Goal: Task Accomplishment & Management: Complete application form

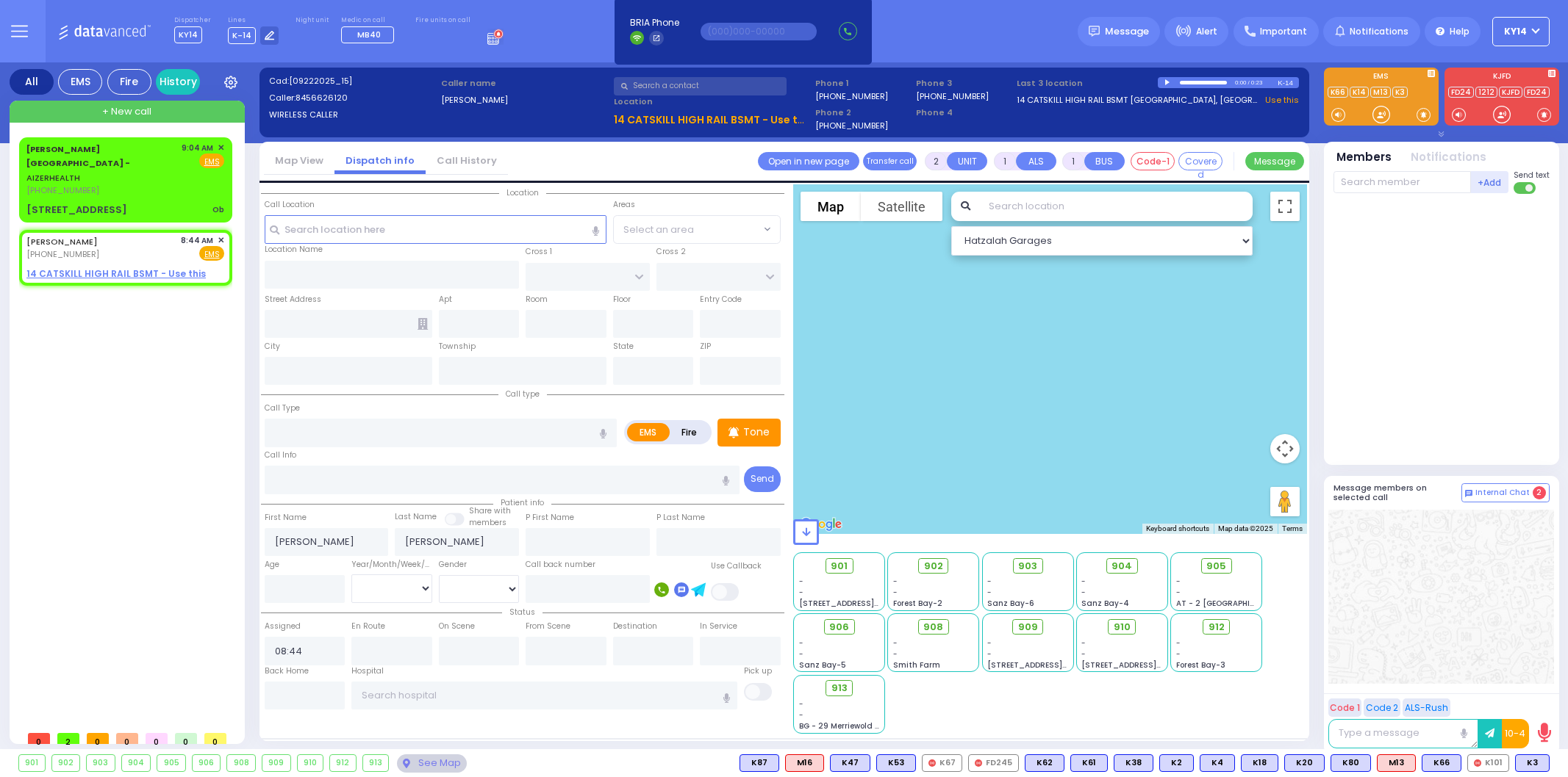
select select
drag, startPoint x: 116, startPoint y: 172, endPoint x: 121, endPoint y: 180, distance: 9.4
click at [121, 180] on div "Aizer Health Center - AIZERHEALTH (845) 782-3242 9:04 AM ✕ Fire EMS" at bounding box center [125, 179] width 207 height 80
select select
type input "Ob"
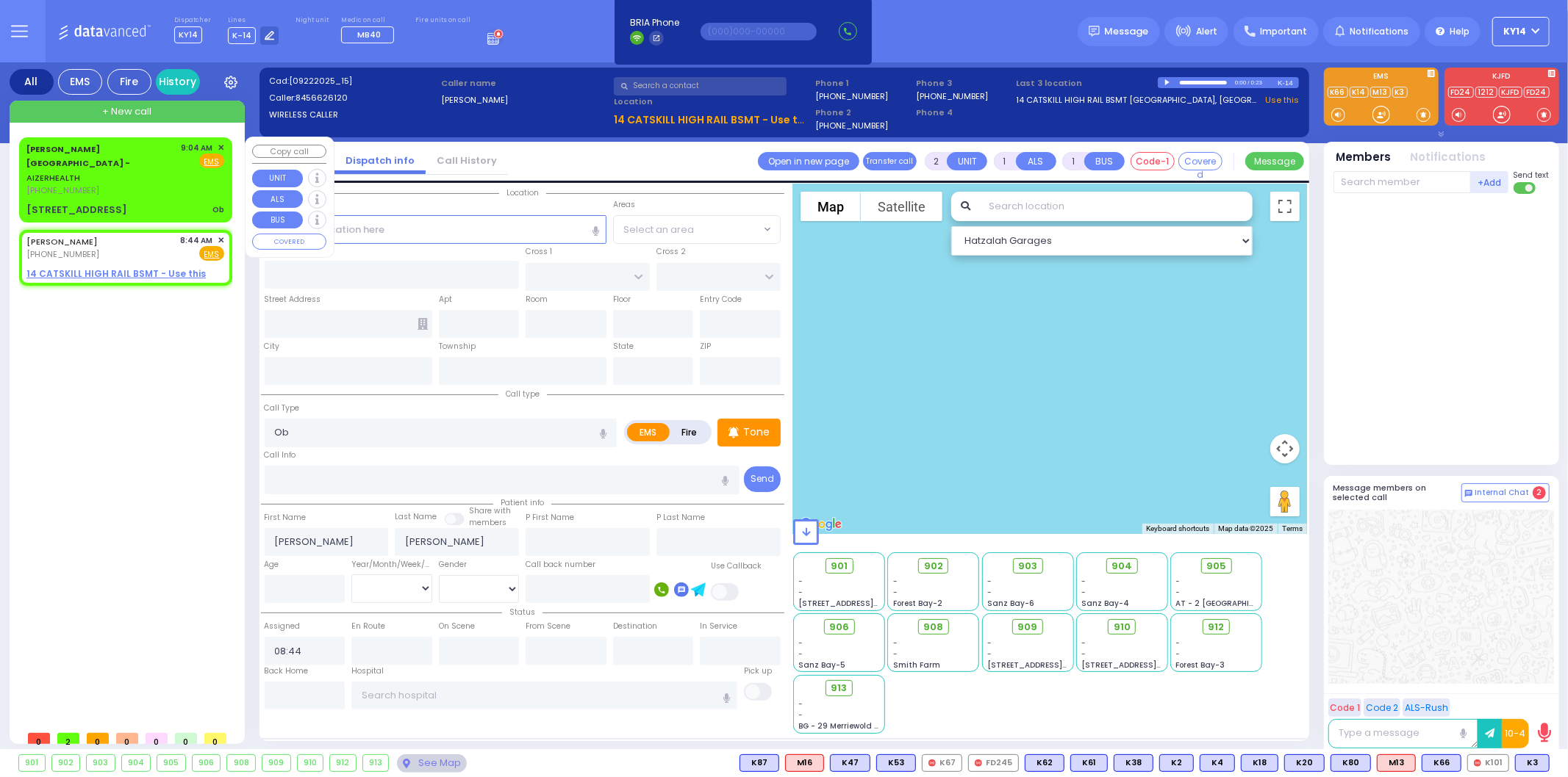
radio input "true"
select select
type input "09:04"
select select "Hatzalah Garages"
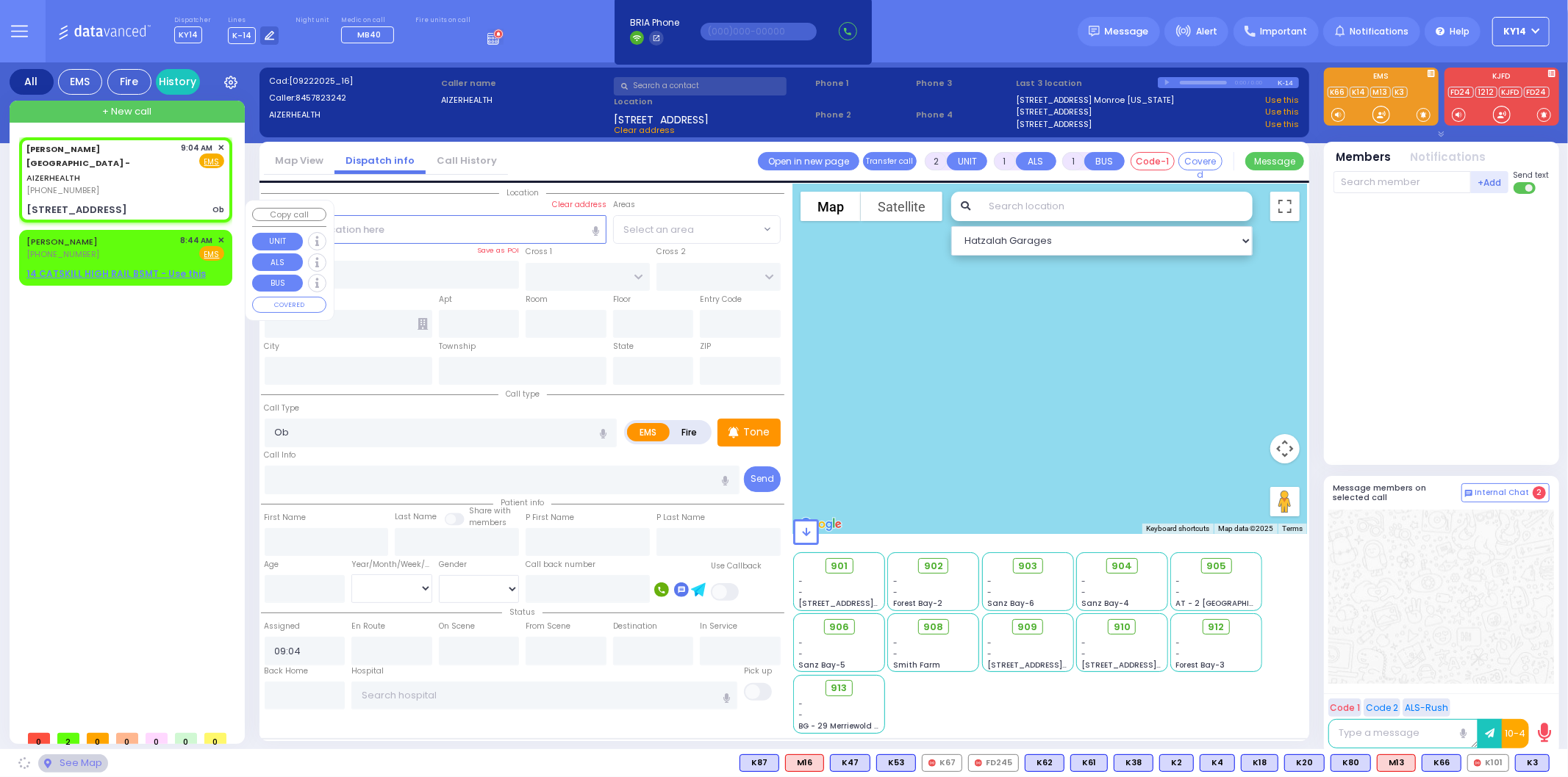
type input "[STREET_ADDRESS]"
type input "Arncliffe"
type input "[GEOGRAPHIC_DATA]"
type input "2205"
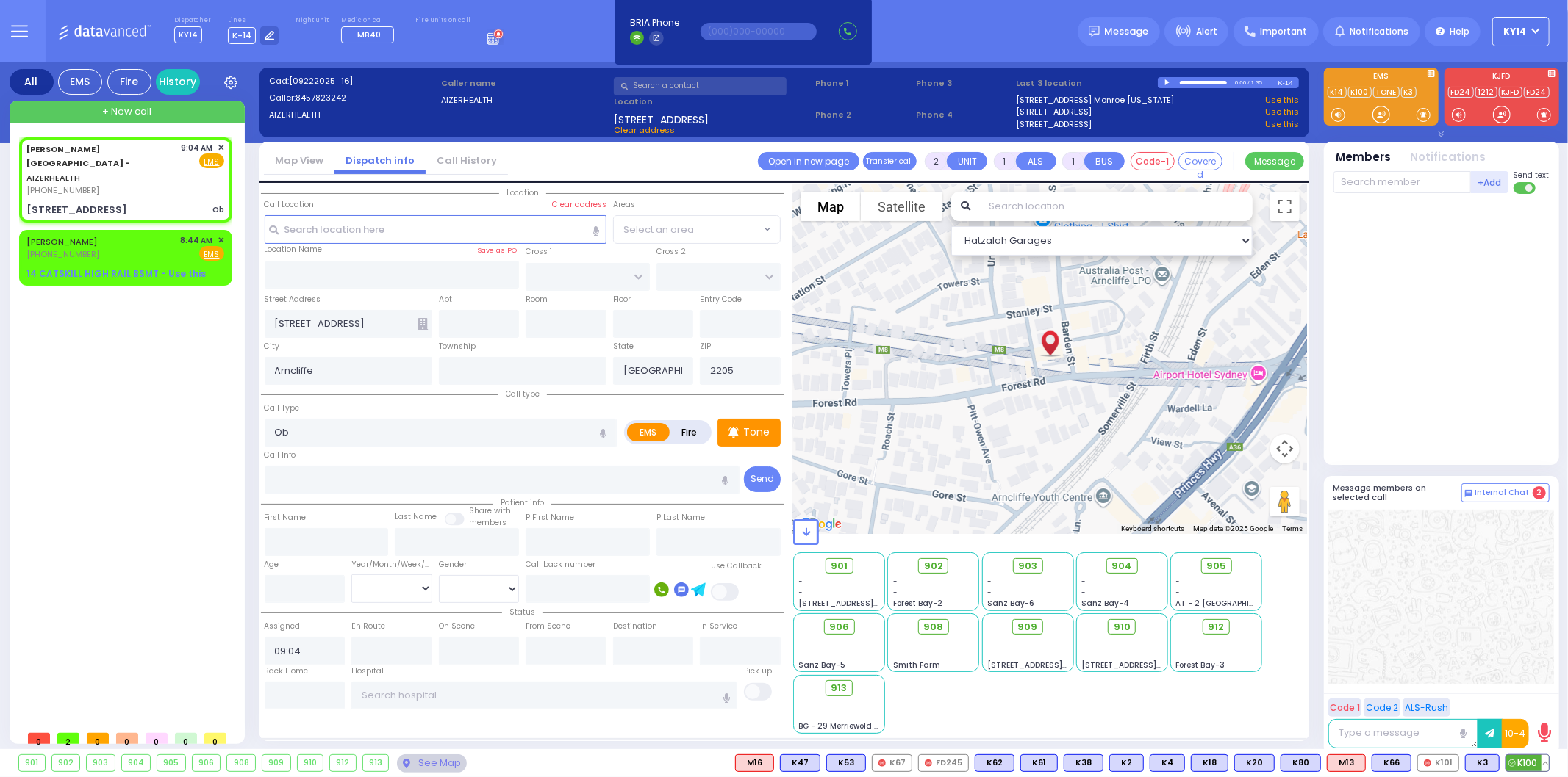
click at [1526, 767] on span "K100" at bounding box center [1527, 763] width 43 height 16
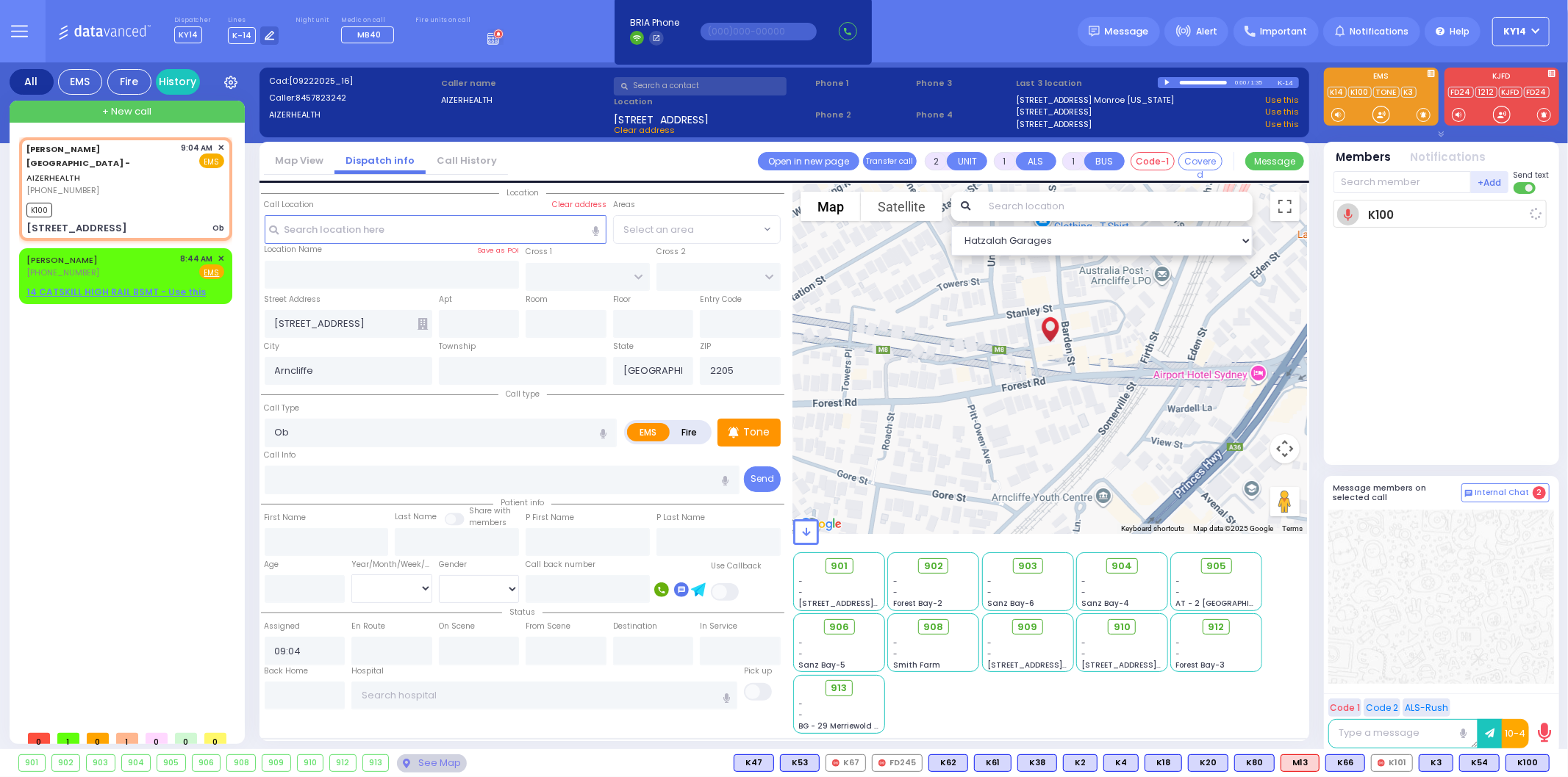
select select
radio input "true"
select select
type input "09:06"
select select "Hatzalah Garages"
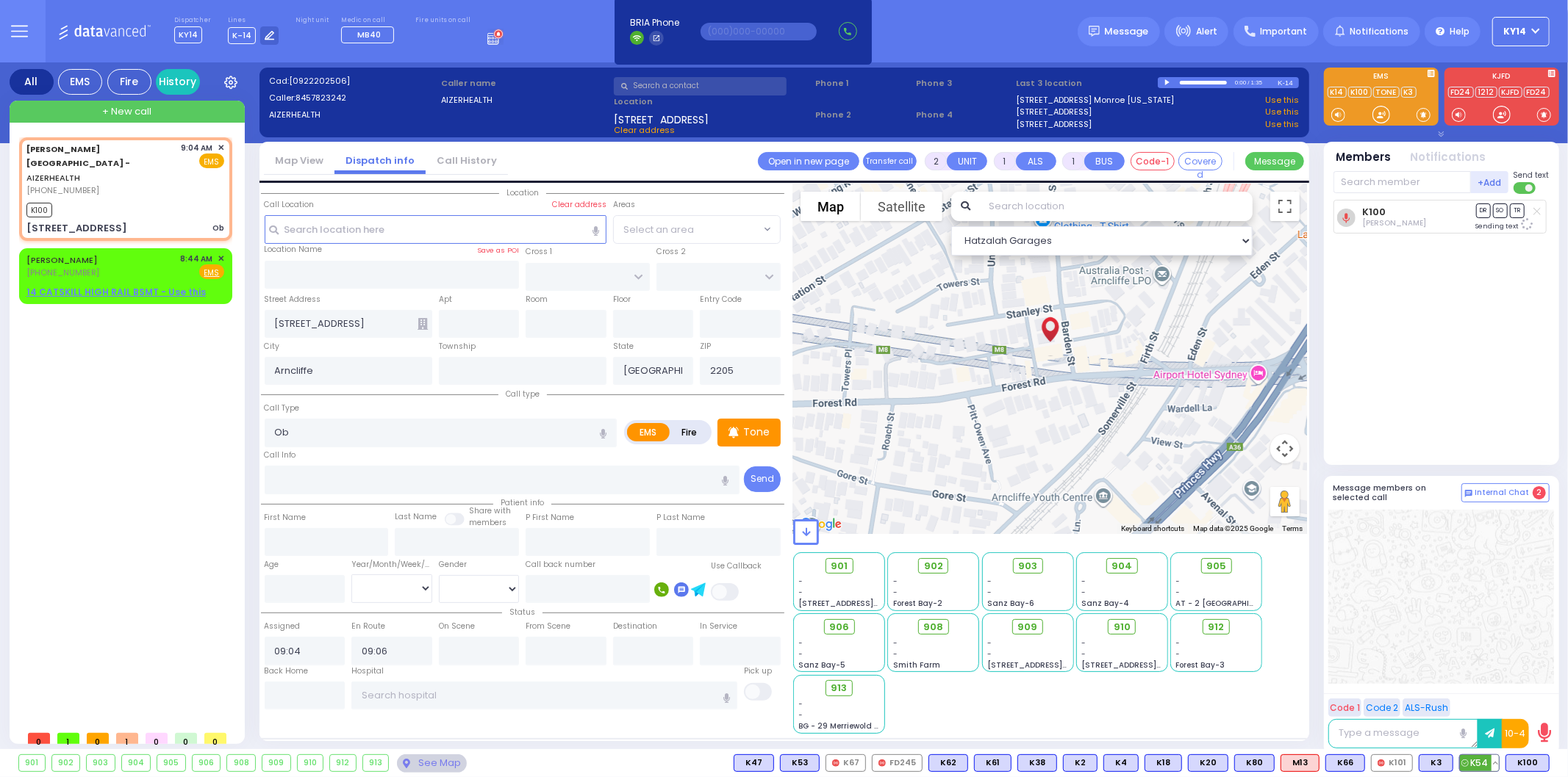
click at [1481, 767] on span "K54" at bounding box center [1479, 763] width 39 height 16
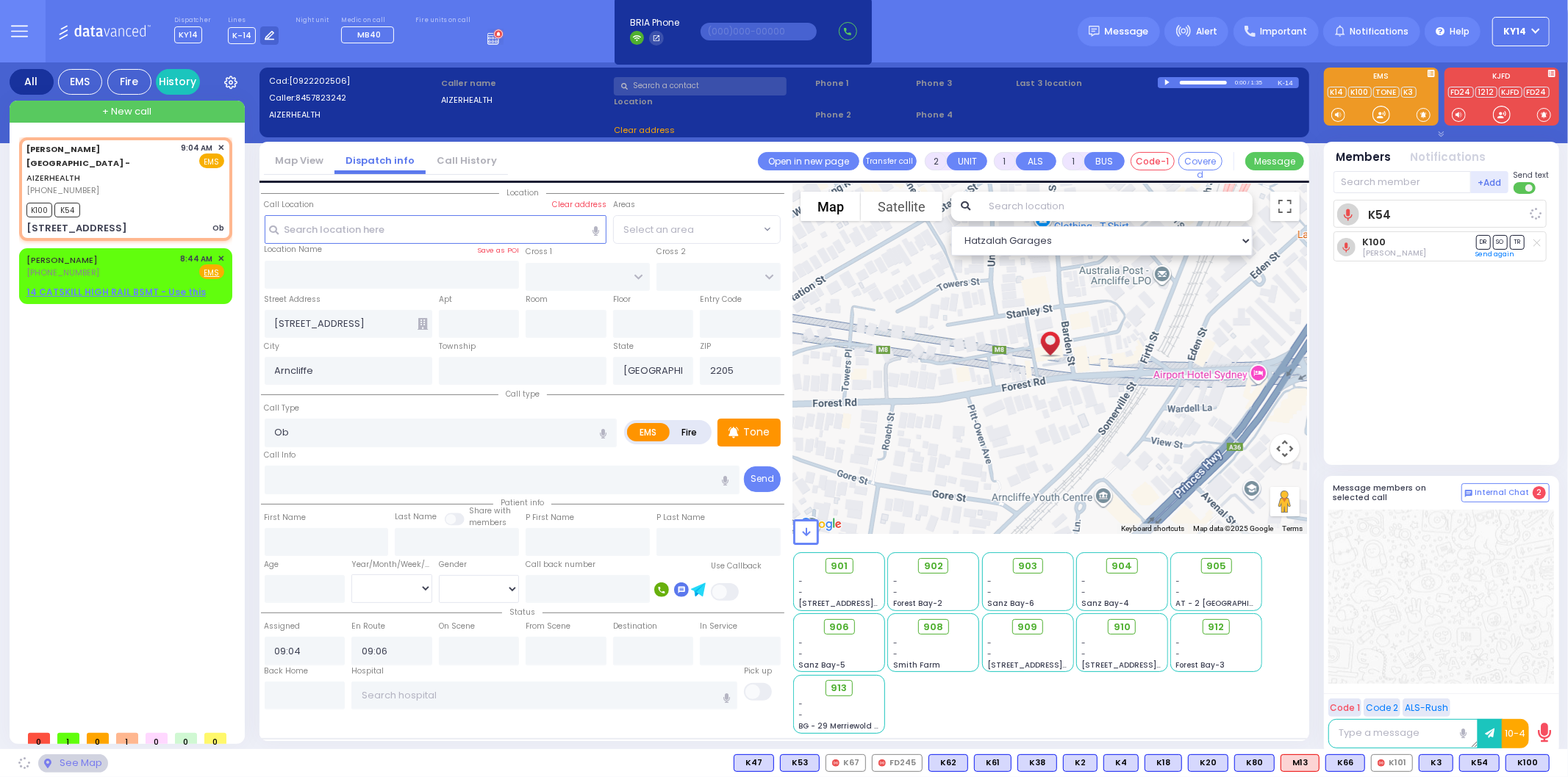
select select
radio input "true"
select select
select select "Hatzalah Garages"
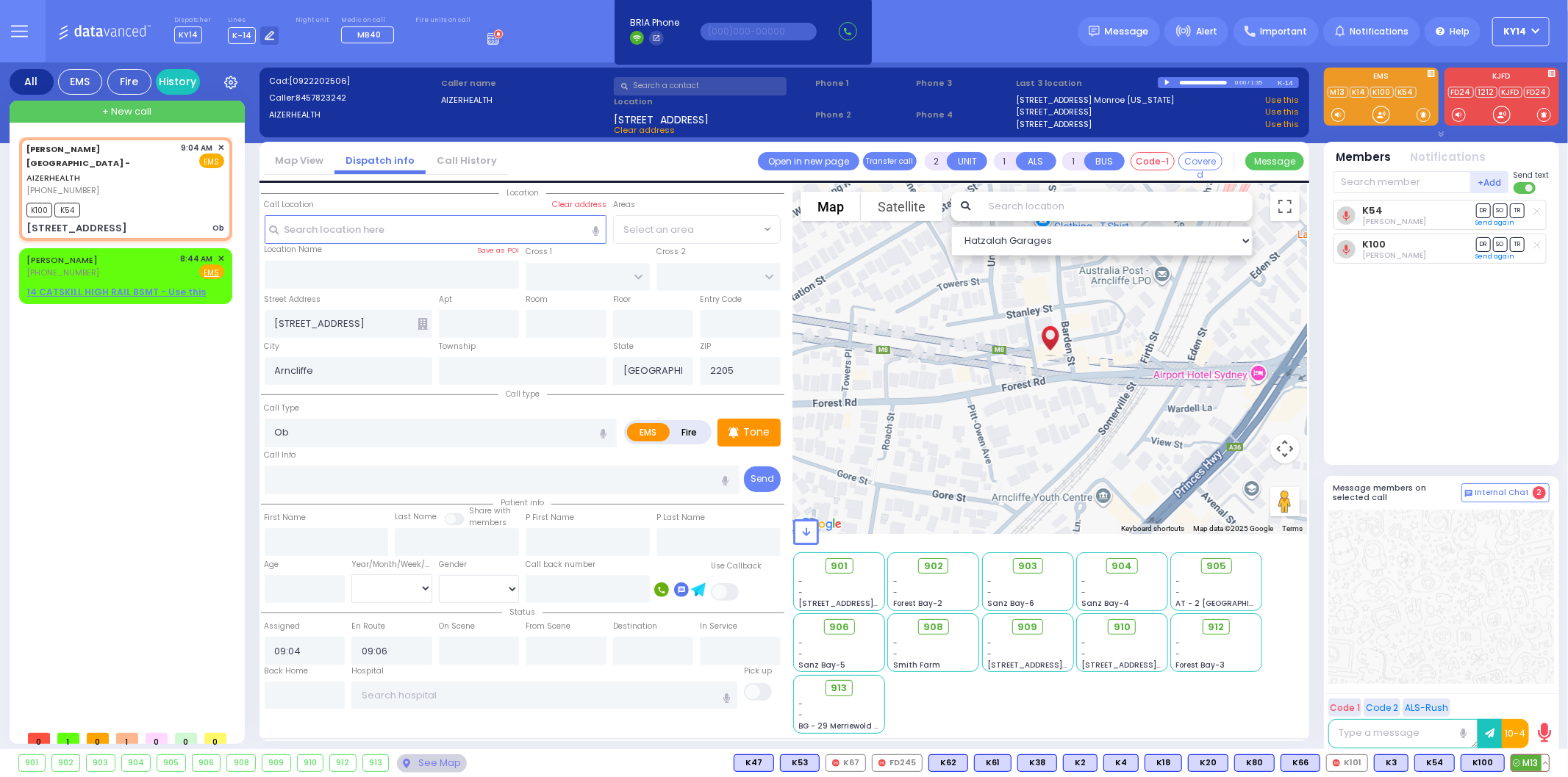
click at [1524, 762] on span "M13" at bounding box center [1529, 763] width 38 height 16
select select
radio input "true"
select select
select select "Hatzalah Garages"
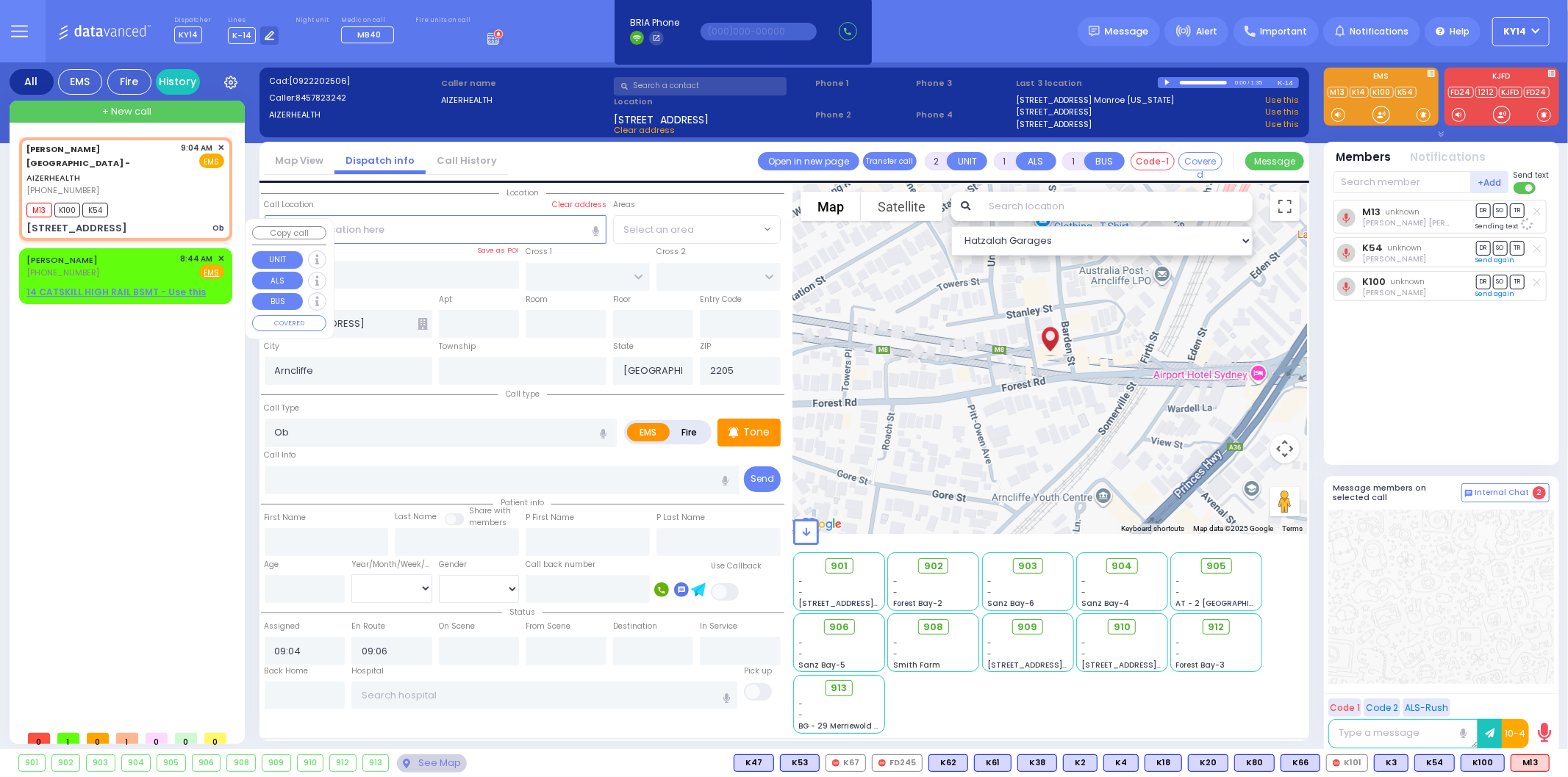
click at [119, 251] on div "YEKUSIEL MOSHE SCHWARTZ (845) 662-6120 8:44 AM ✕ Fire EMS" at bounding box center [125, 276] width 207 height 50
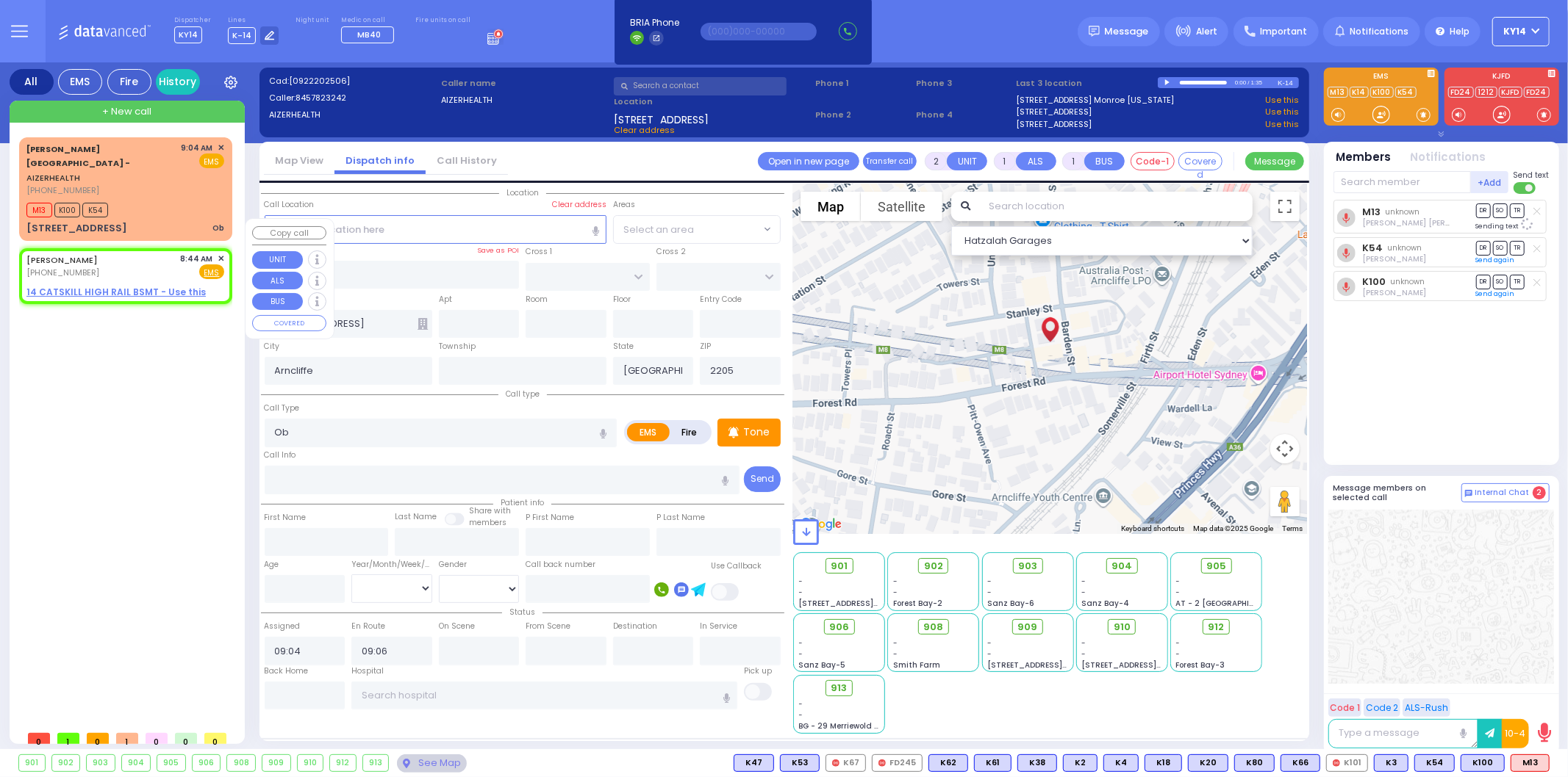
drag, startPoint x: 128, startPoint y: 242, endPoint x: 166, endPoint y: 248, distance: 38.5
click at [103, 267] on div "(845) 662-6120" at bounding box center [65, 273] width 76 height 13
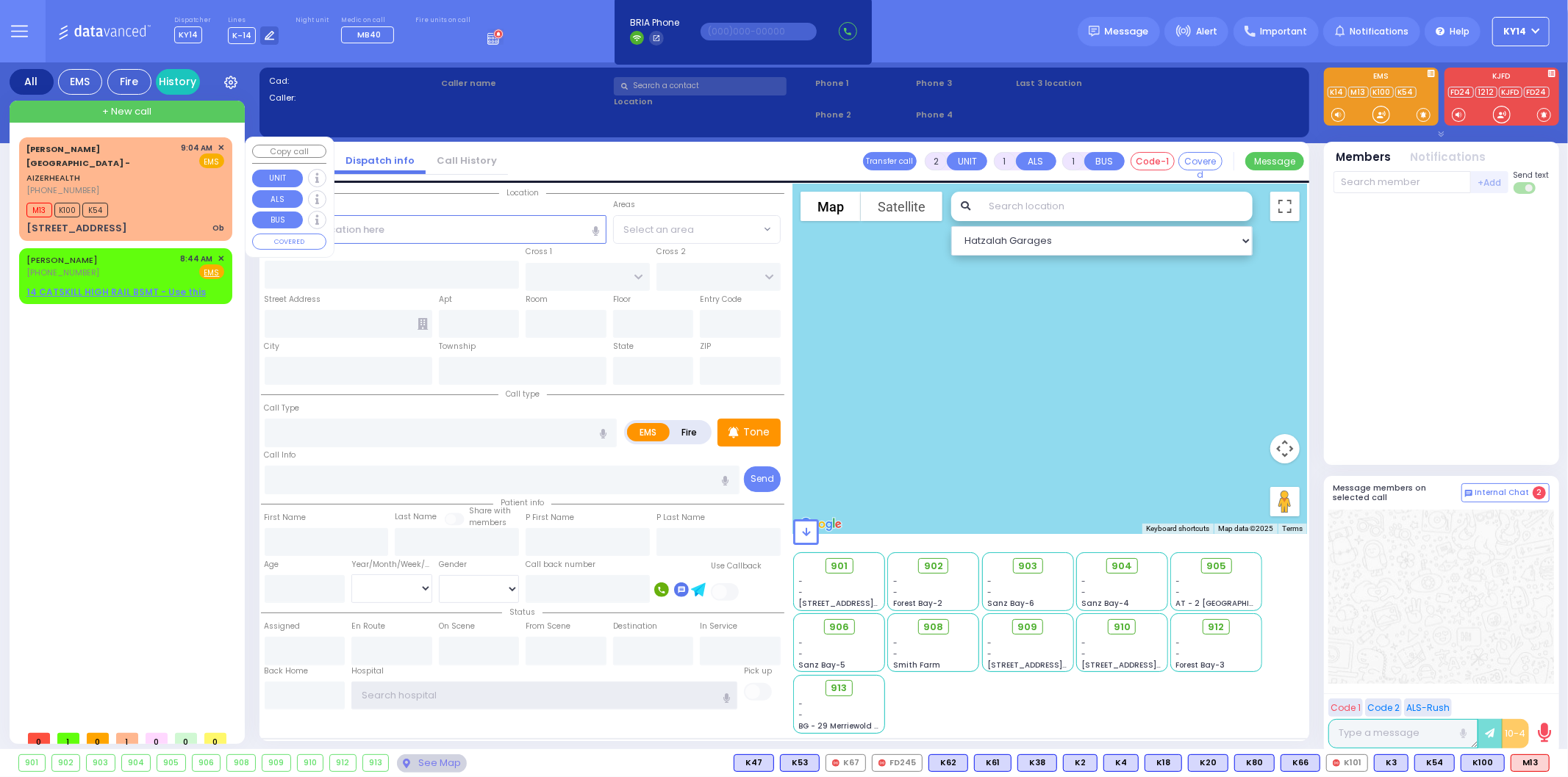
type input "ky14"
click at [157, 199] on div "M13 K100 K54" at bounding box center [126, 208] width 198 height 18
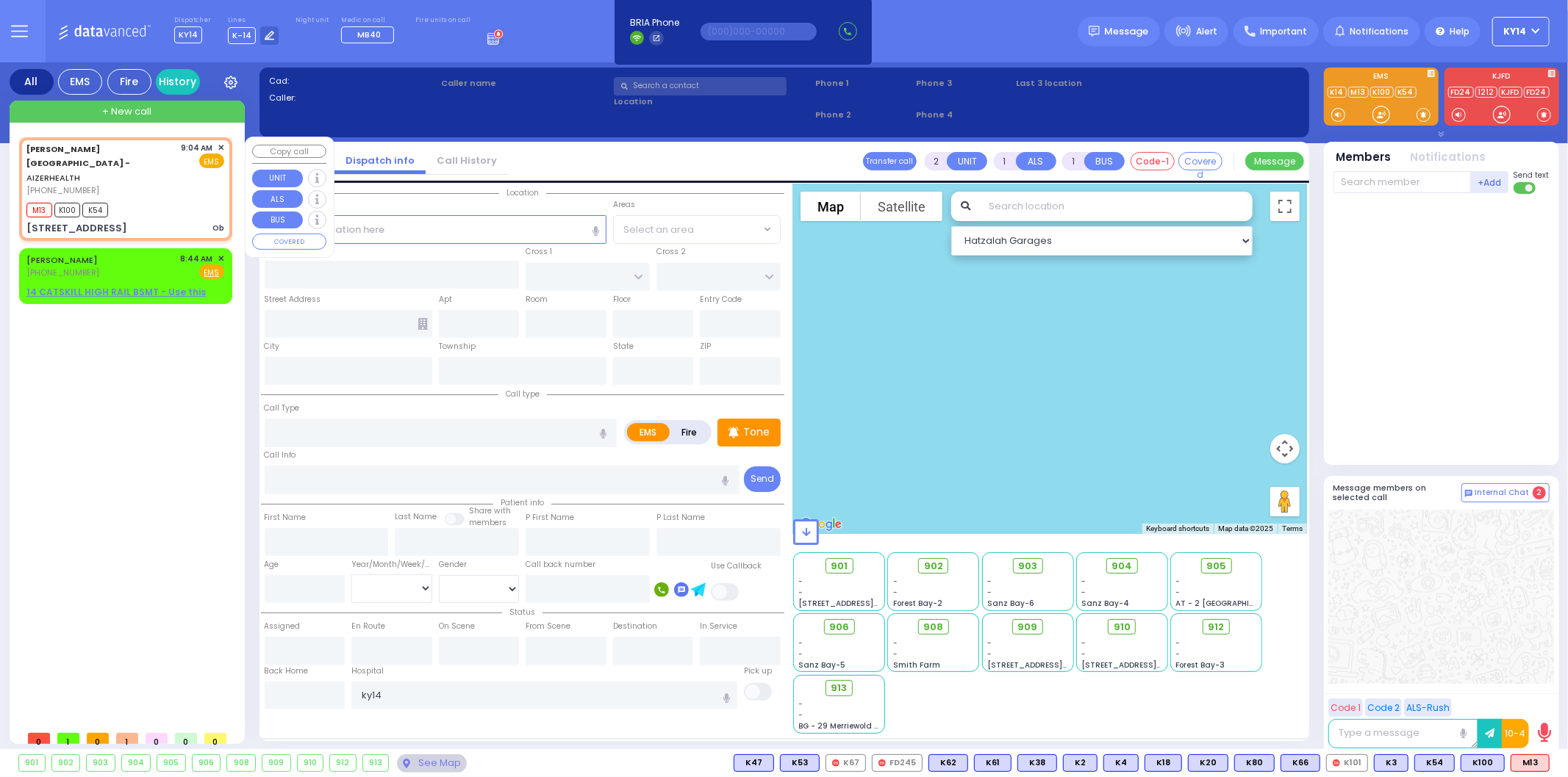
select select
type input "Ob"
radio input "true"
select select
type input "09:04"
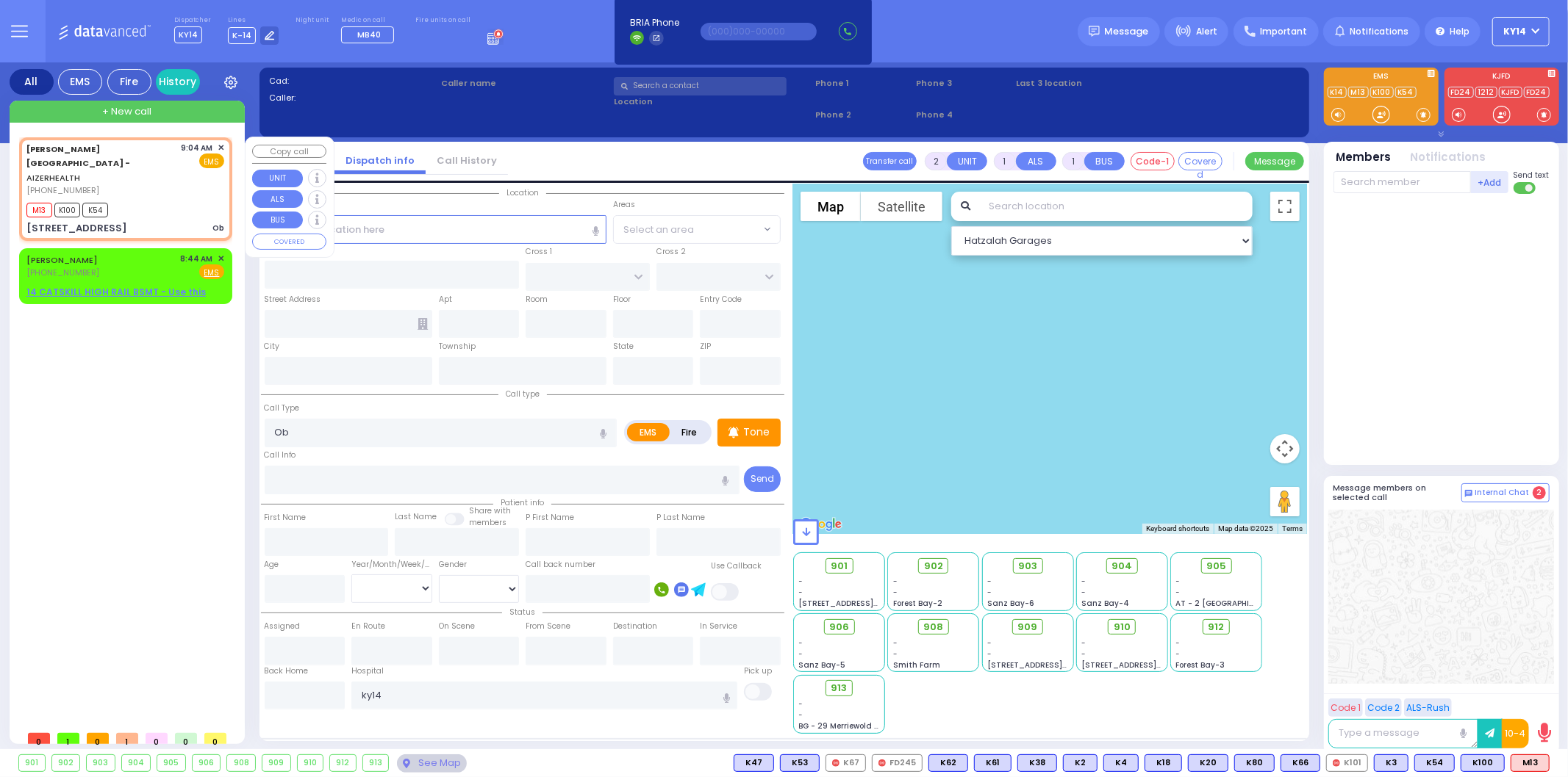
type input "09:06"
select select "Hatzalah Garages"
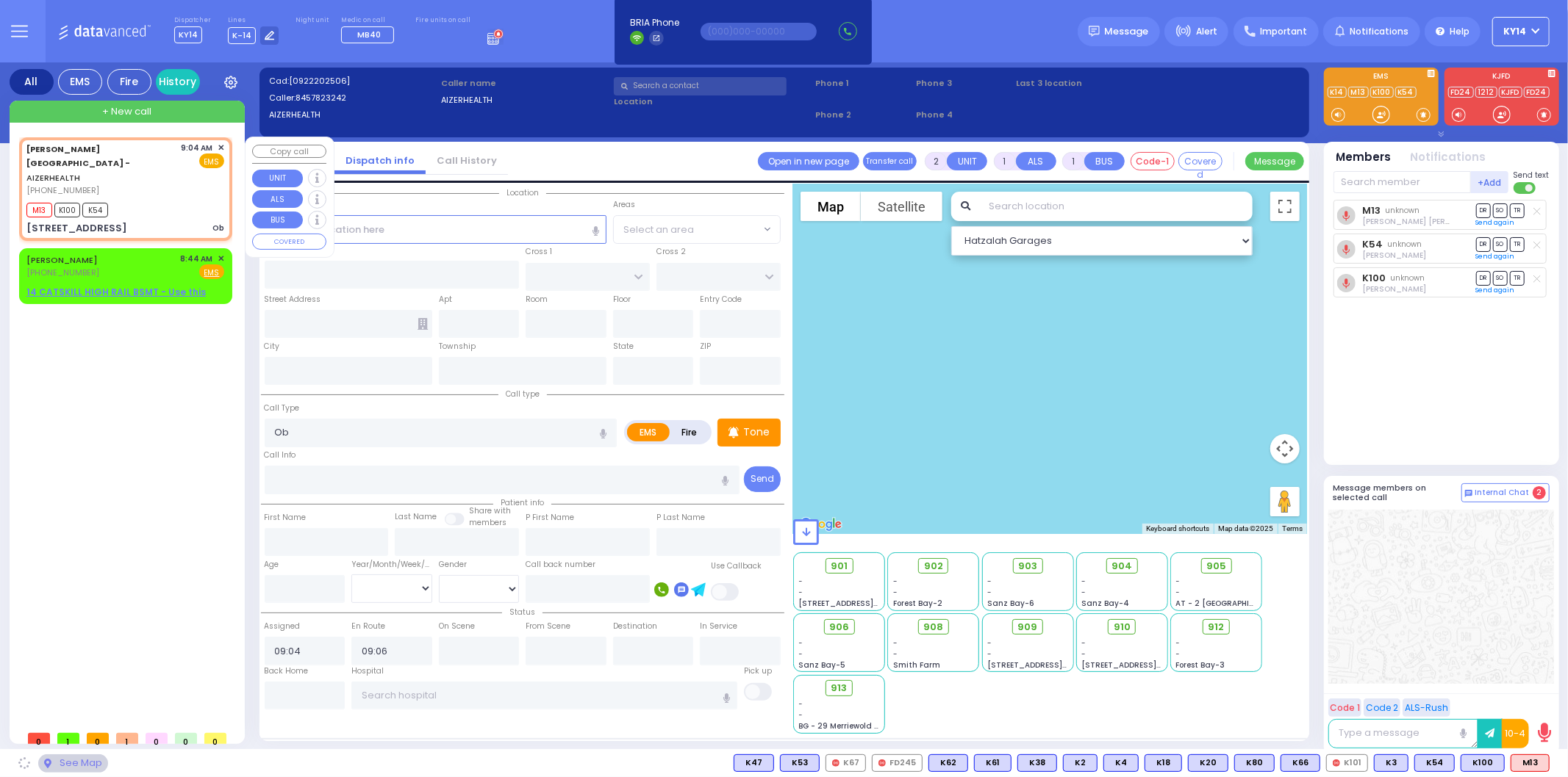
type input "[STREET_ADDRESS]"
type input "Arncliffe"
type input "[GEOGRAPHIC_DATA]"
type input "2205"
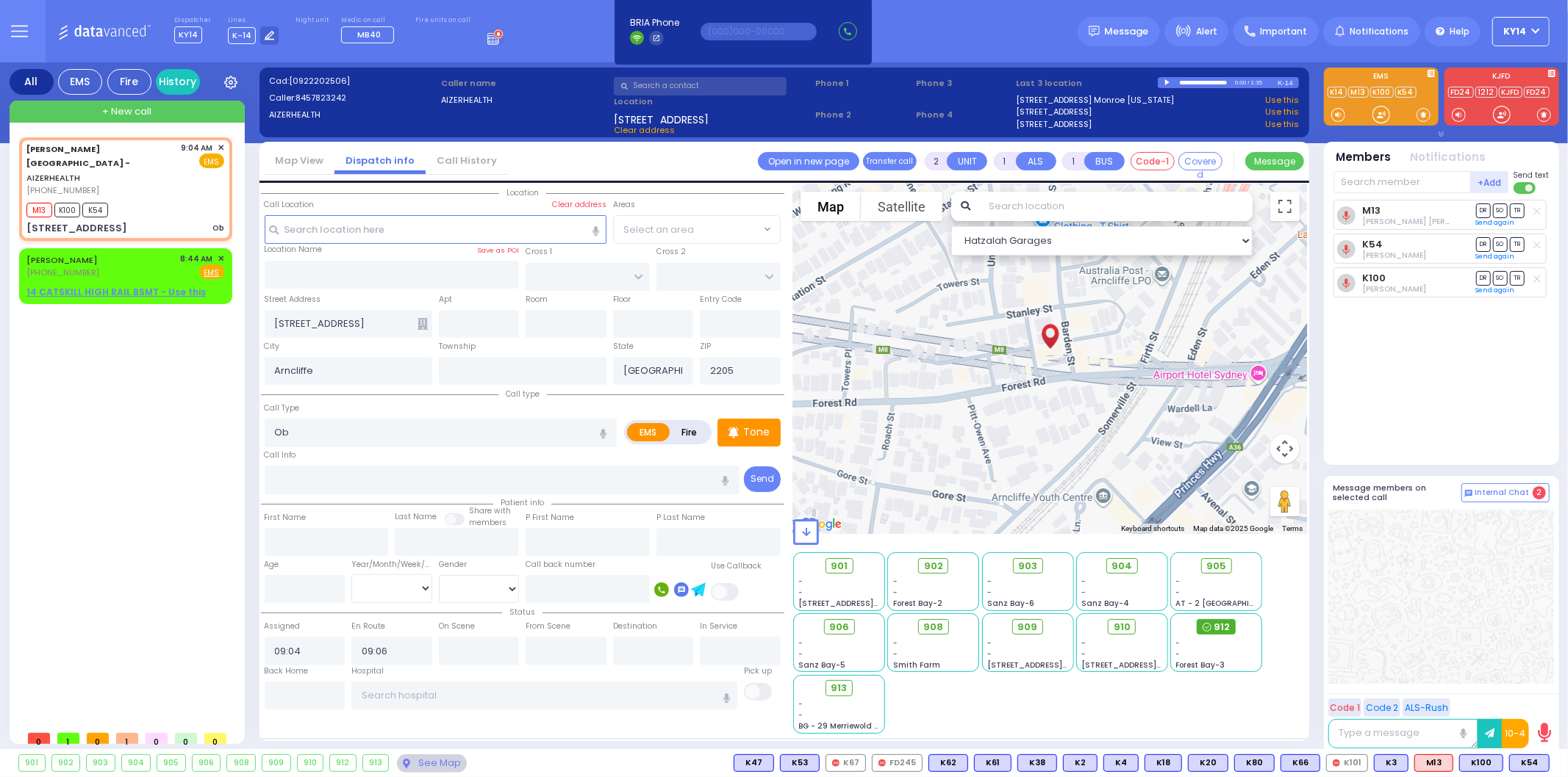
click at [1217, 630] on span "912" at bounding box center [1221, 628] width 16 height 15
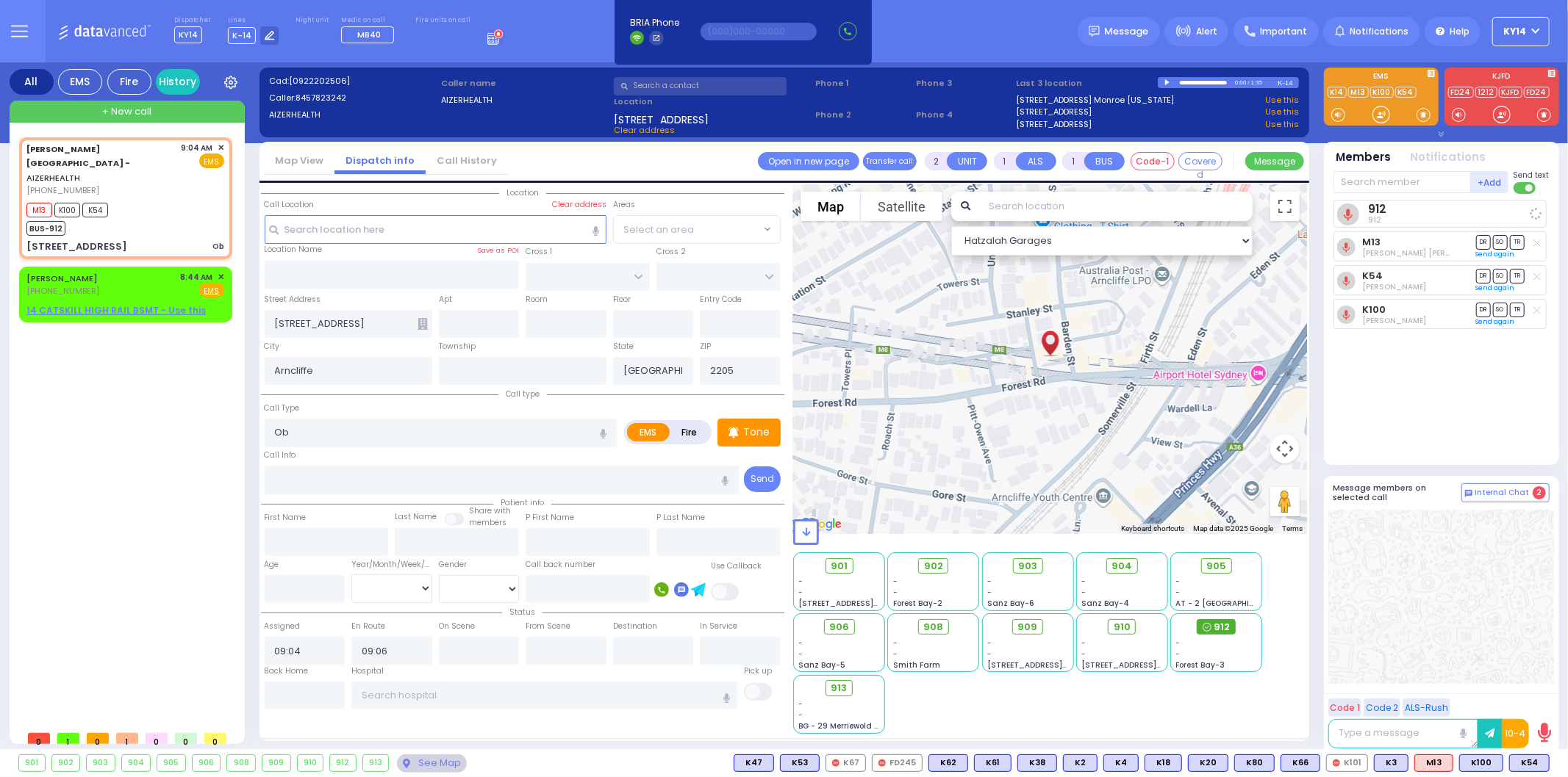
select select
radio input "true"
select select
select select "Hatzalah Garages"
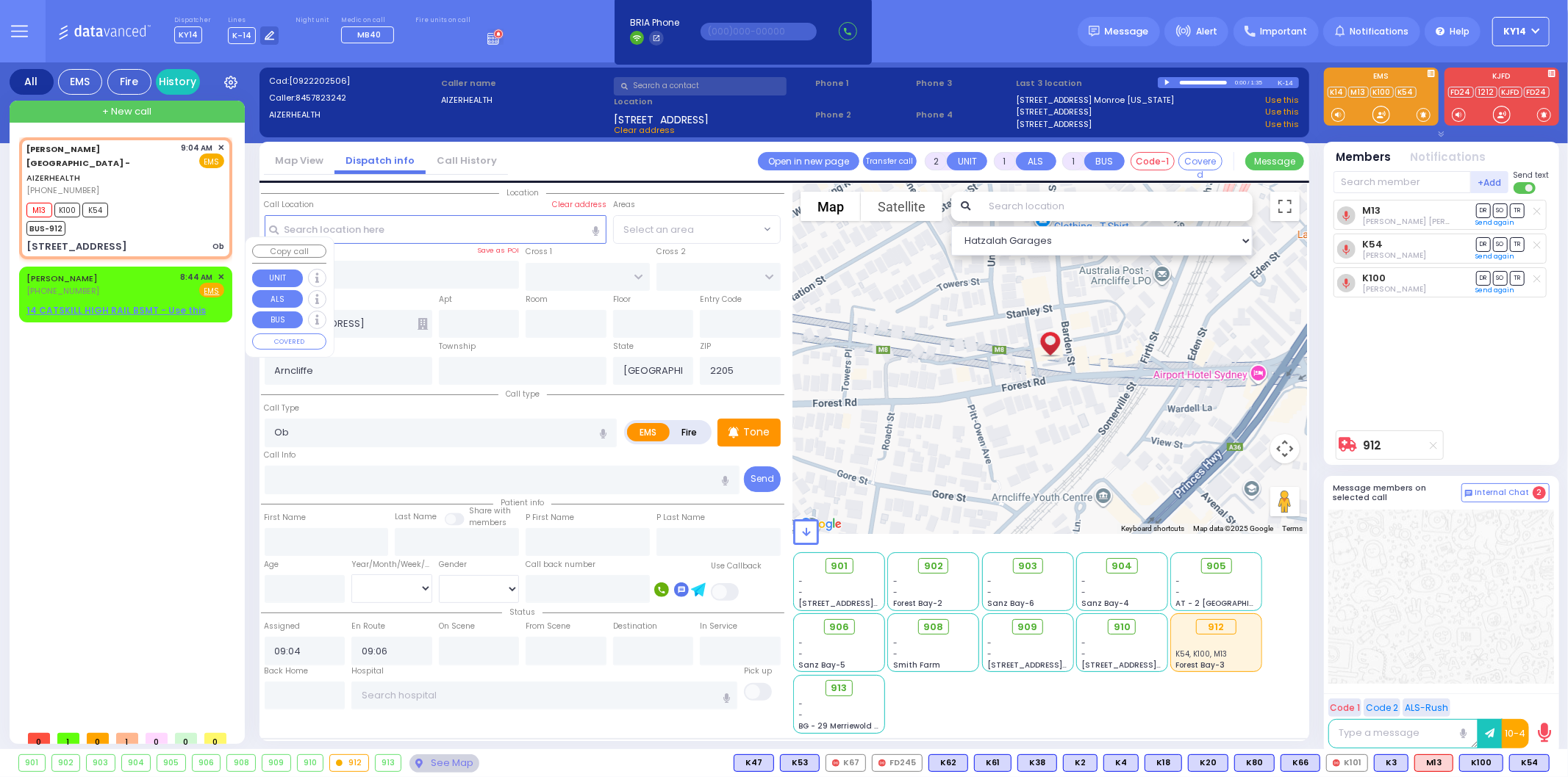
click at [222, 271] on span "✕" at bounding box center [221, 277] width 7 height 13
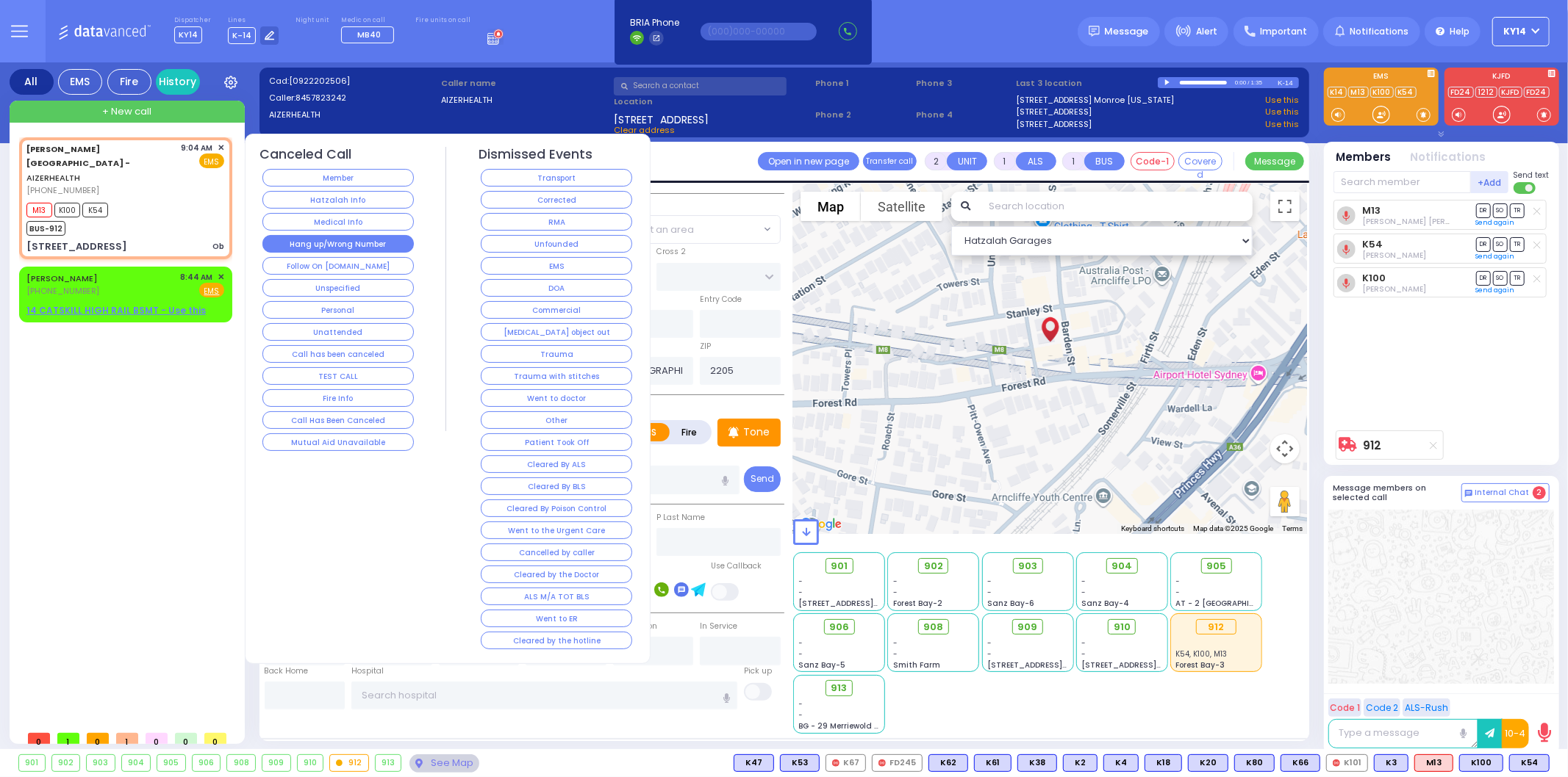
click at [309, 243] on button "Hang up/Wrong Number" at bounding box center [338, 243] width 151 height 18
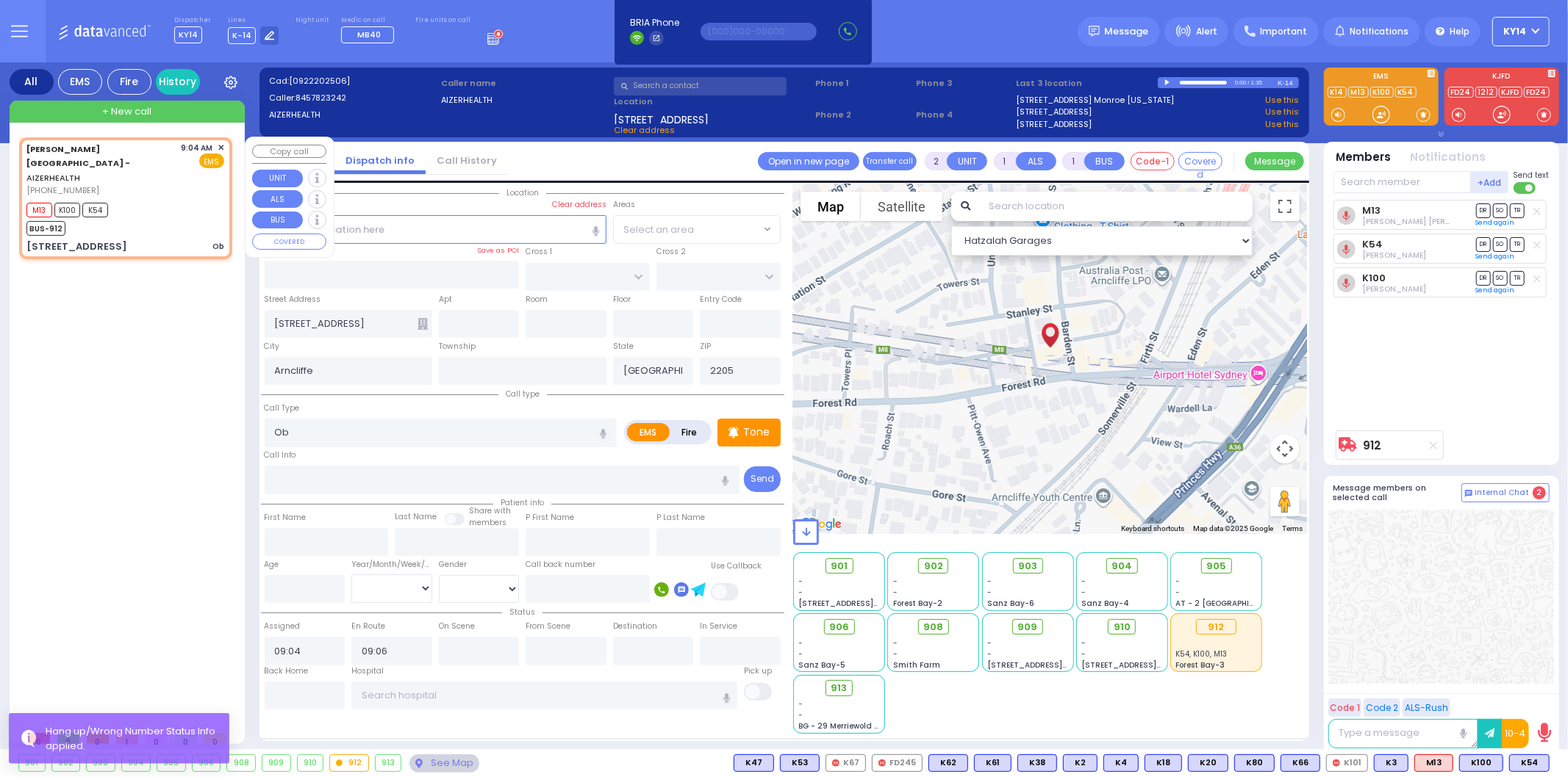
click at [158, 199] on div "M13 K100 K54 BUS-912" at bounding box center [126, 217] width 198 height 37
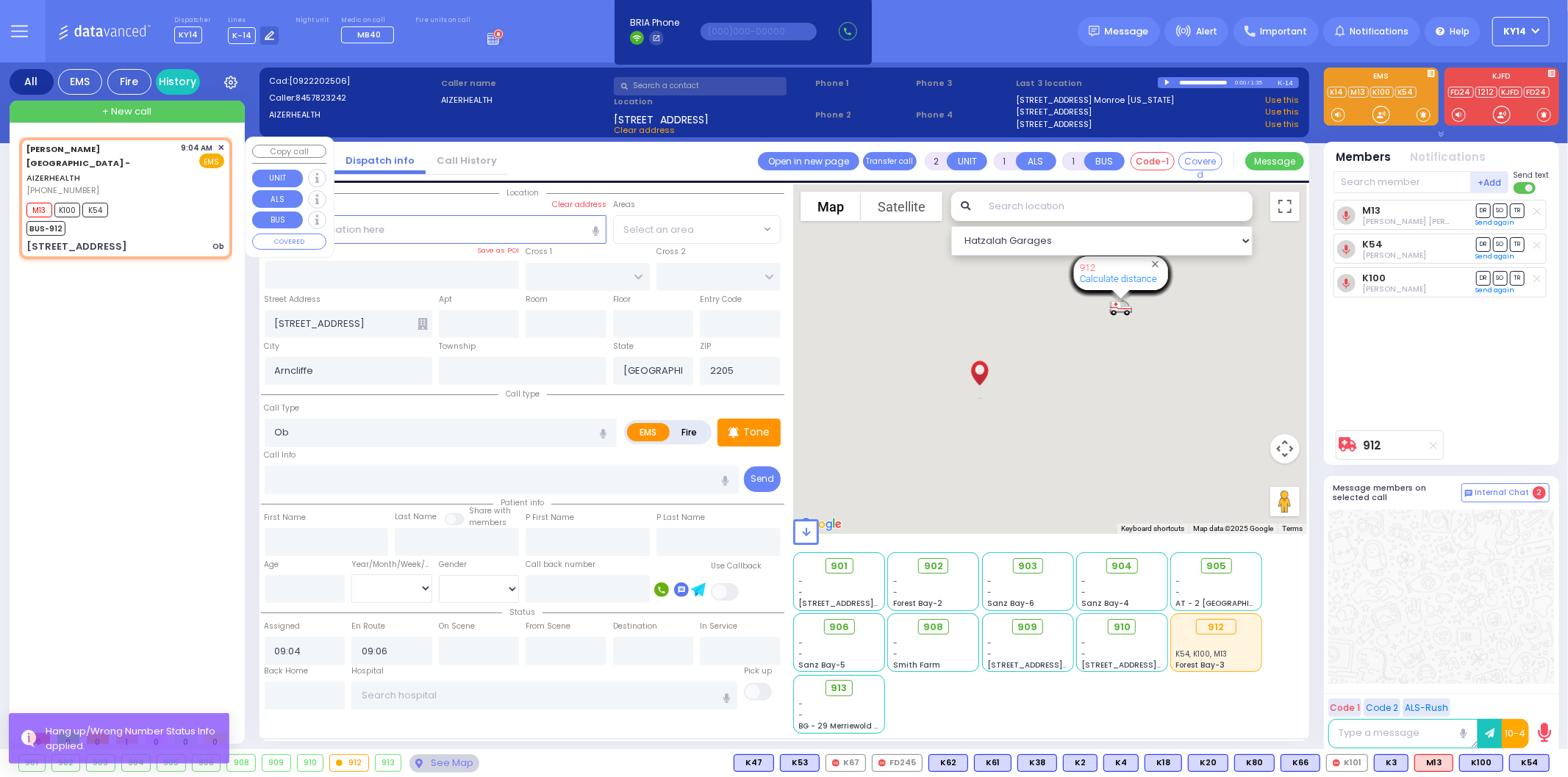
select select
radio input "true"
select select
select select "Hatzalah Garages"
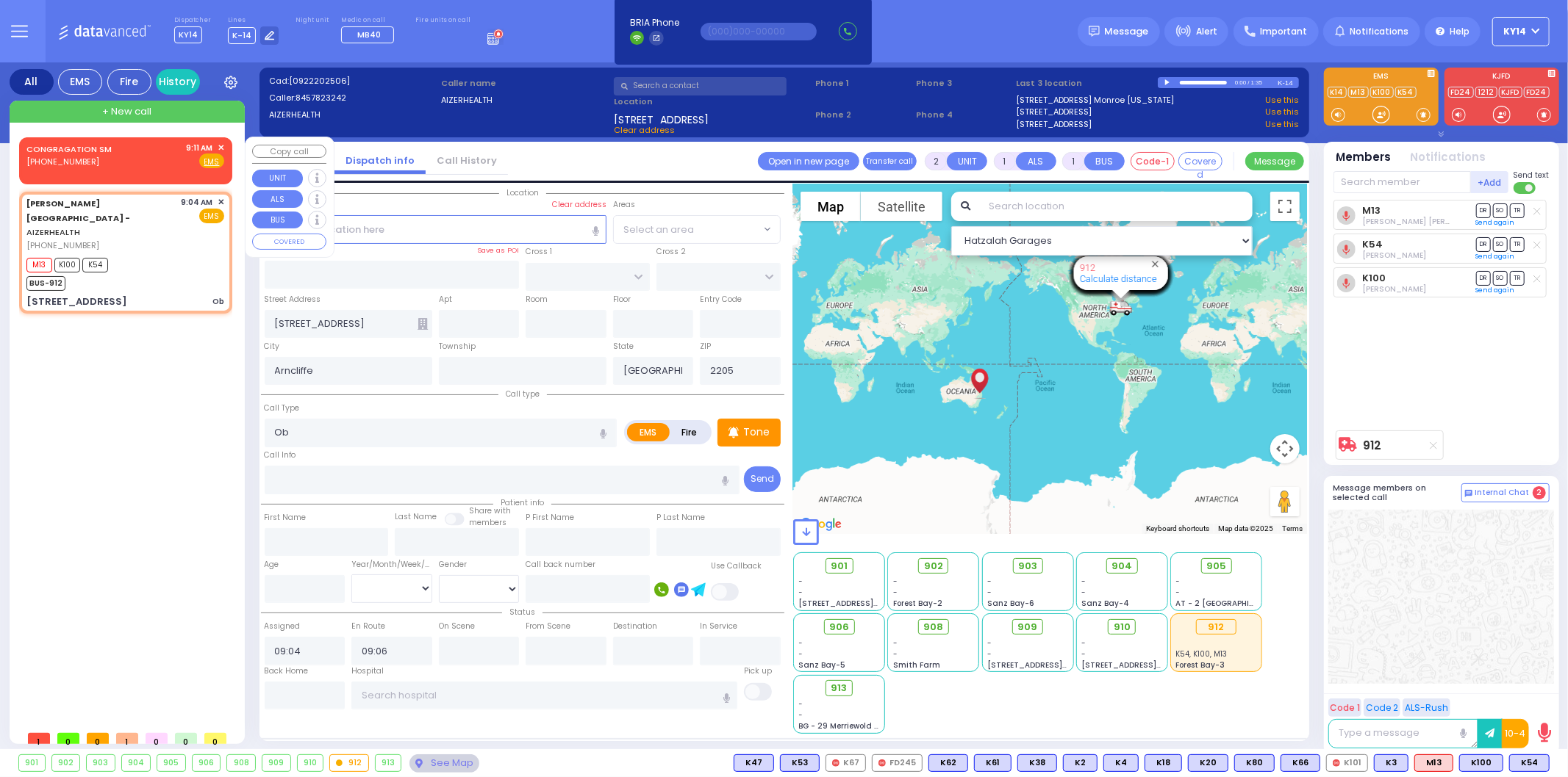
click at [118, 159] on div "CONGRAGATION SM (845) 238-5286 9:11 AM ✕ Fire EMS" at bounding box center [126, 155] width 198 height 27
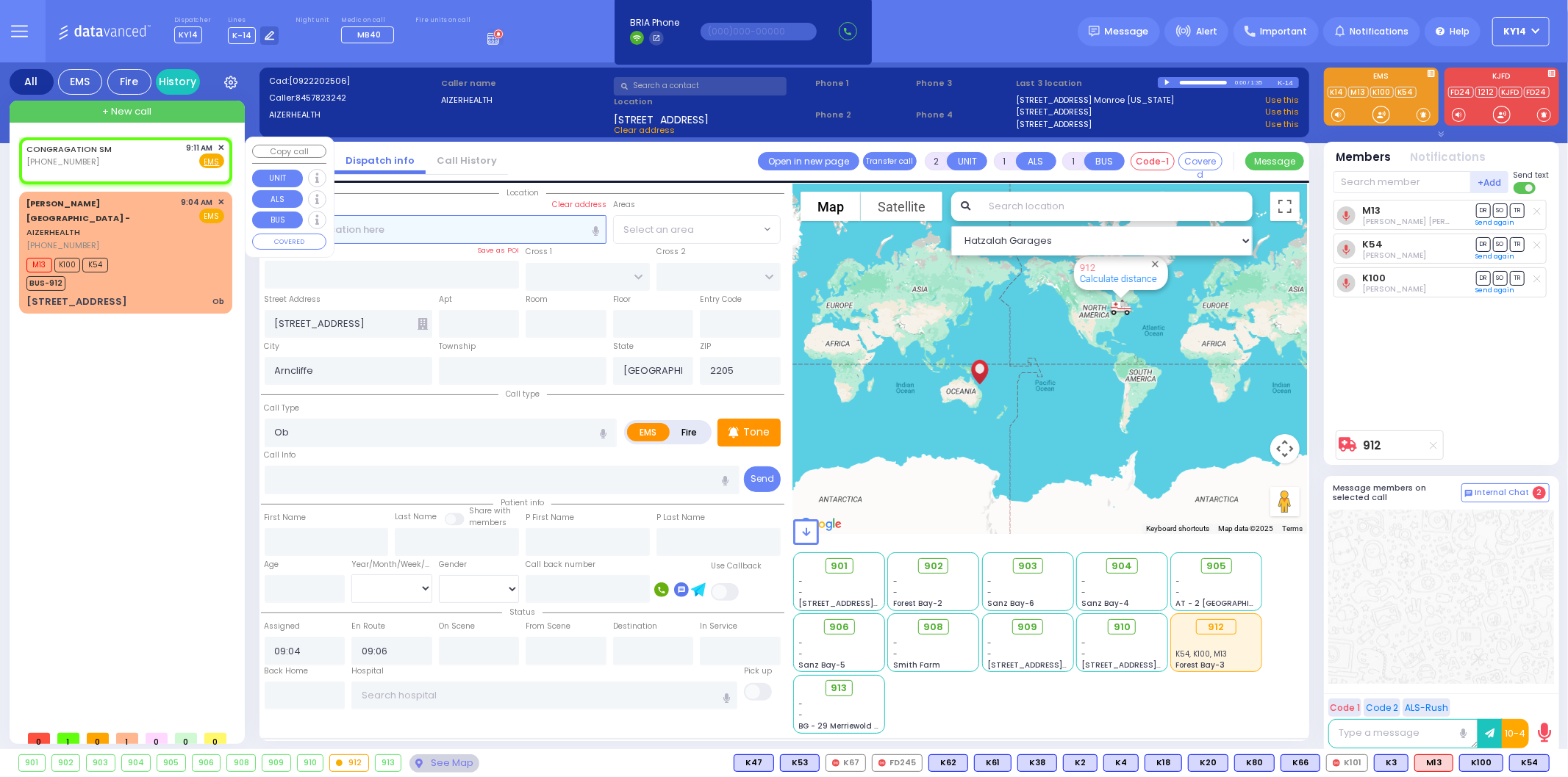
select select
radio input "true"
select select
type input "09:11"
select select "Hatzalah Garages"
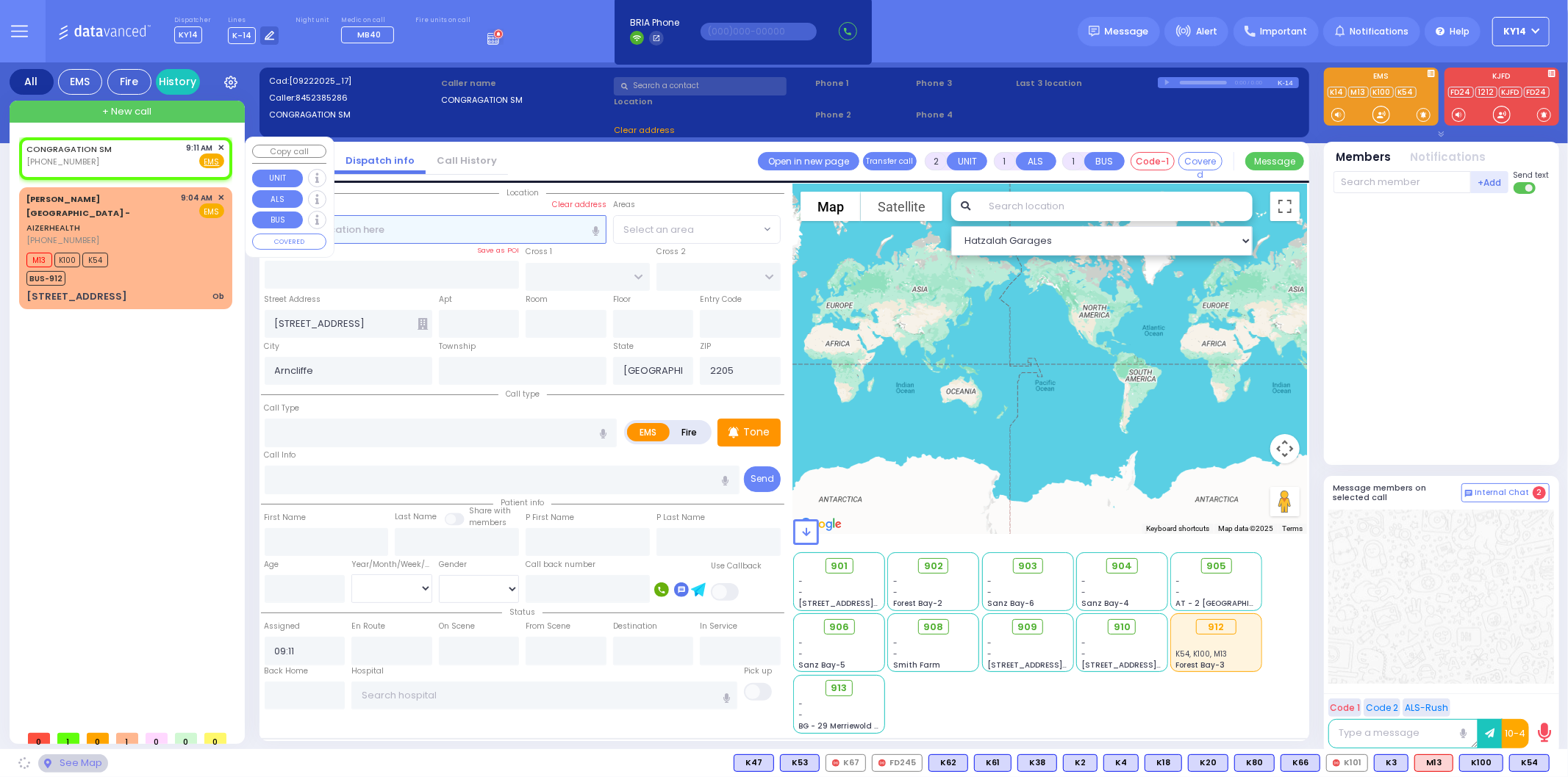
select select
radio input "true"
select select
select select "Hatzalah Garages"
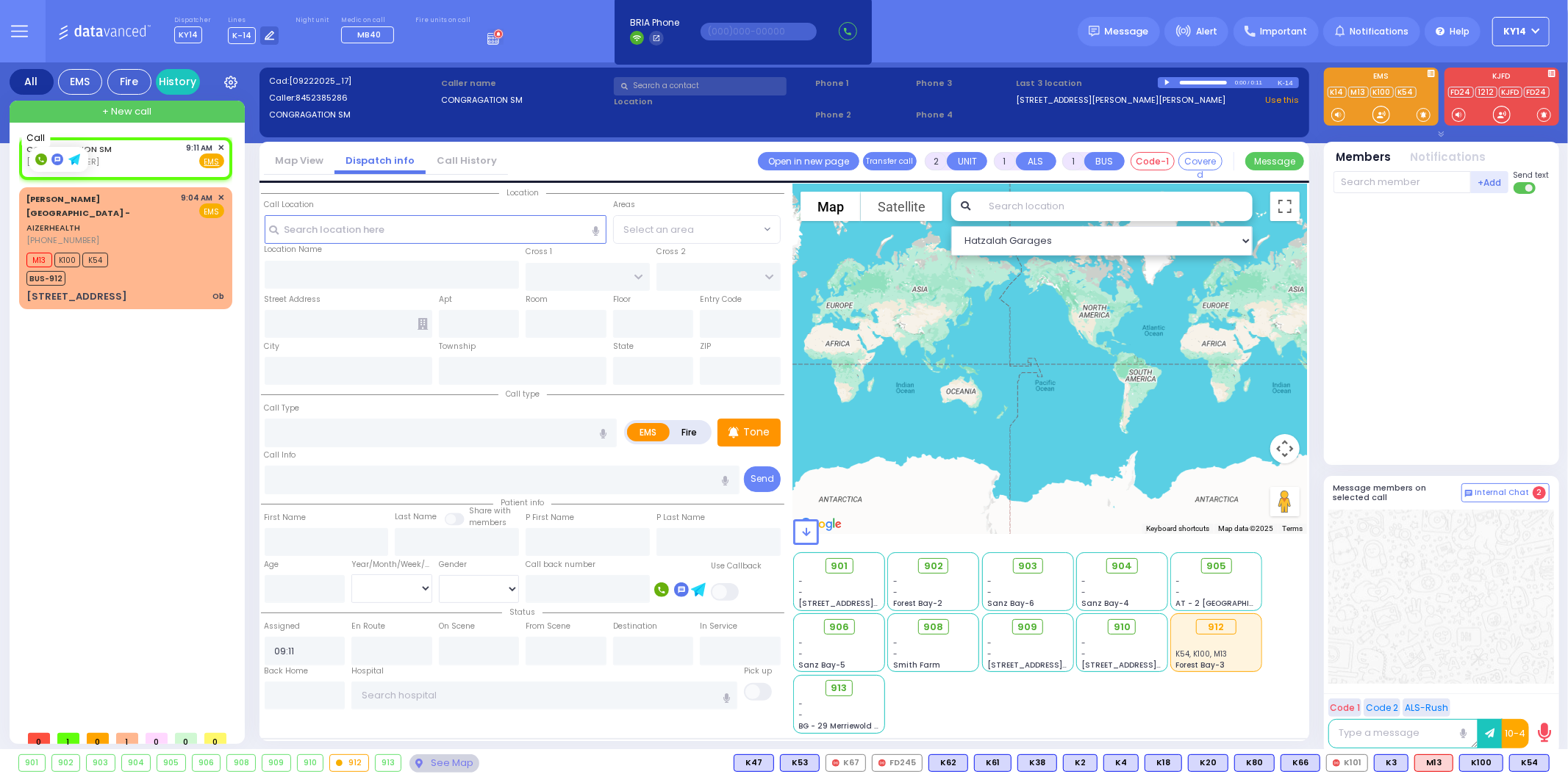
click at [39, 163] on rect at bounding box center [41, 159] width 12 height 12
type input "8452385286"
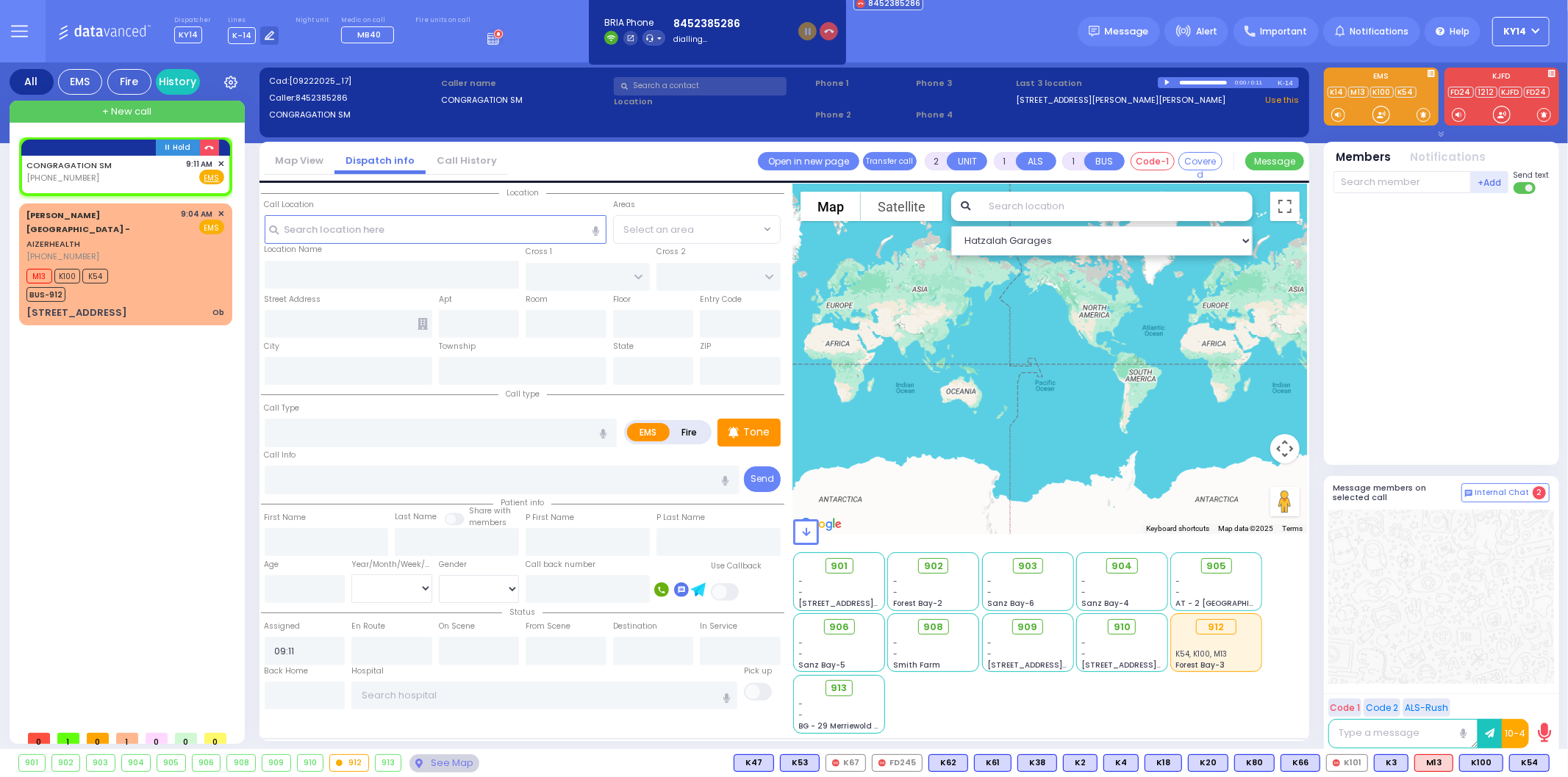
click at [824, 33] on icon "button" at bounding box center [829, 32] width 10 height 10
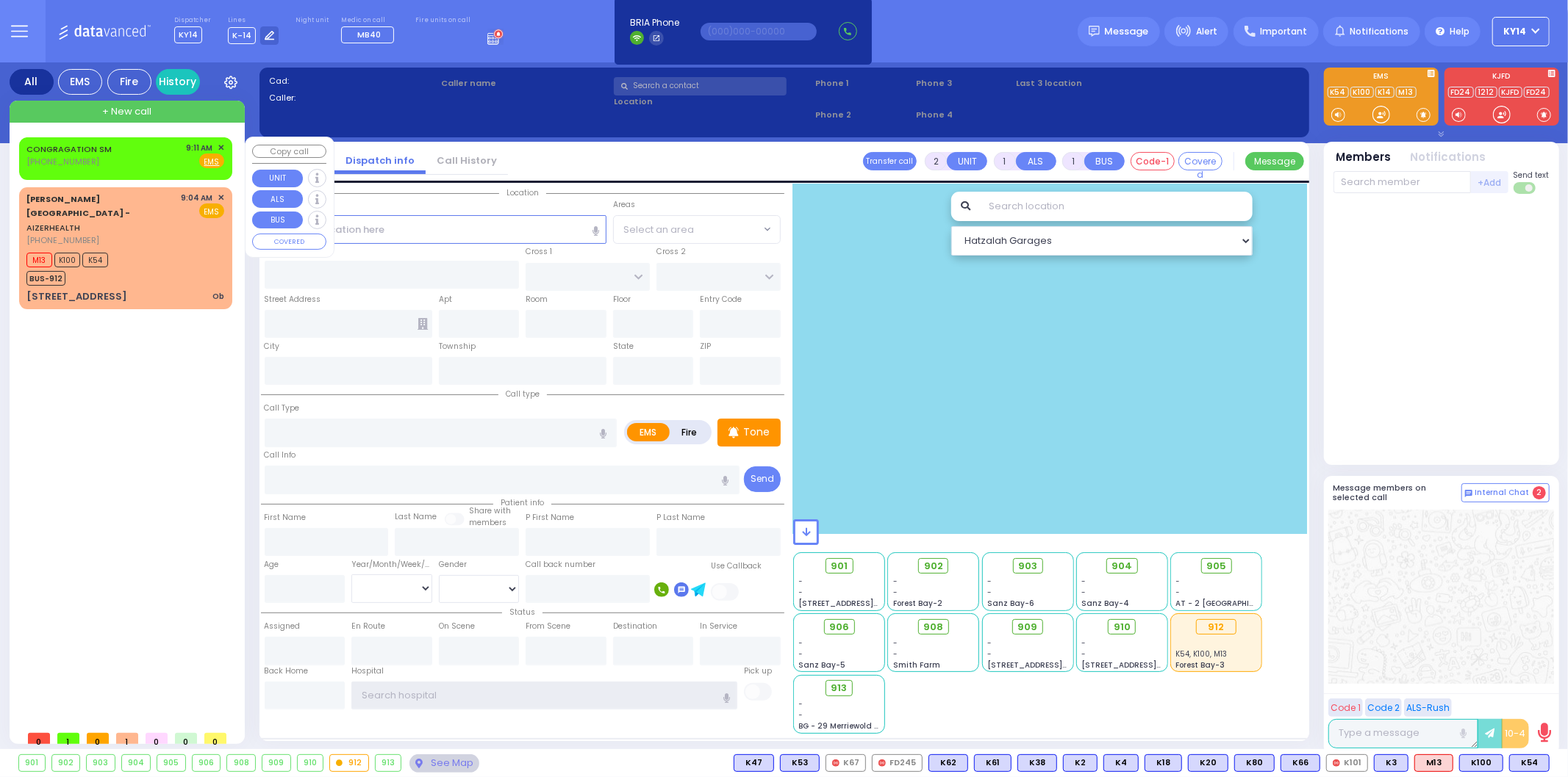
type input "ky14"
click at [149, 165] on div "CONGRAGATION SM [PHONE_NUMBER] 9:11 AM ✕ Fire EMS" at bounding box center [126, 155] width 198 height 27
select select
radio input "true"
select select
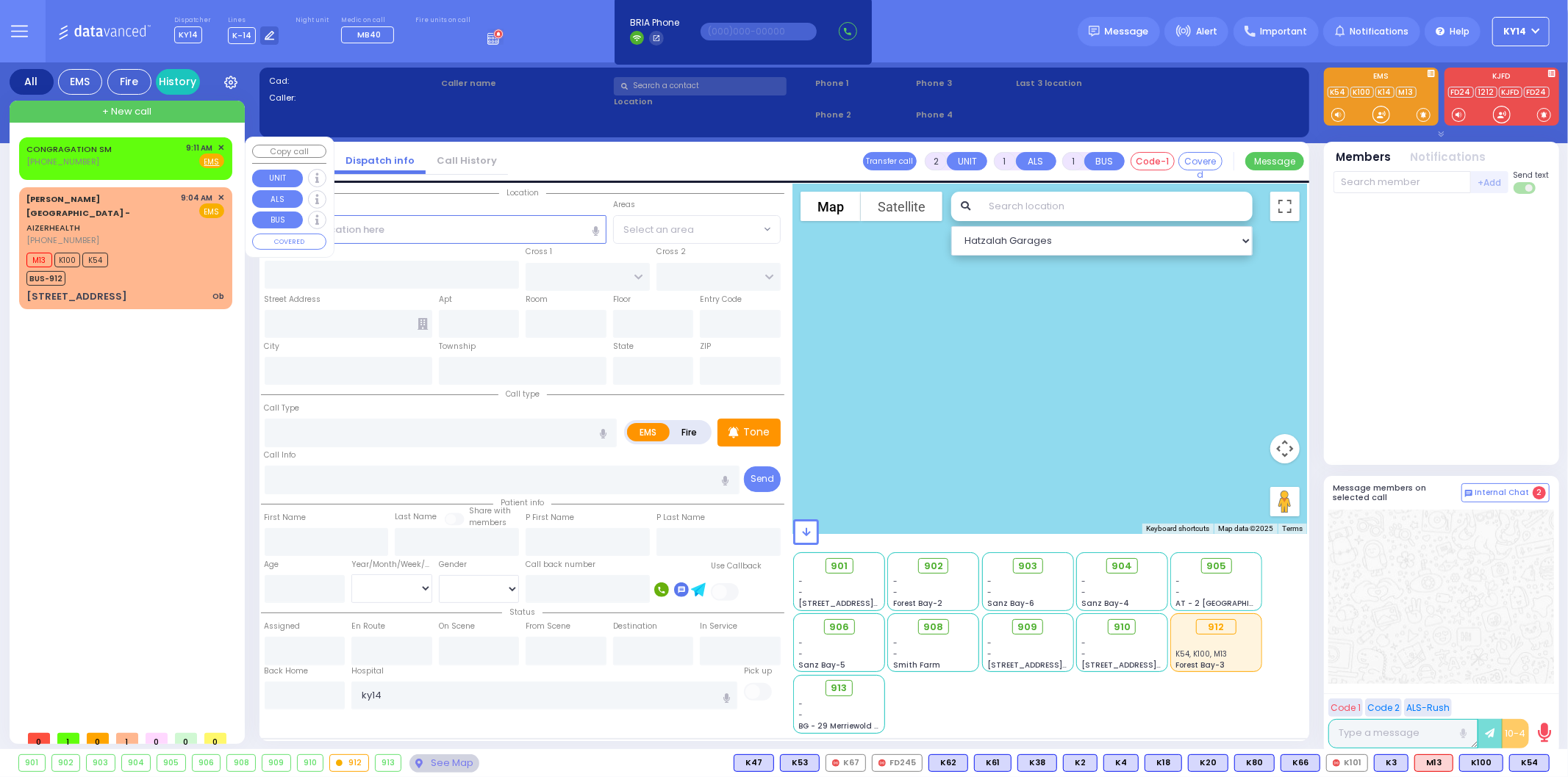
type input "09:11"
select select "Hatzalah Garages"
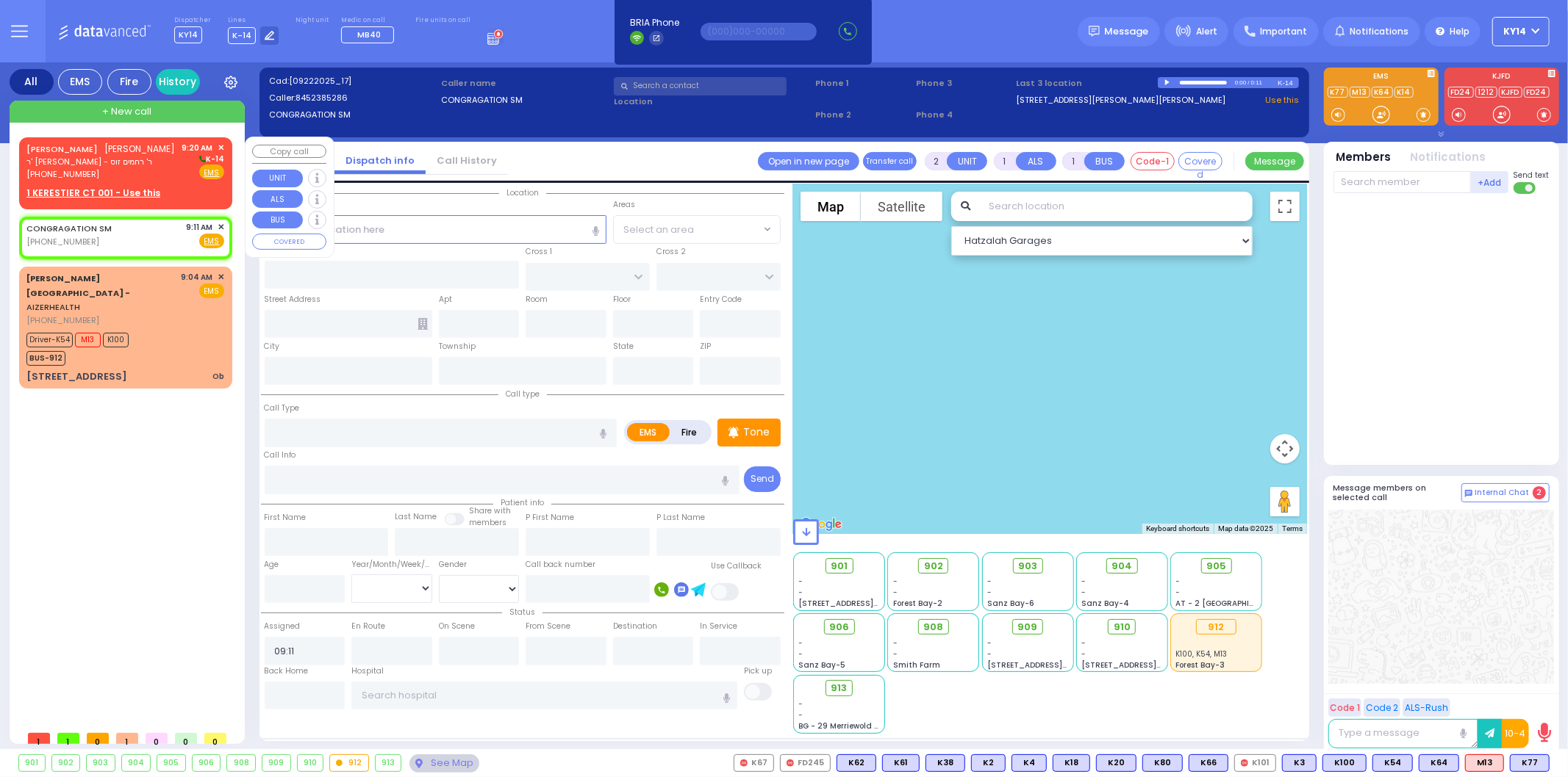
click at [112, 156] on div "ISRAEL MAYER BRACH ישראל מאיר בראך" at bounding box center [102, 149] width 149 height 15
select select
radio input "true"
type input "[PERSON_NAME]"
type input "BRACH"
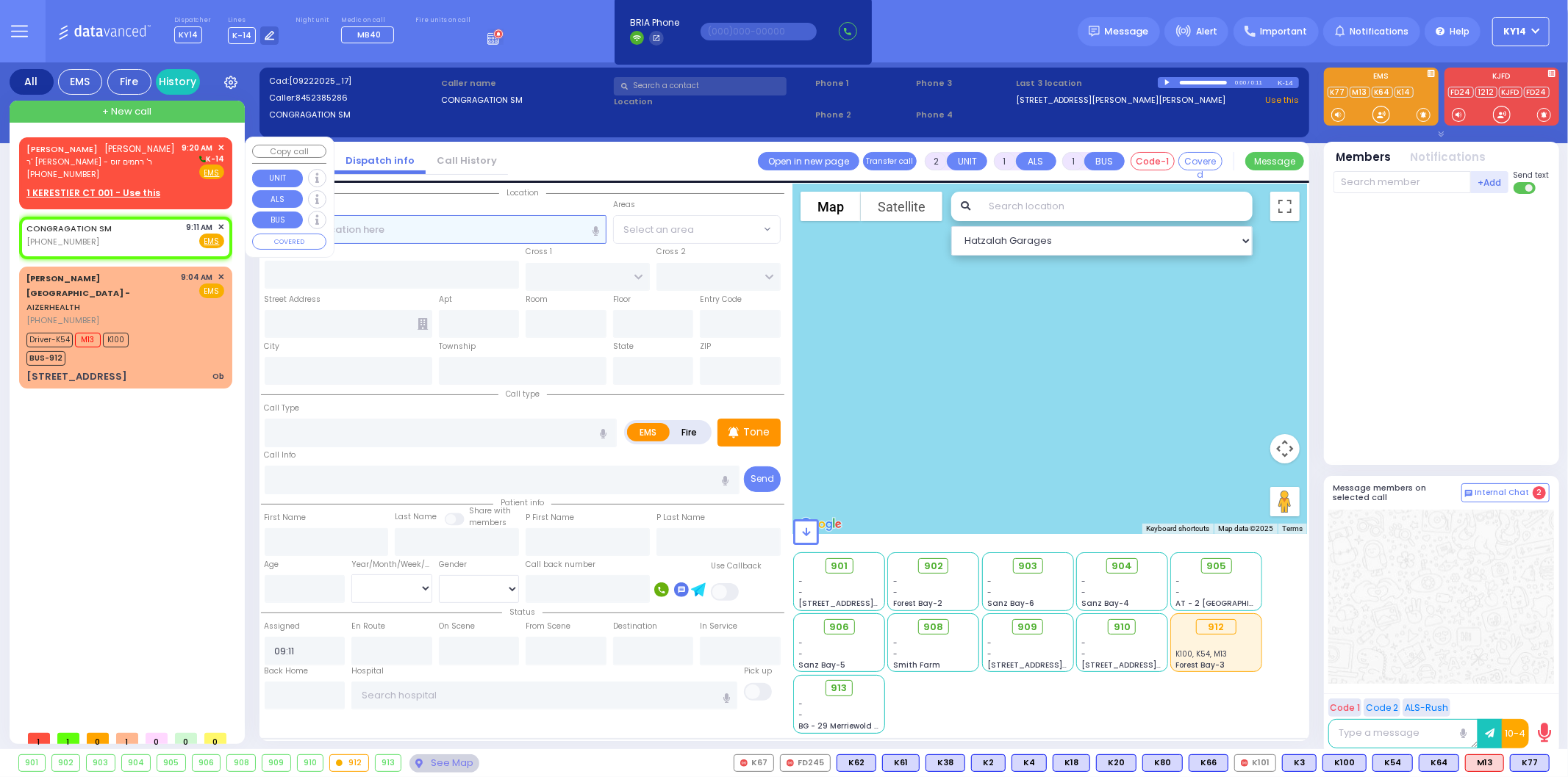
select select
type input "09:20"
select select "Hatzalah Garages"
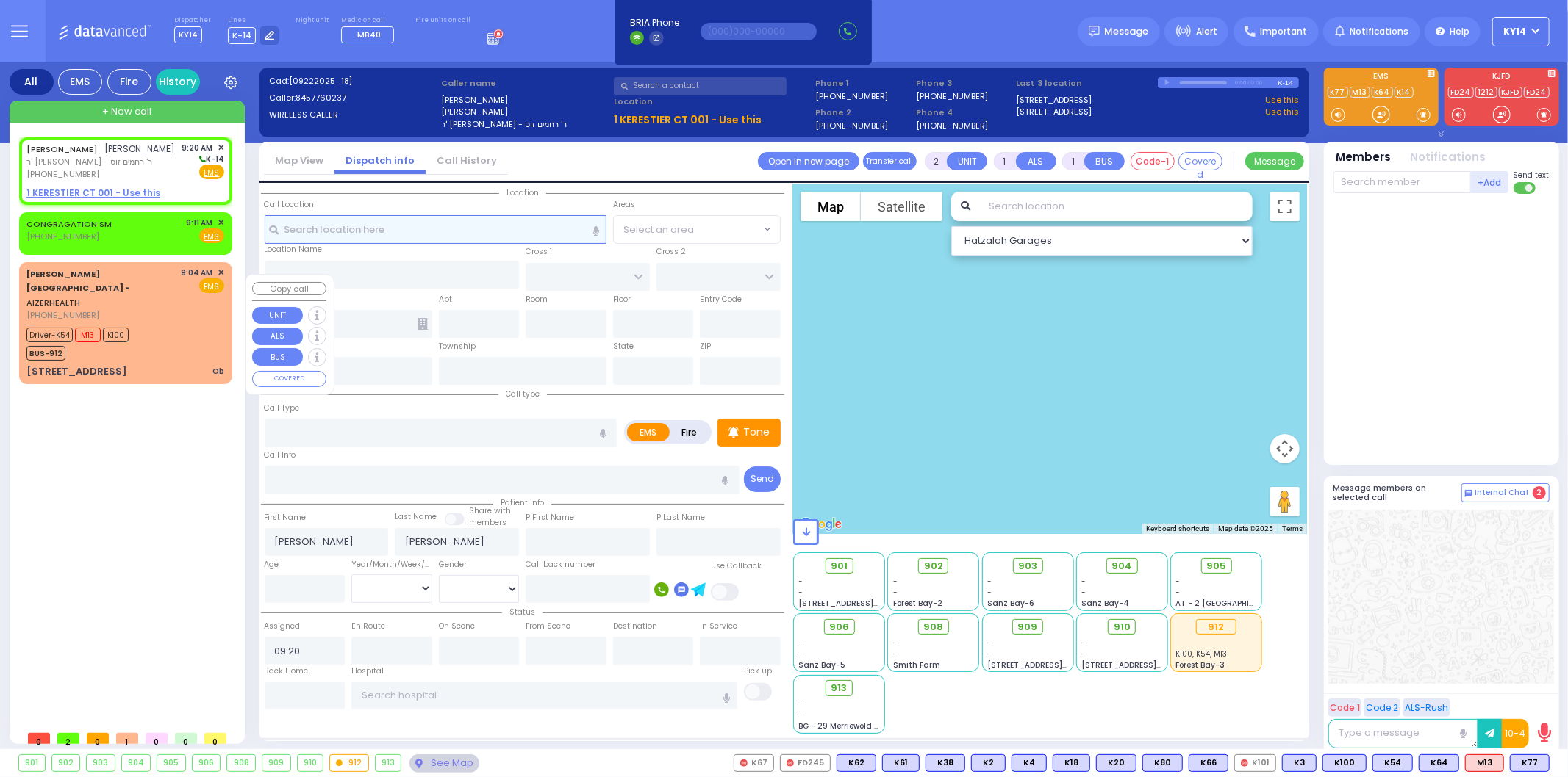
select select
radio input "true"
select select
select select "Hatzalah Garages"
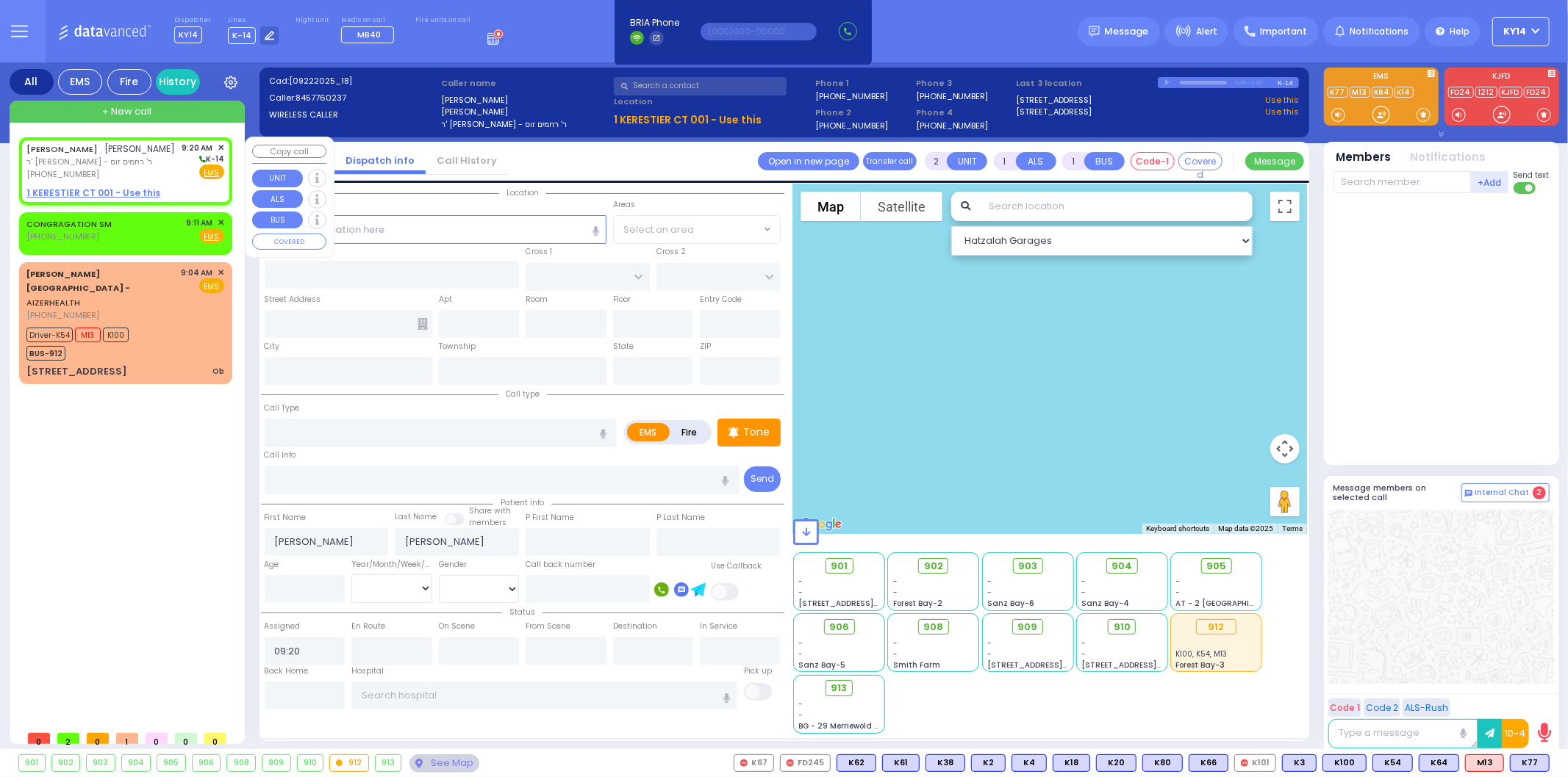
click at [71, 199] on u "1 KERESTIER CT 001 - Use this" at bounding box center [93, 192] width 133 height 13
select select
radio input "true"
select select
select select "Hatzalah Garages"
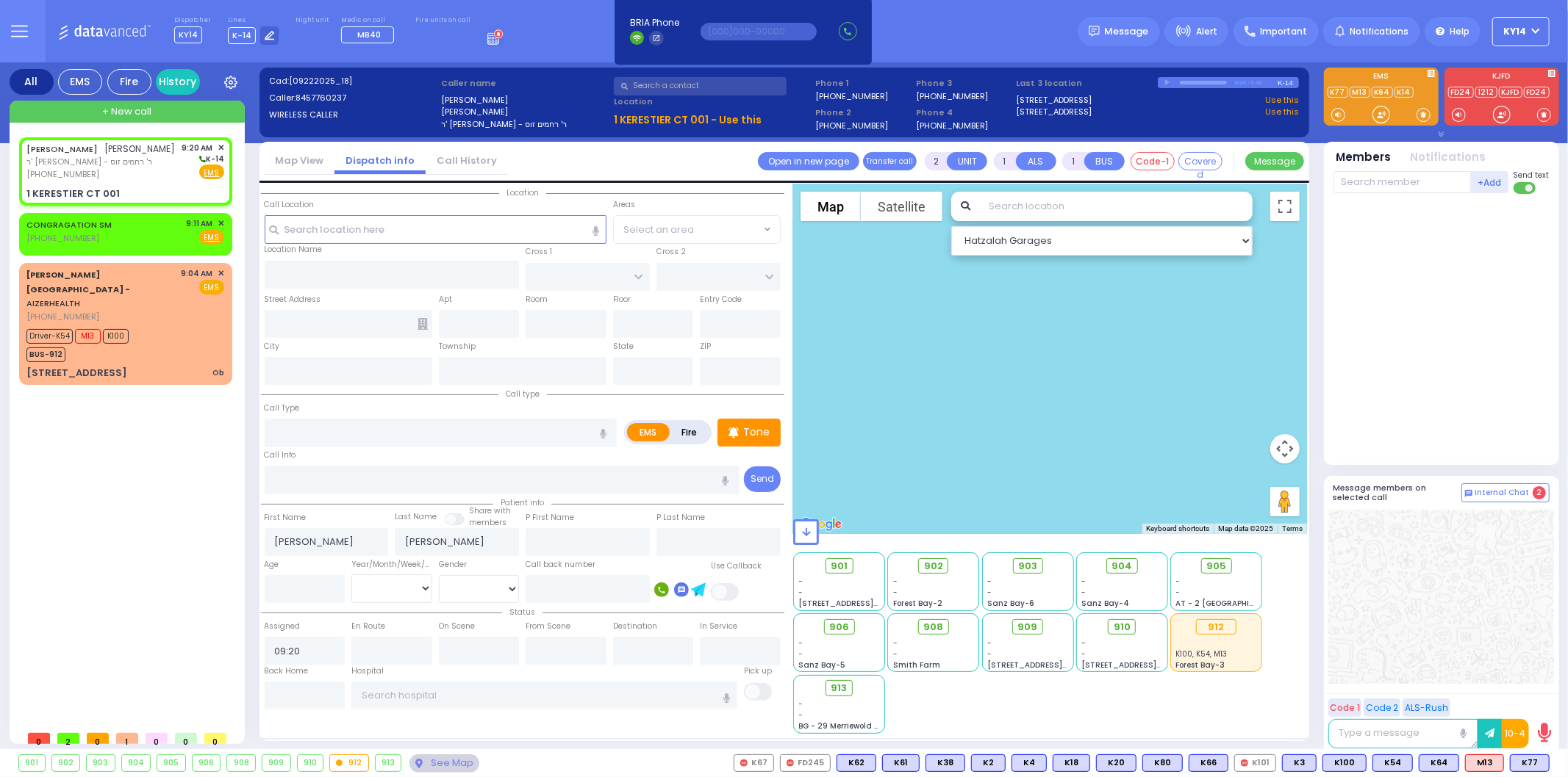
select select
radio input "true"
select select
type input "KAHAN DR"
type input "GETZIL BERGER BLVD"
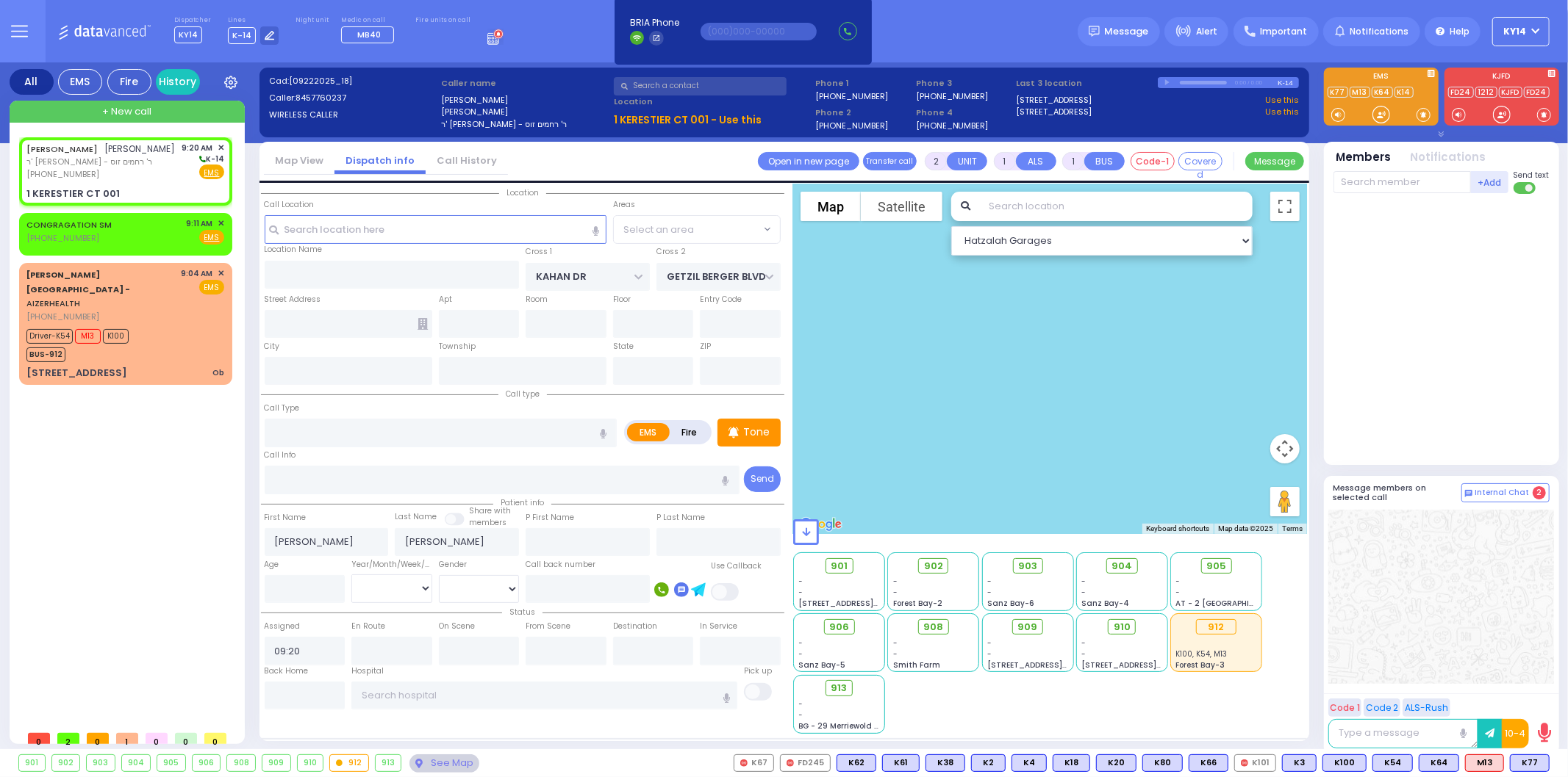
type input "1 KERESTIER CT"
type input "001"
type input "[PERSON_NAME]"
type input "[US_STATE]"
type input "10950"
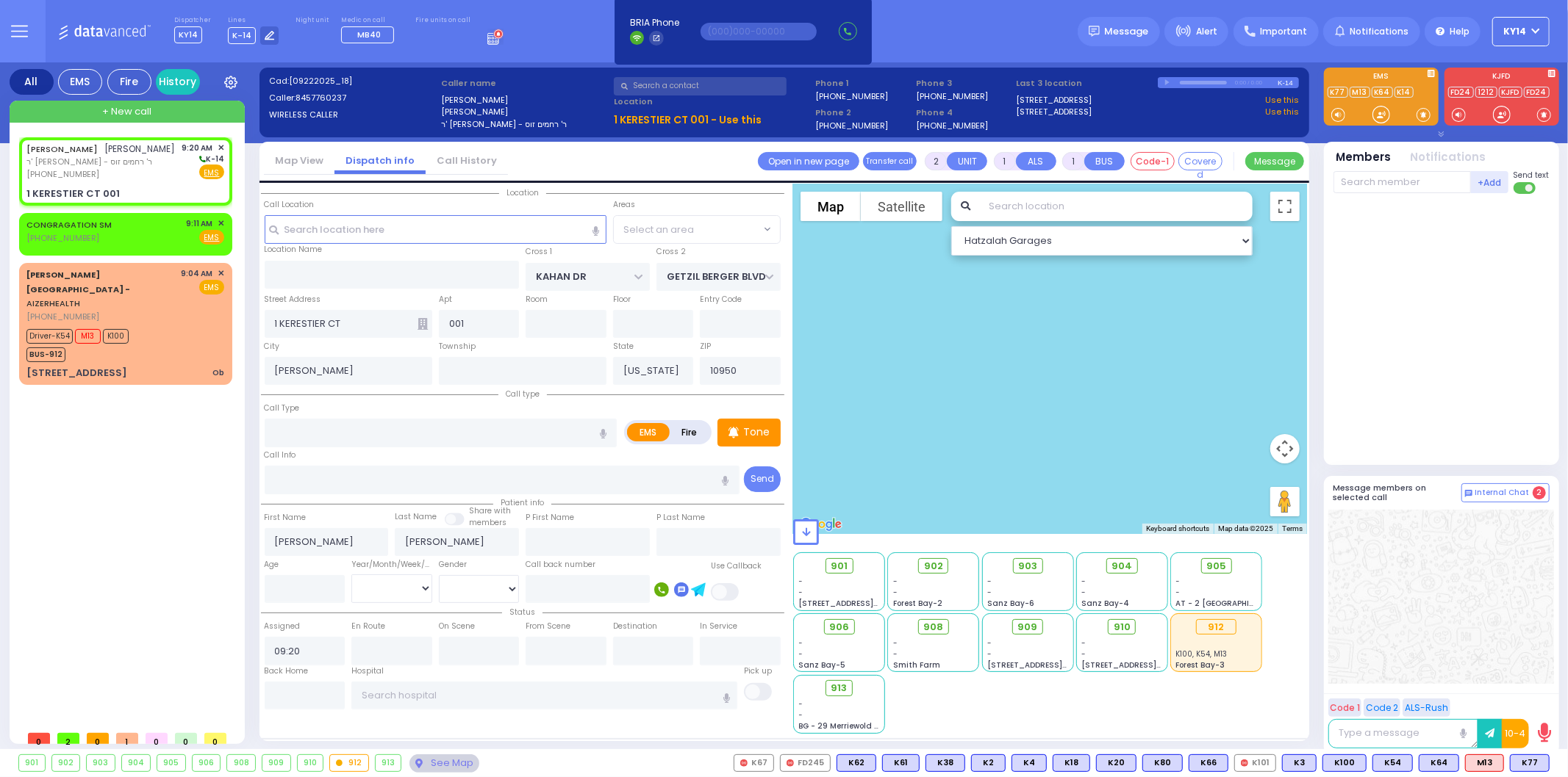
select select "Hatzalah Garages"
select select "SECTION 4"
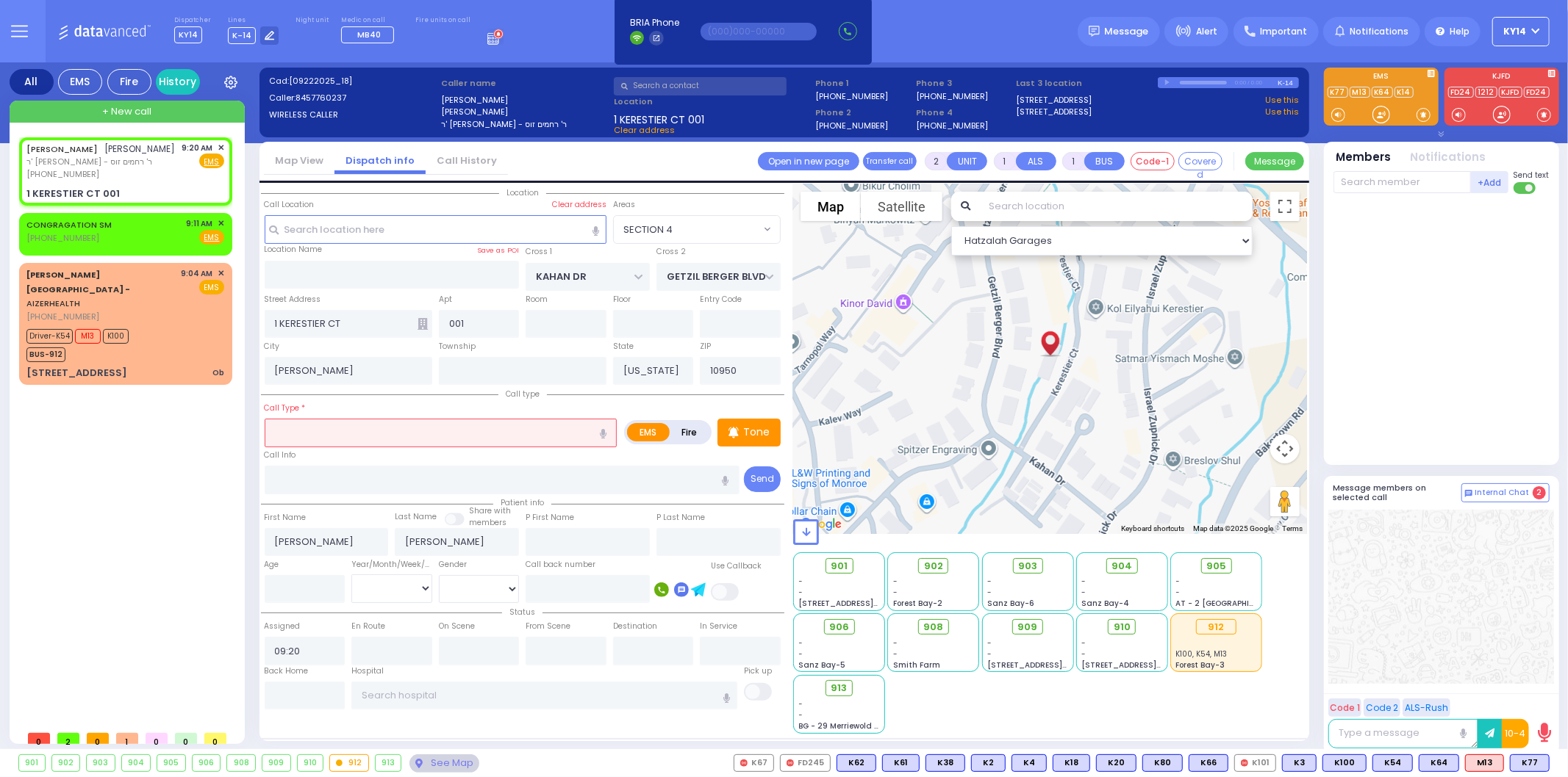
select select
radio input "true"
select select
select select "Hatzalah Garages"
select select "SECTION 4"
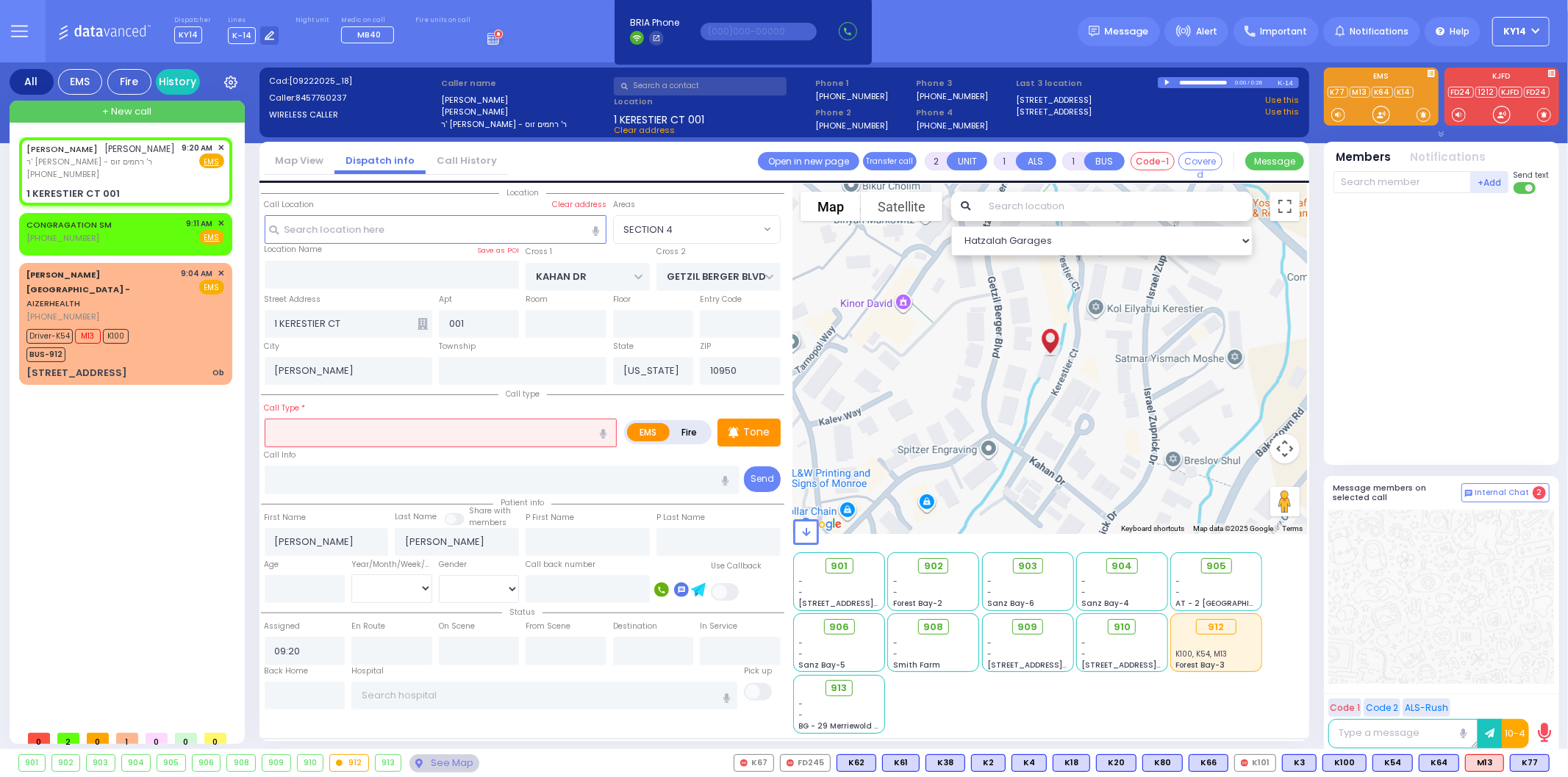
click at [600, 429] on icon "button" at bounding box center [604, 433] width 7 height 9
type input "play infant emergency"
select select
radio input "true"
select select
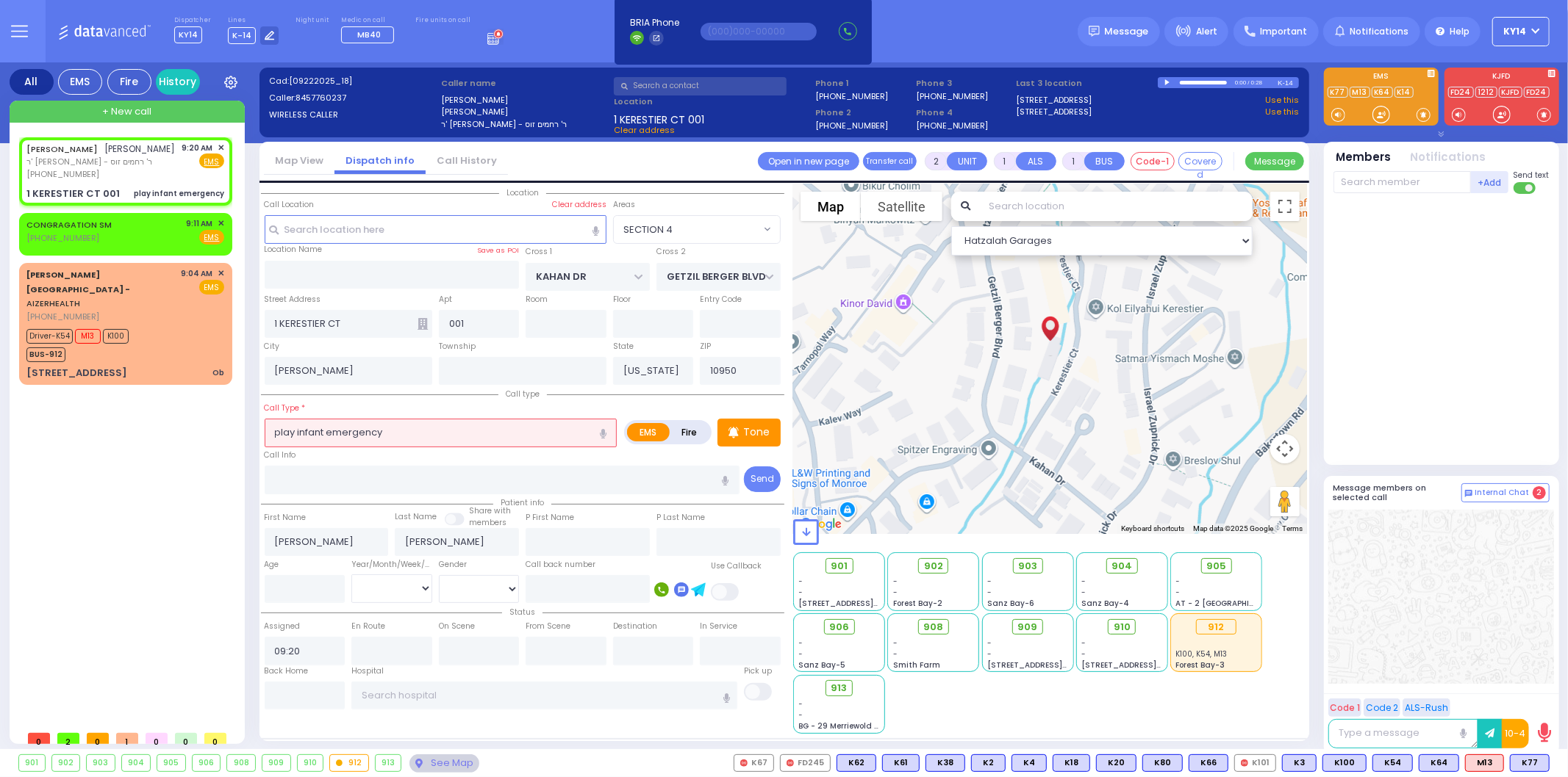
select select "Hatzalah Garages"
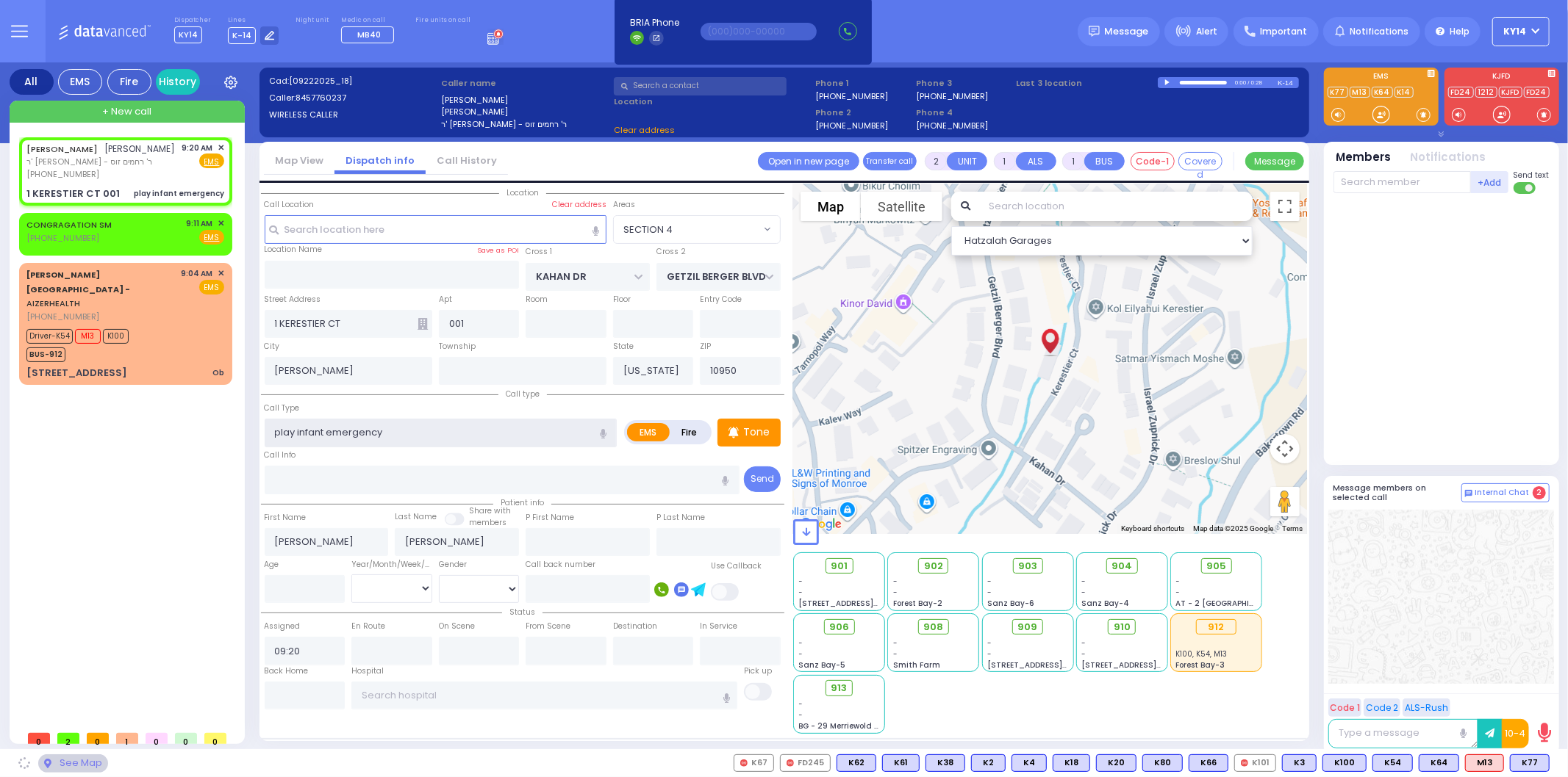
drag, startPoint x: 403, startPoint y: 423, endPoint x: 0, endPoint y: 485, distance: 407.7
click at [0, 485] on div "All EMS Fire History Settings That will affect to all users Ob" at bounding box center [784, 409] width 1568 height 693
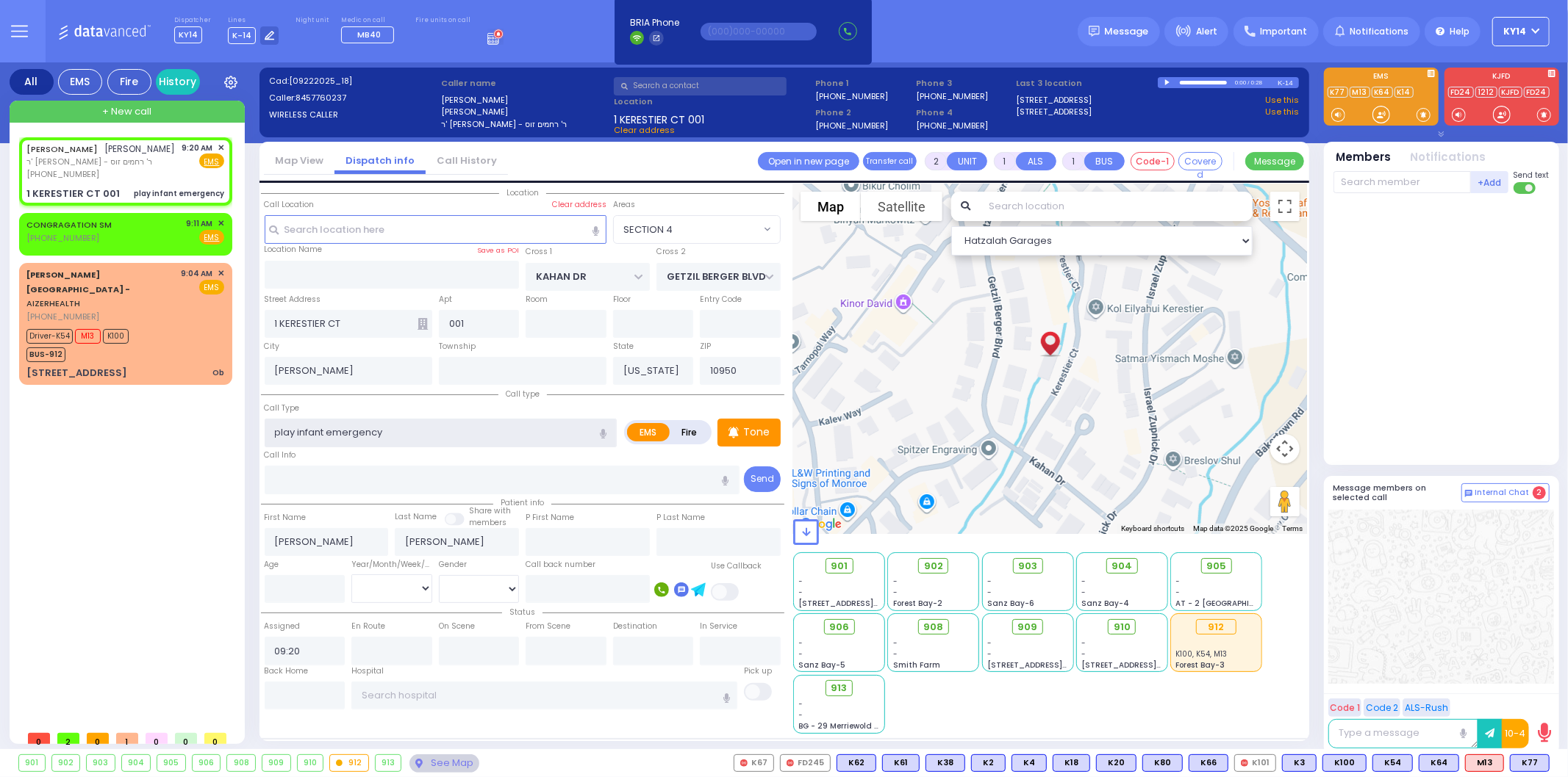
select select "SECTION 4"
select select
radio input "true"
select select
select select "Hatzalah Garages"
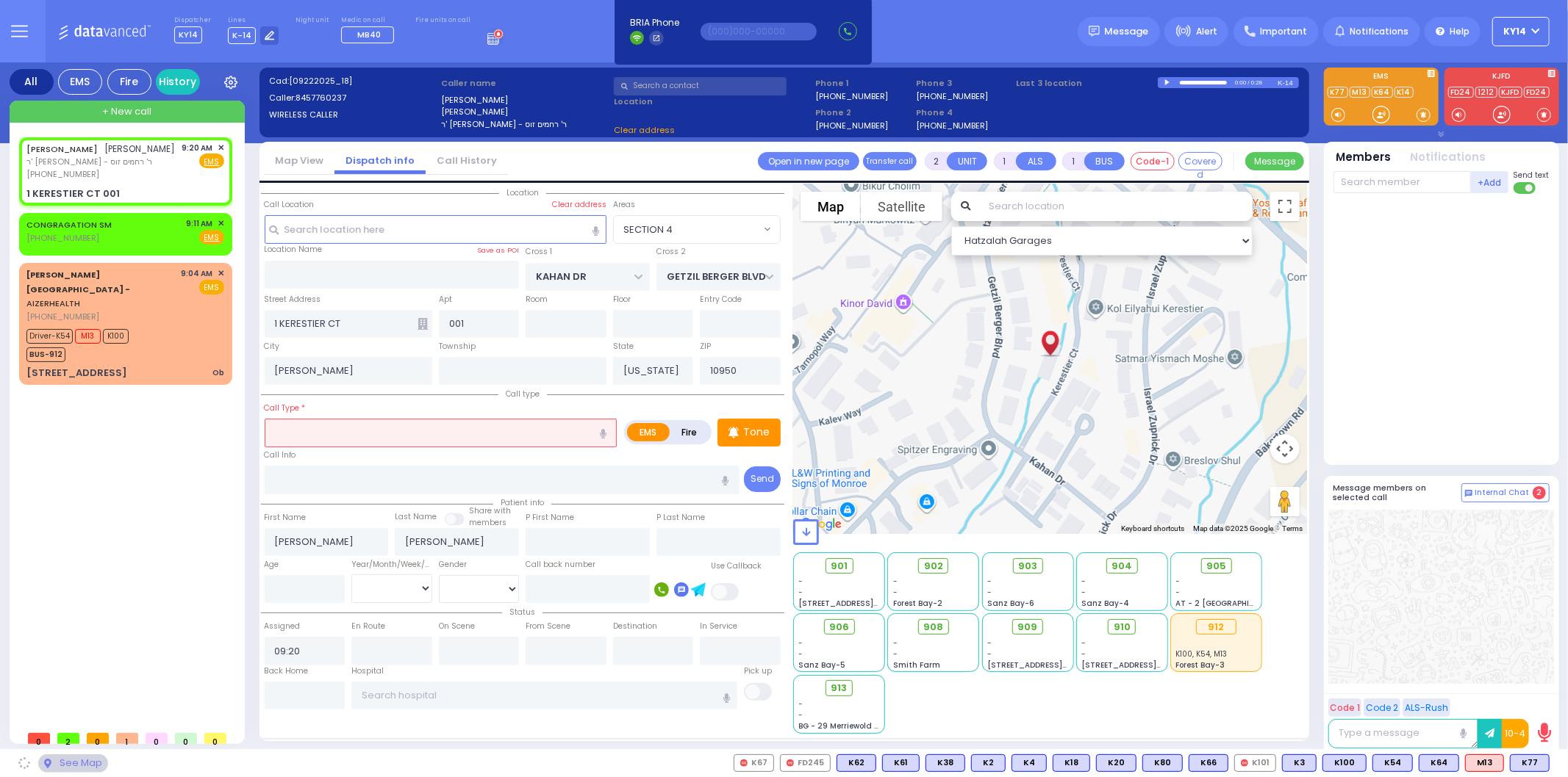
click at [600, 432] on icon "button" at bounding box center [604, 433] width 7 height 9
select select
radio input "true"
select select
select select "Hatzalah Garages"
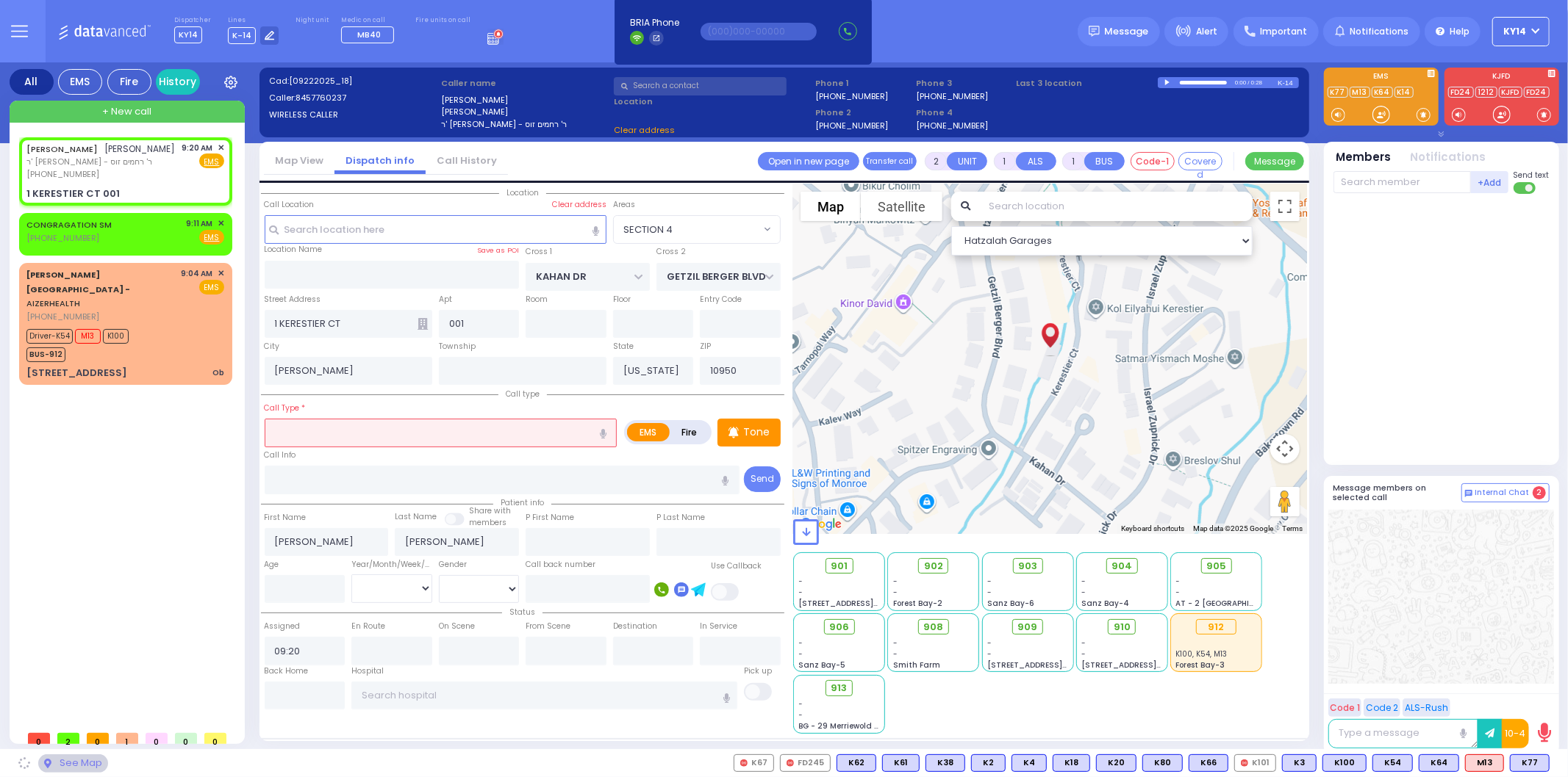
type input "play the Arctic emergency"
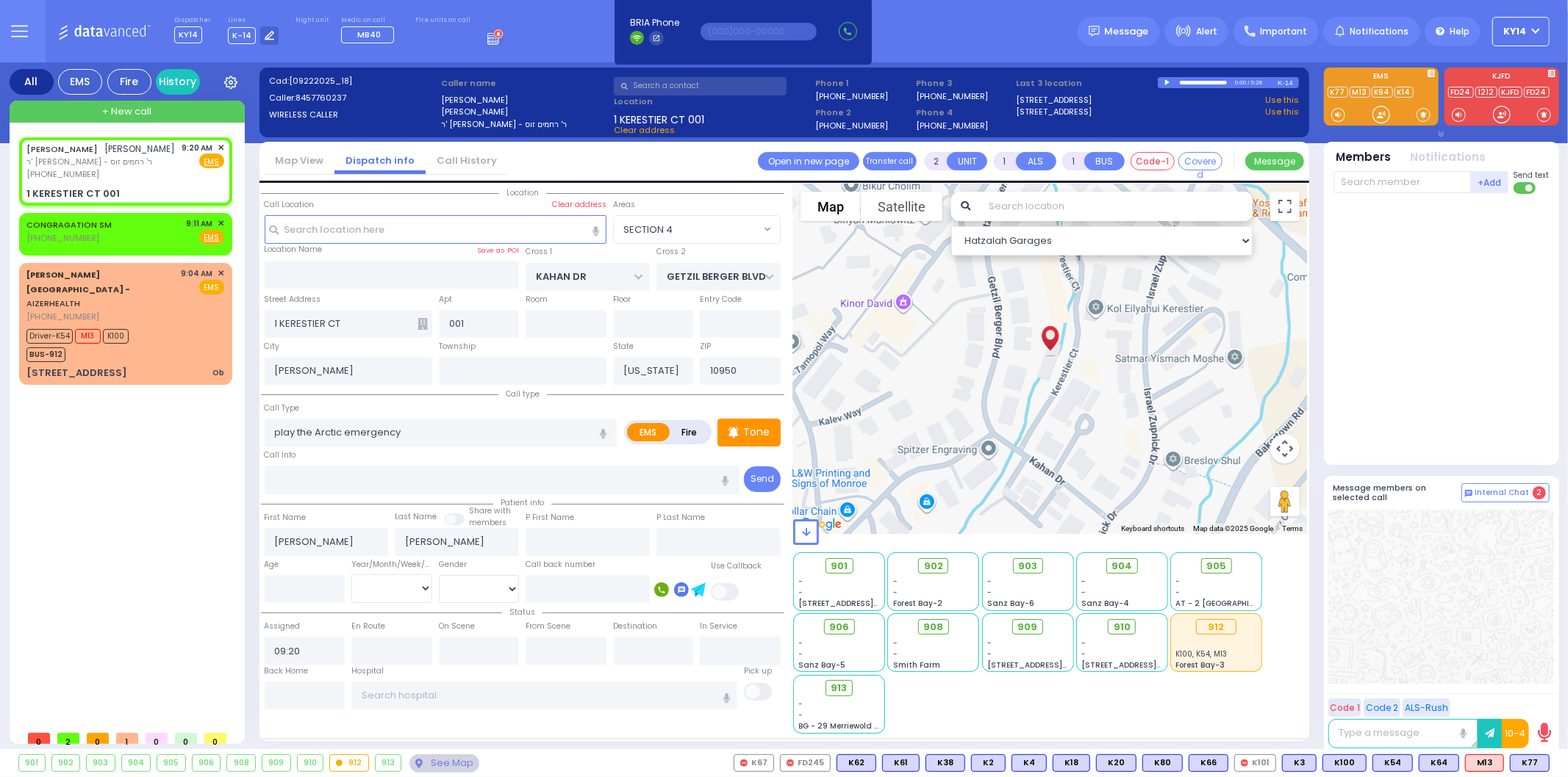
select select "SECTION 4"
select select
radio input "true"
select select
select select "Hatzalah Garages"
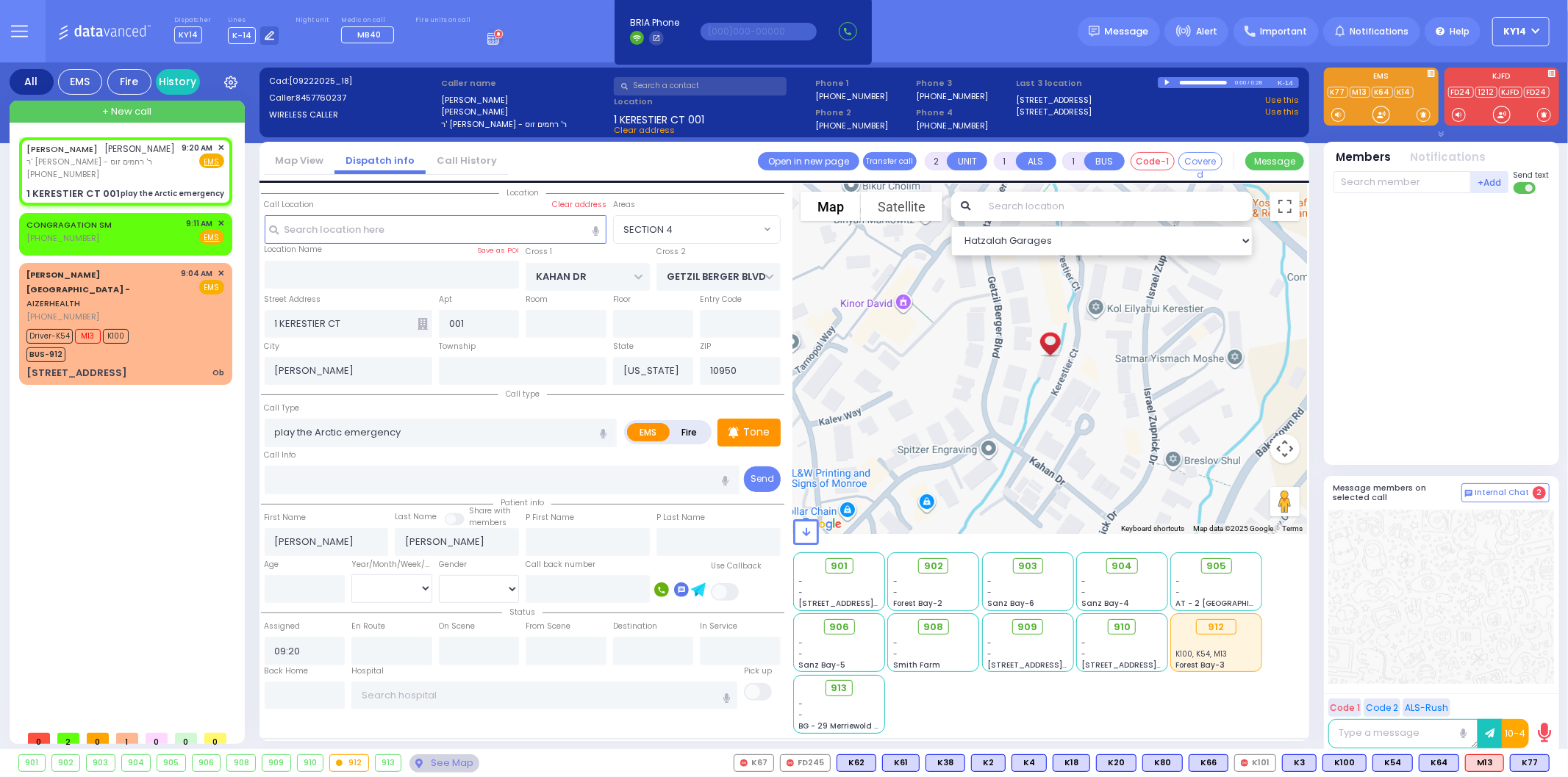
select select "SECTION 4"
drag, startPoint x: 436, startPoint y: 423, endPoint x: 66, endPoint y: 458, distance: 371.7
click at [66, 458] on div "All EMS Fire History Settings" at bounding box center [784, 409] width 1550 height 693
select select
radio input "true"
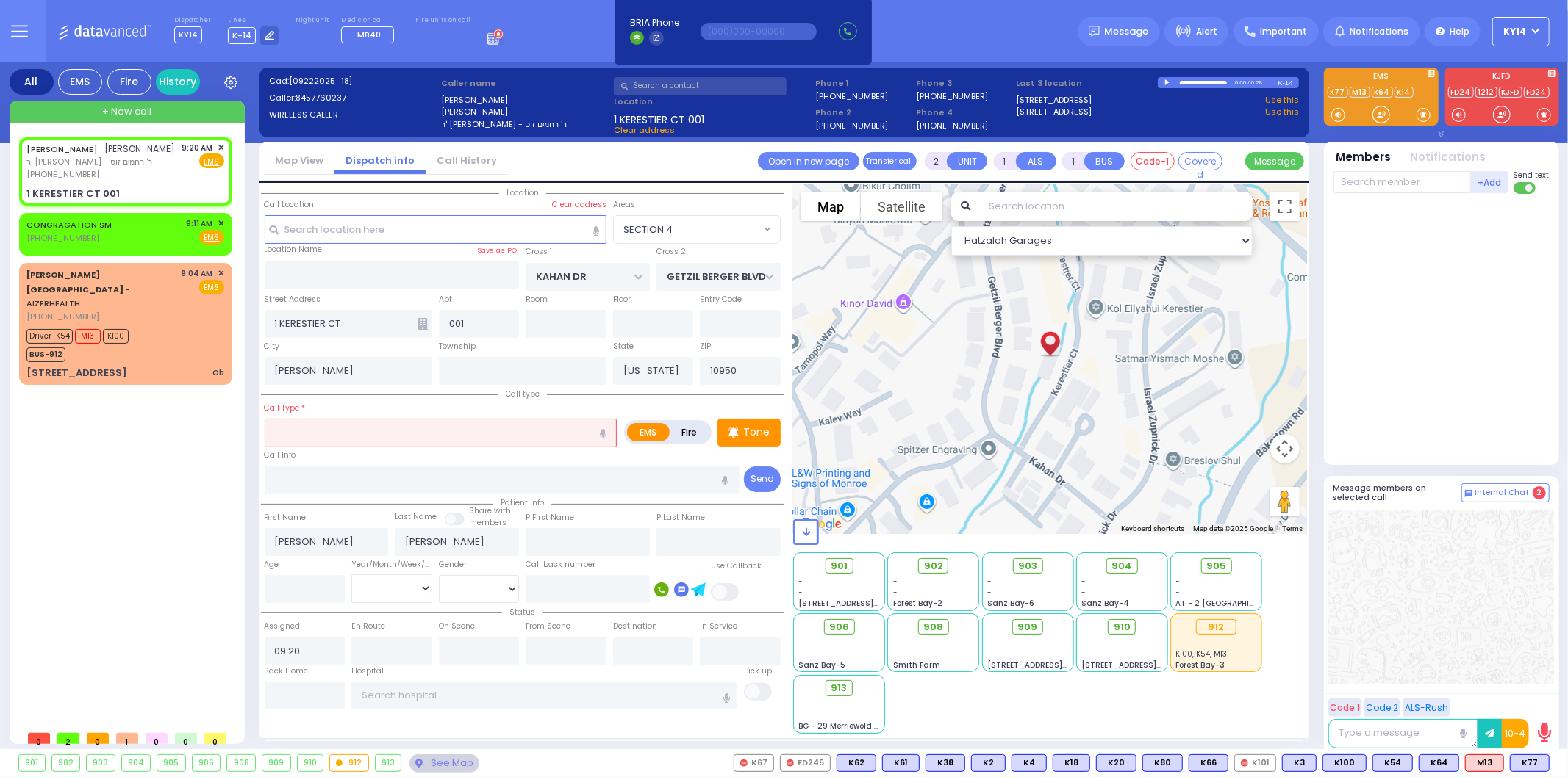
select select
select select "Hatzalah Garages"
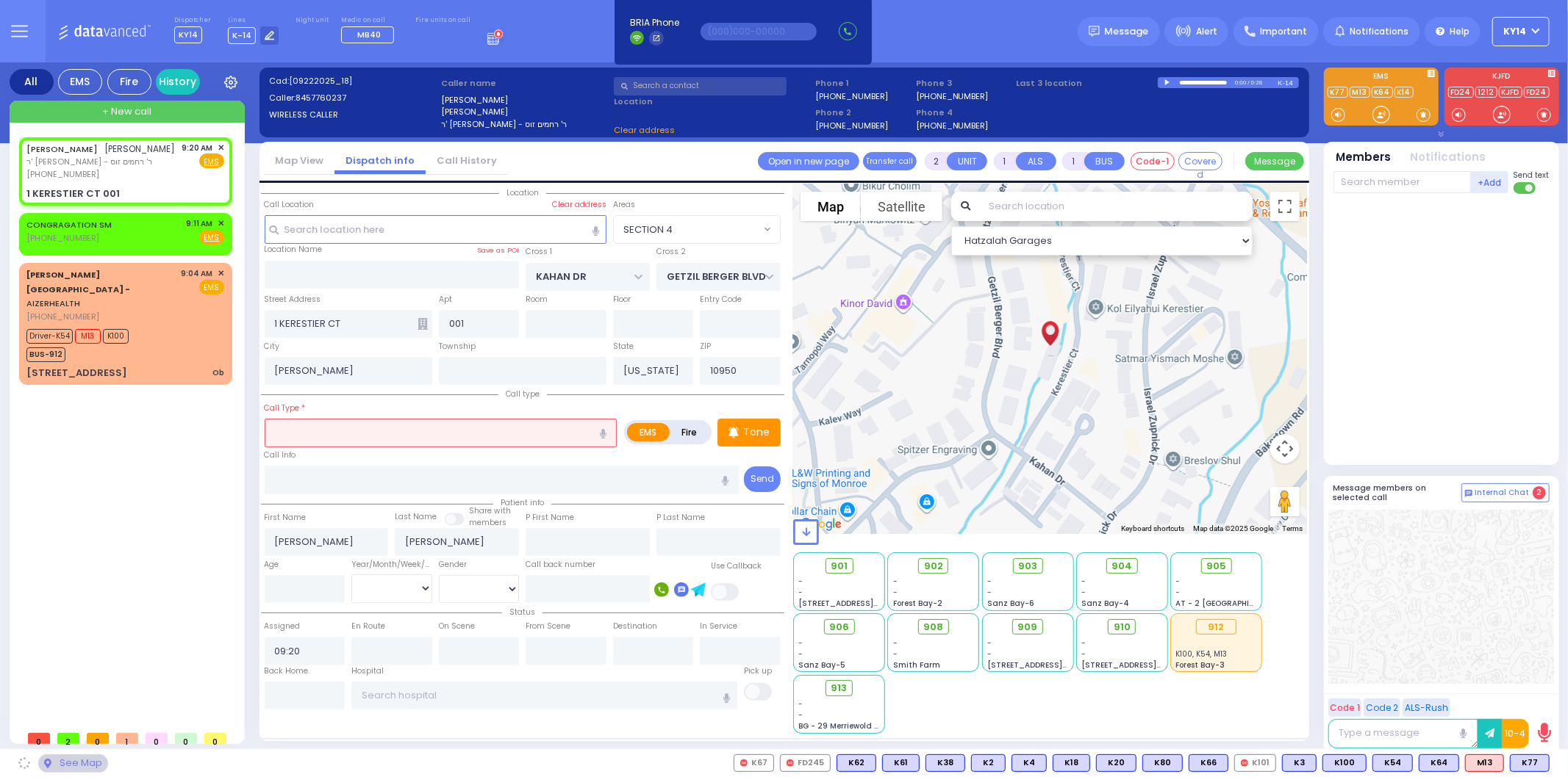
select select
radio input "true"
select select
select select "Hatzalah Garages"
click at [601, 429] on icon "button" at bounding box center [604, 433] width 7 height 9
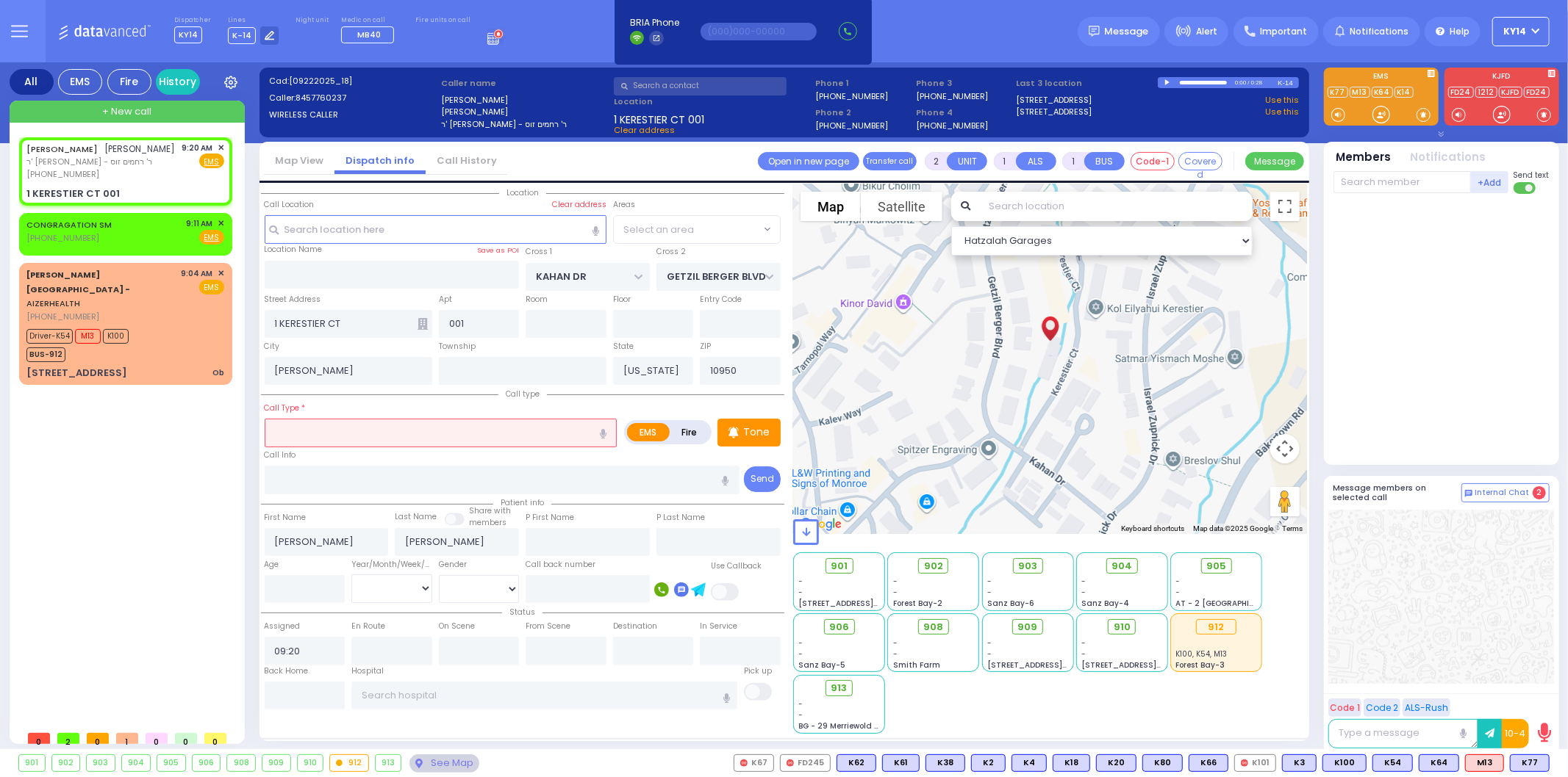
select select "SECTION 4"
type input "pediatric emergency"
select select
radio input "true"
select select
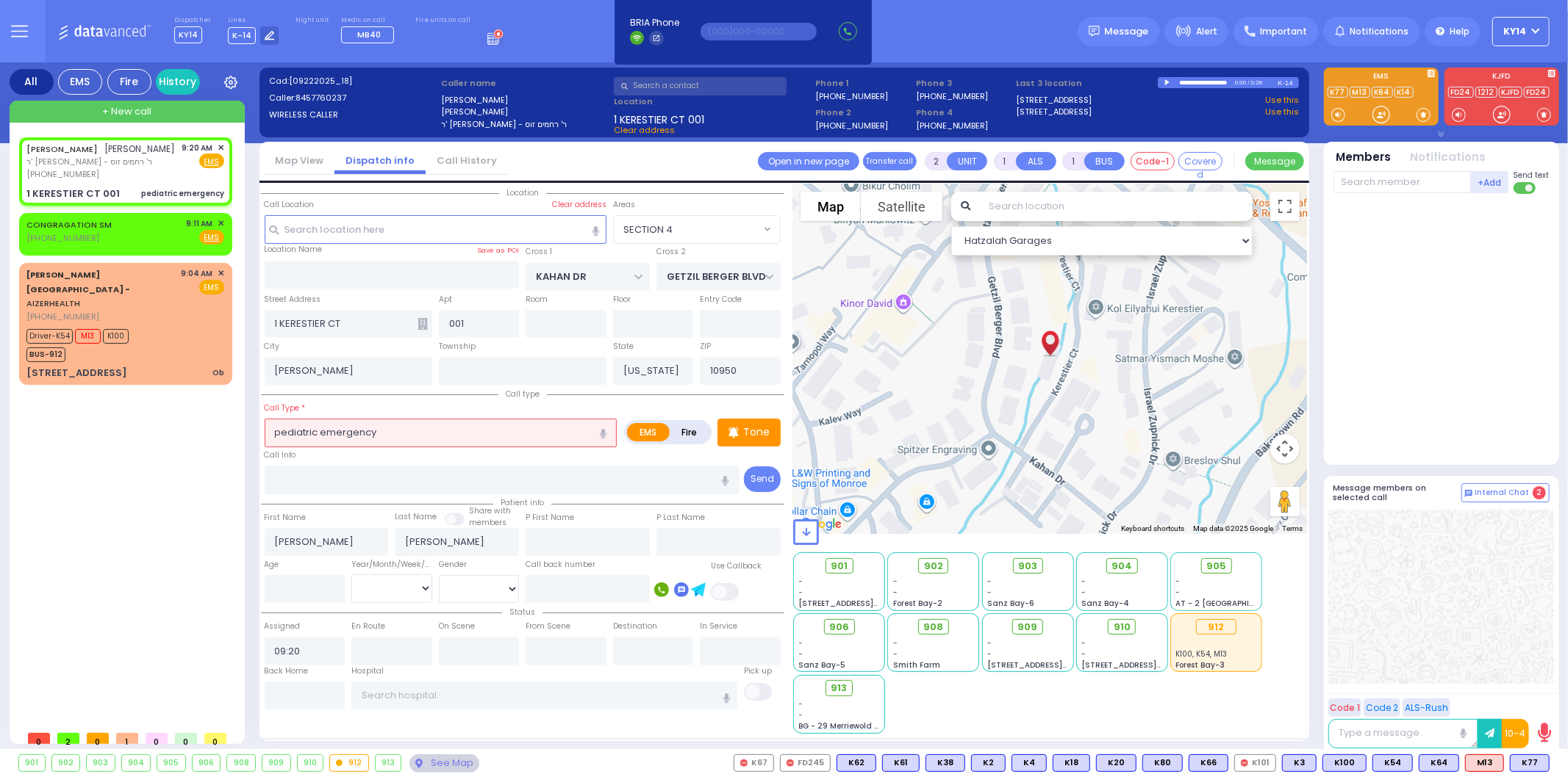
select select "Hatzalah Garages"
select select "SECTION 4"
click at [291, 588] on input "number" at bounding box center [305, 589] width 81 height 28
type input "5"
click at [357, 589] on select "Year Month Week Day" at bounding box center [392, 588] width 81 height 28
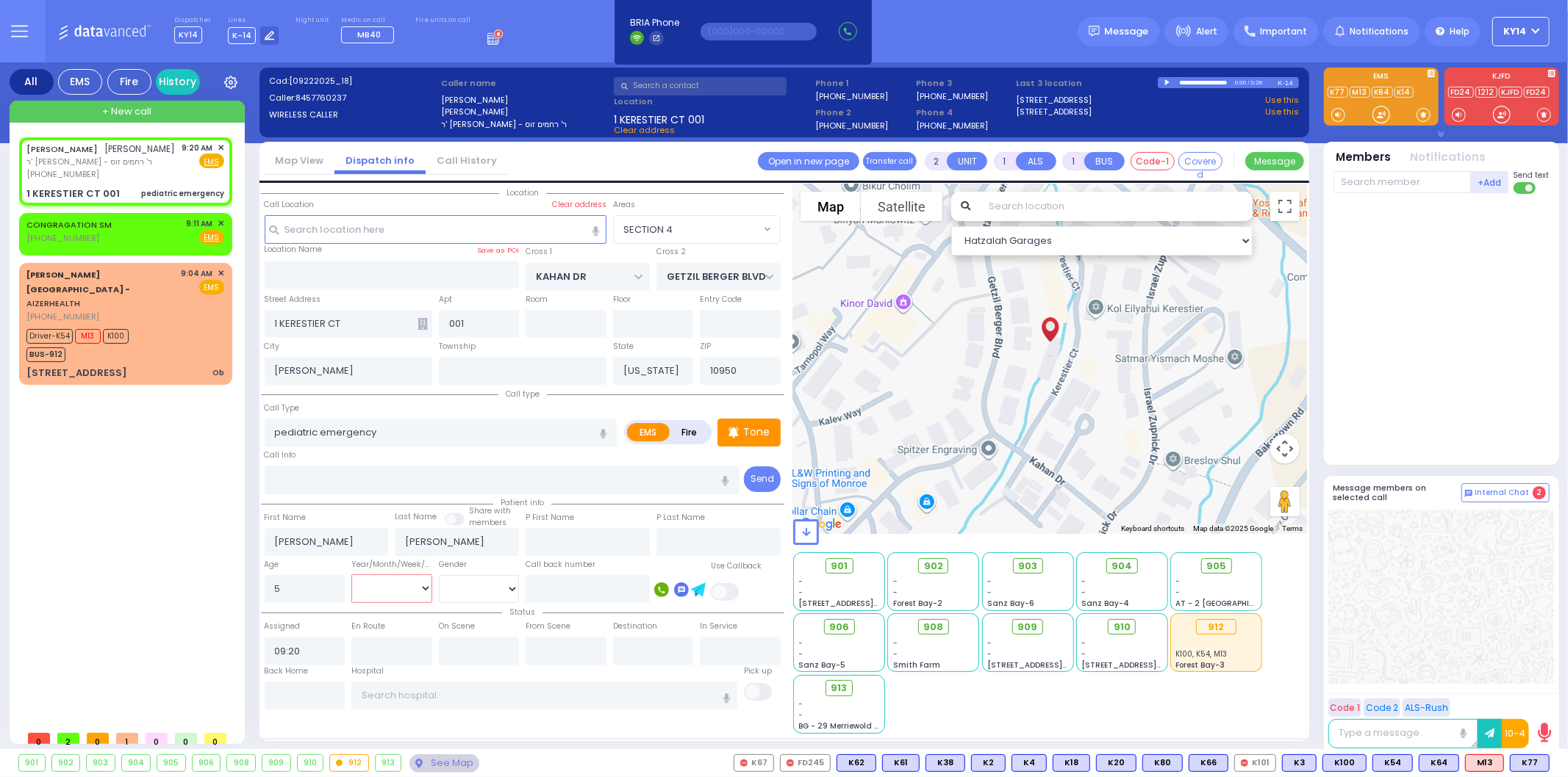
select select
radio input "true"
select select
select select "Hatzalah Garages"
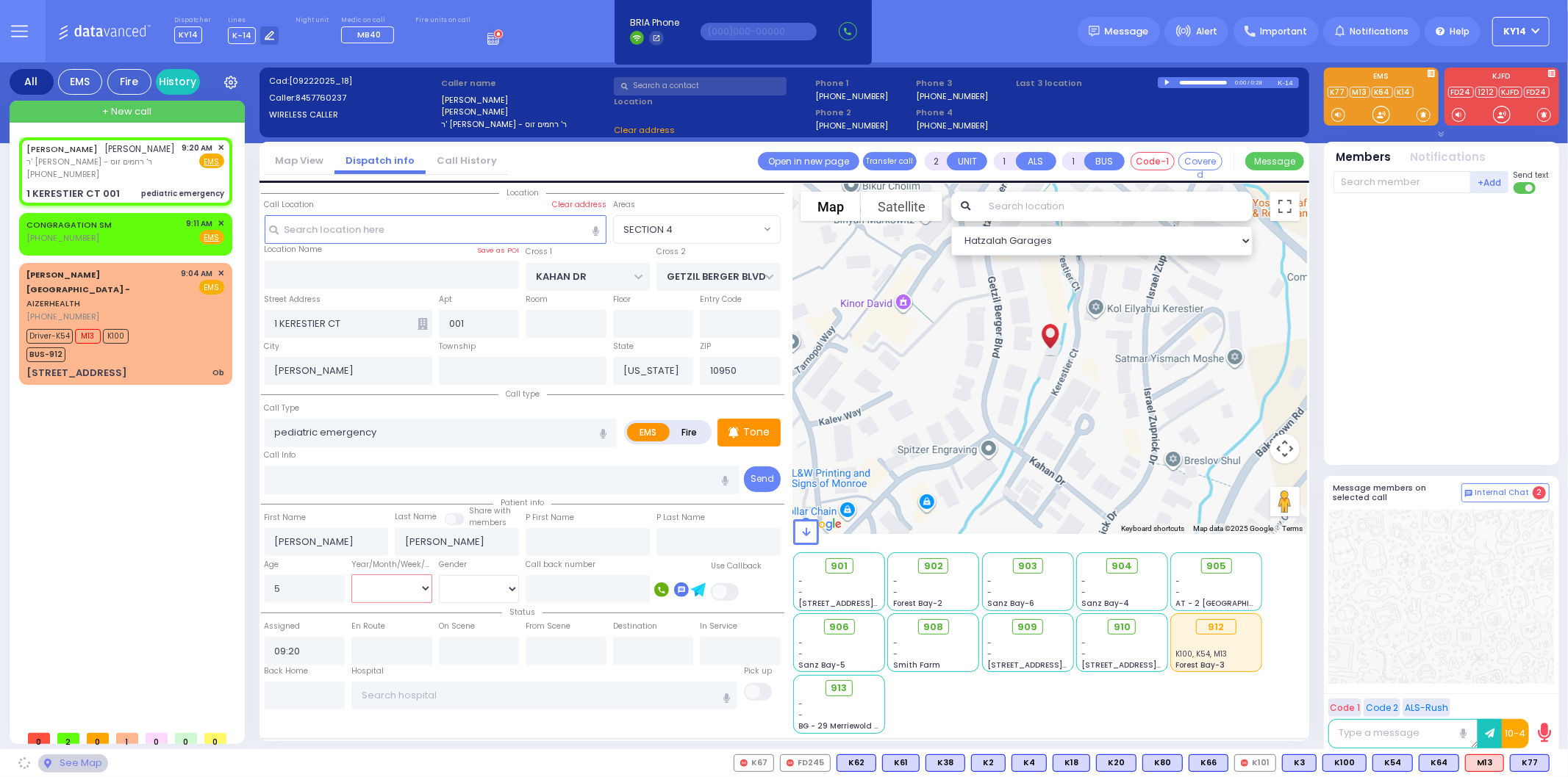
select select "Week"
click at [352, 575] on select "Year Month Week Day" at bounding box center [392, 588] width 81 height 28
select select "SECTION 4"
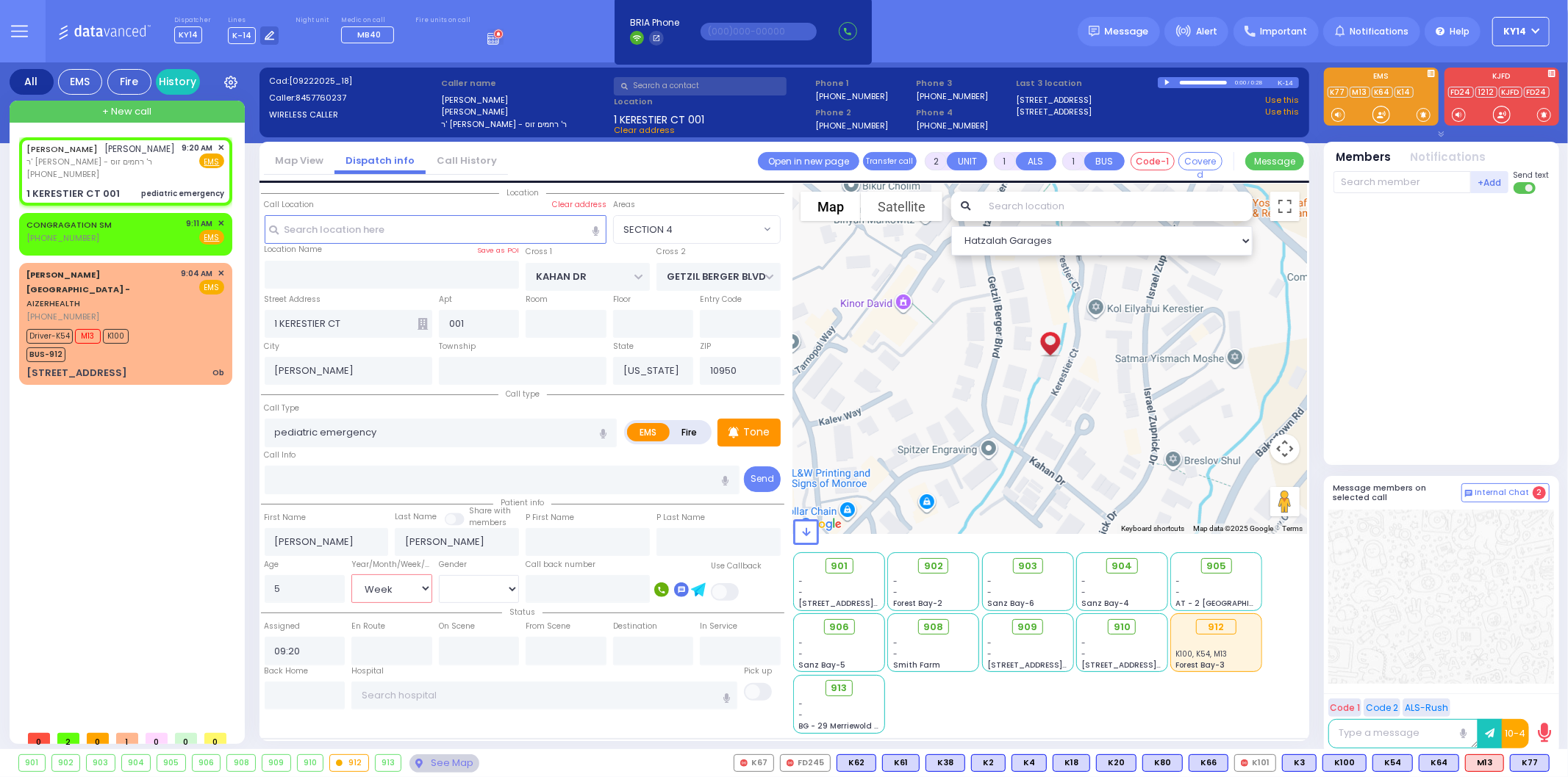
select select
radio input "true"
select select "Week"
select select "Hatzalah Garages"
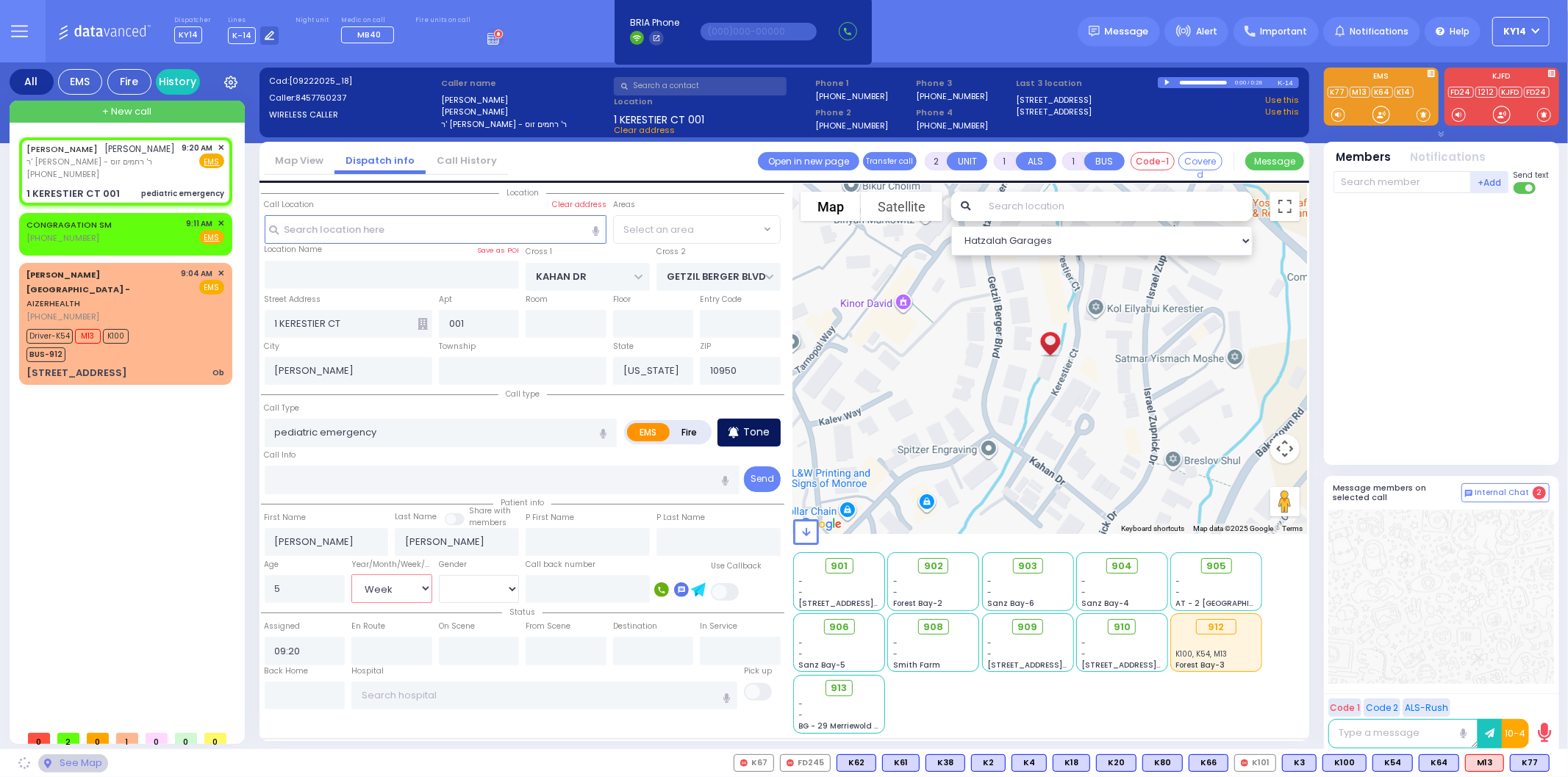
select select "SECTION 4"
click at [766, 432] on p "Tone" at bounding box center [756, 432] width 27 height 15
click at [750, 437] on div "Tone" at bounding box center [749, 432] width 63 height 28
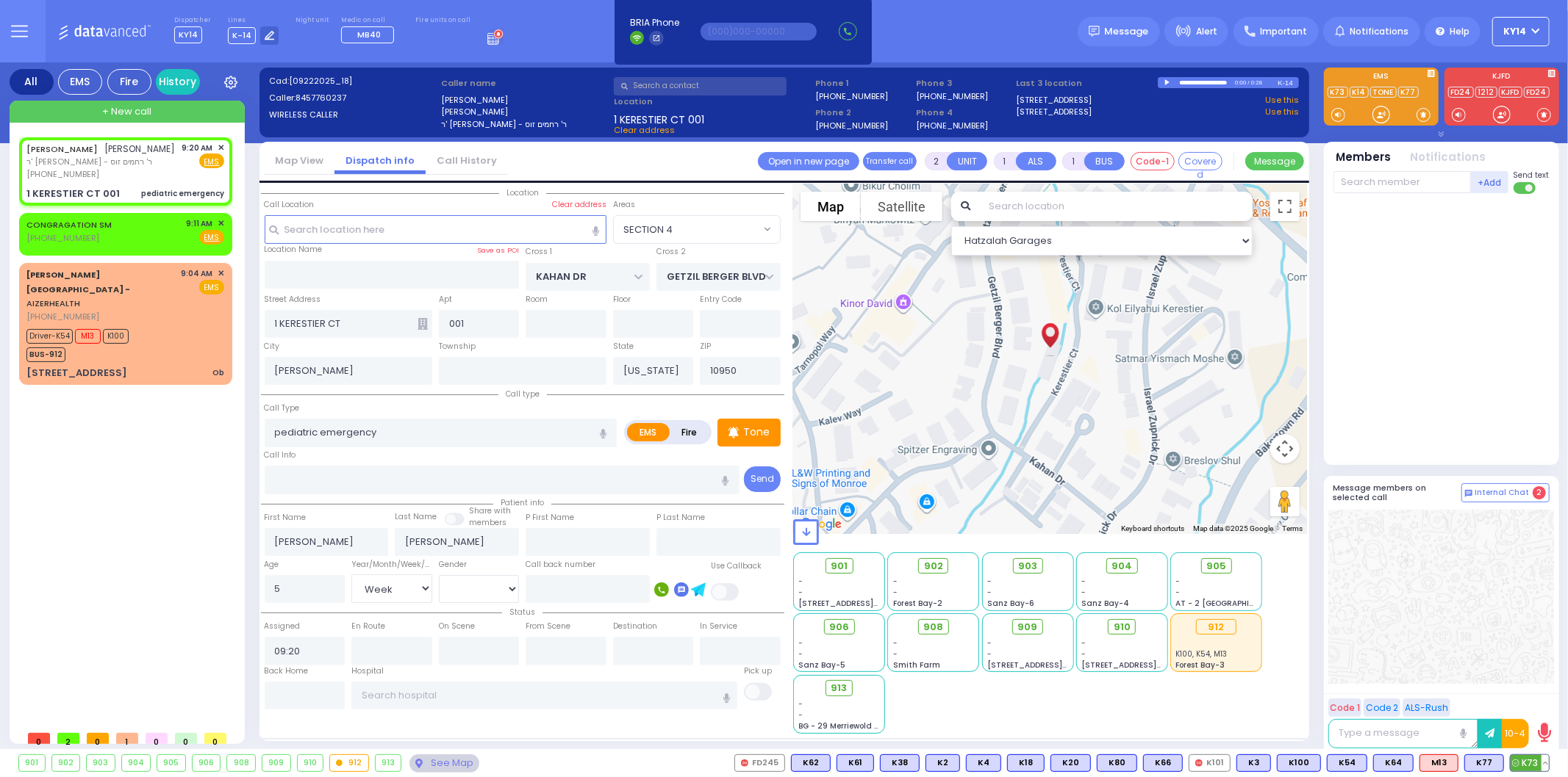
click at [1523, 765] on span "K73" at bounding box center [1530, 763] width 39 height 16
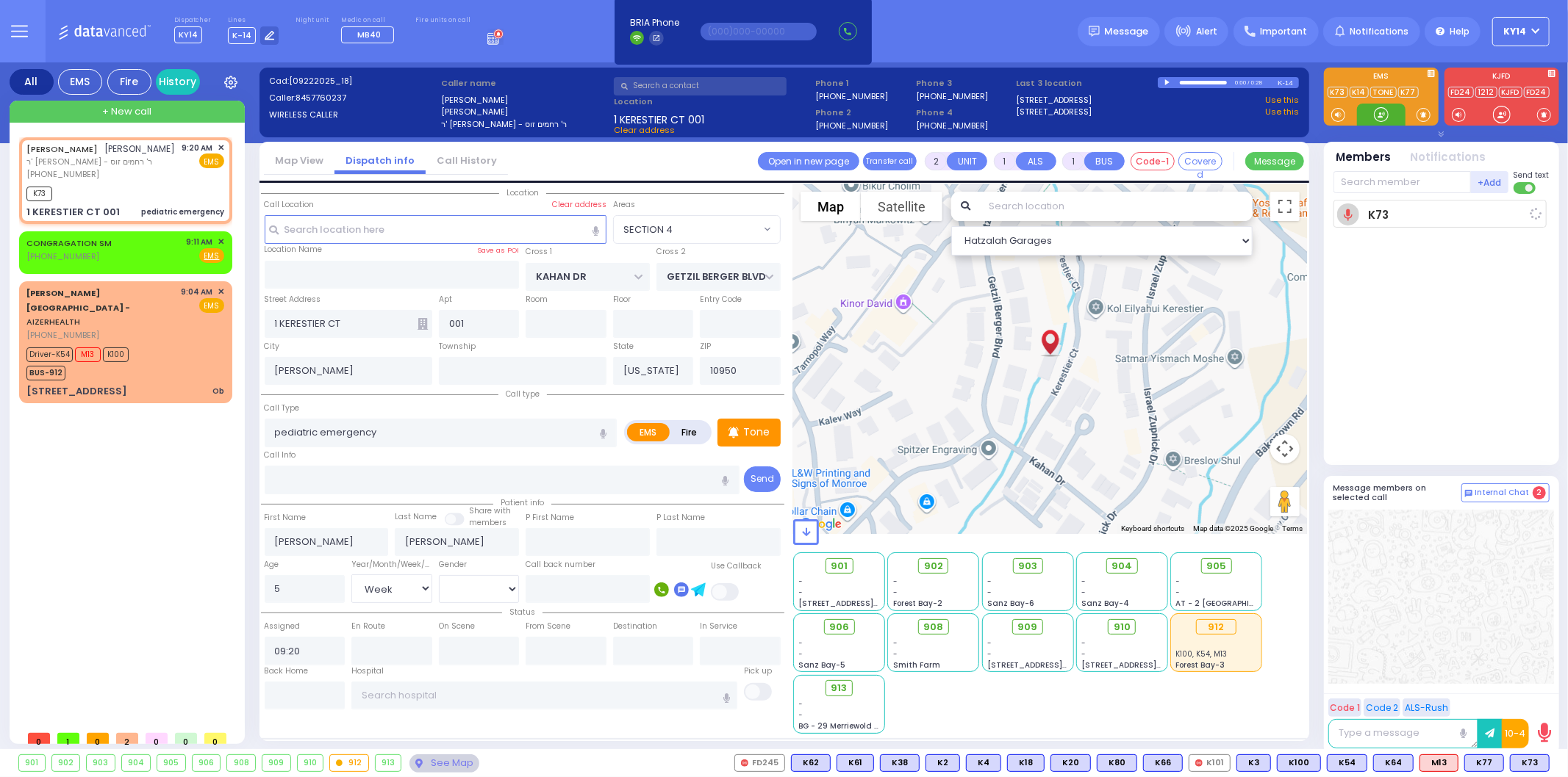
select select
radio input "true"
select select "Week"
type input "09:22"
select select "Hatzalah Garages"
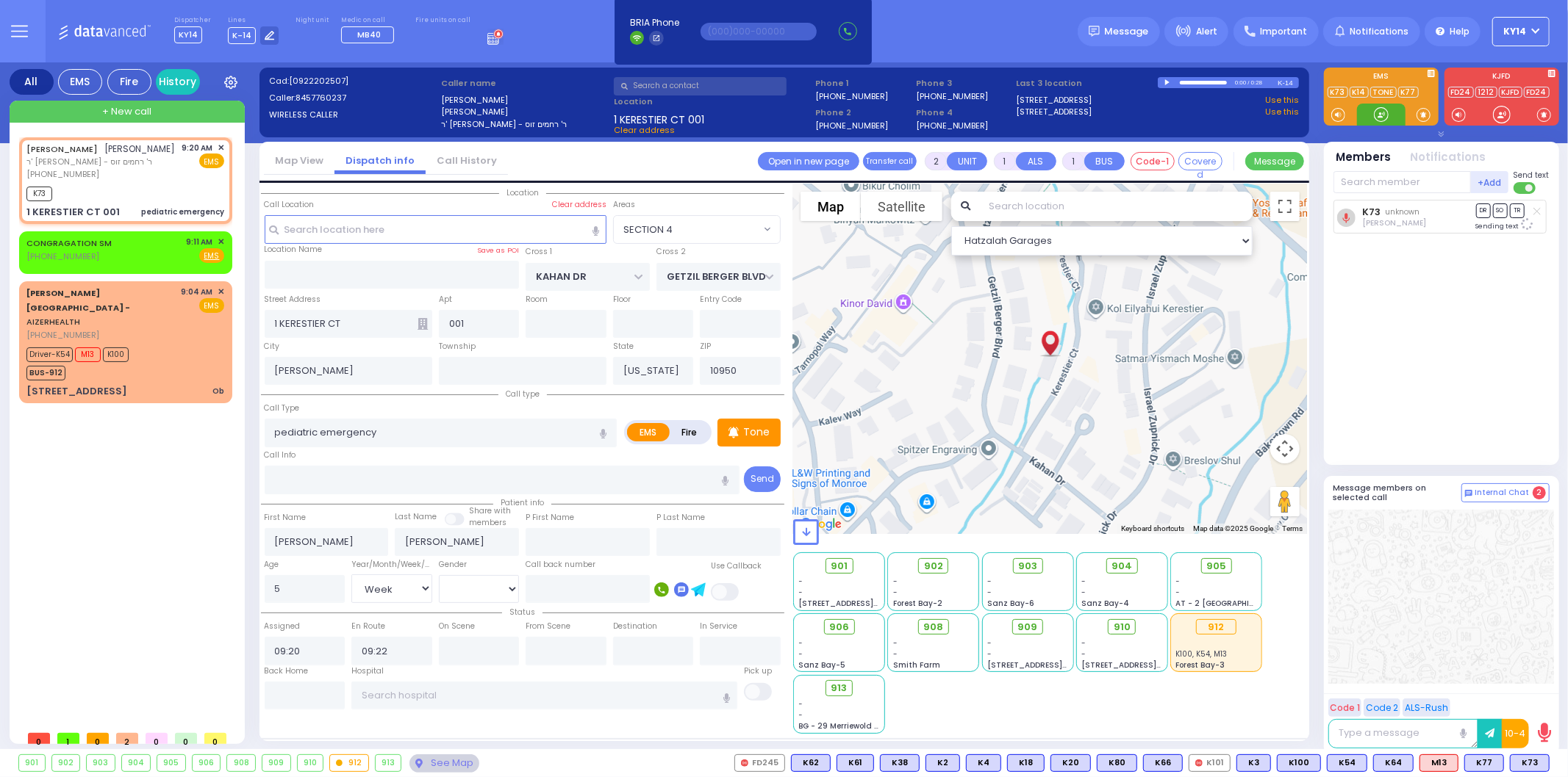
select select "SECTION 4"
click at [1524, 761] on span "K49" at bounding box center [1529, 763] width 39 height 16
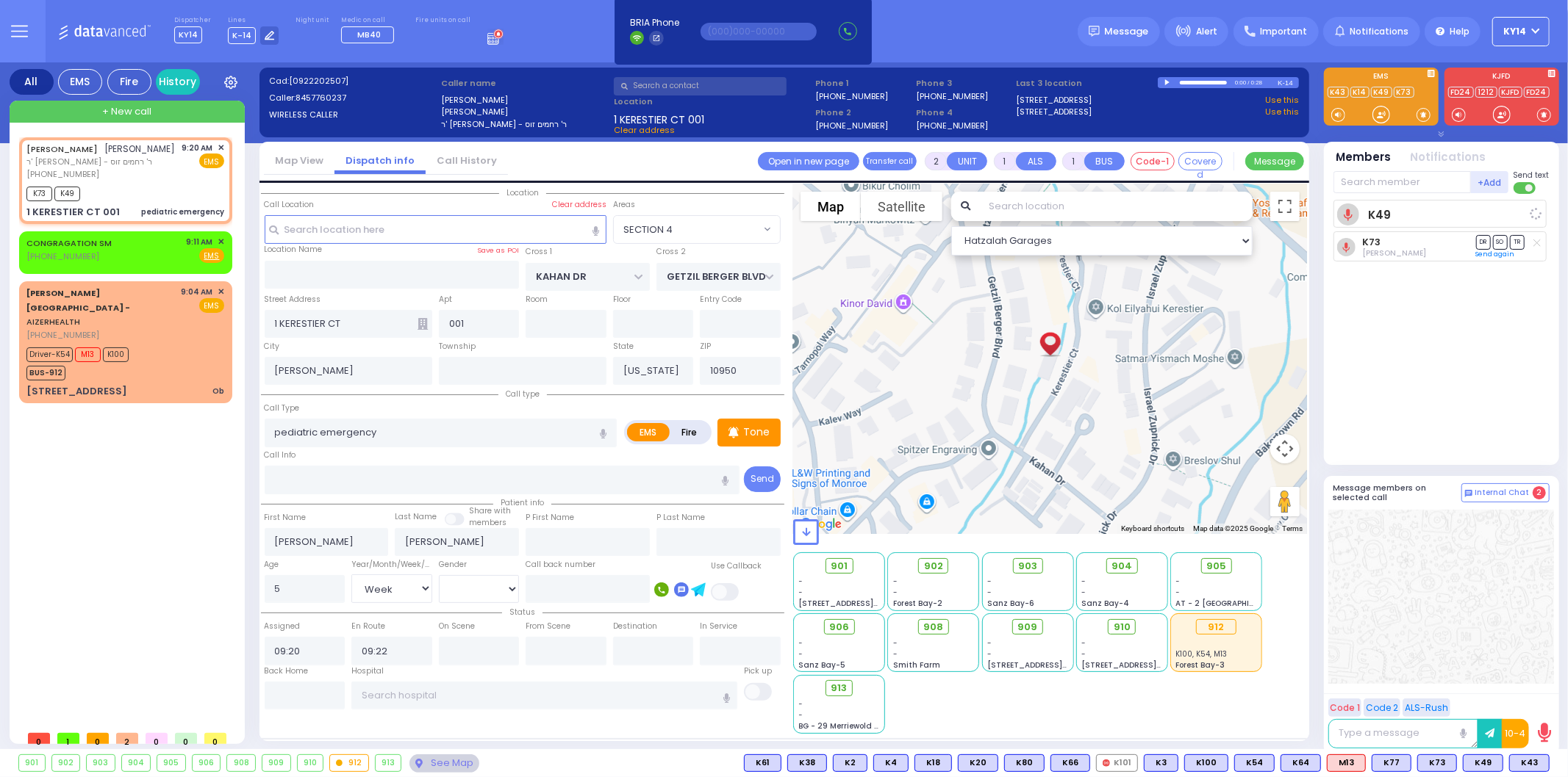
select select
radio input "true"
select select "Week"
select select "Hatzalah Garages"
select select "SECTION 4"
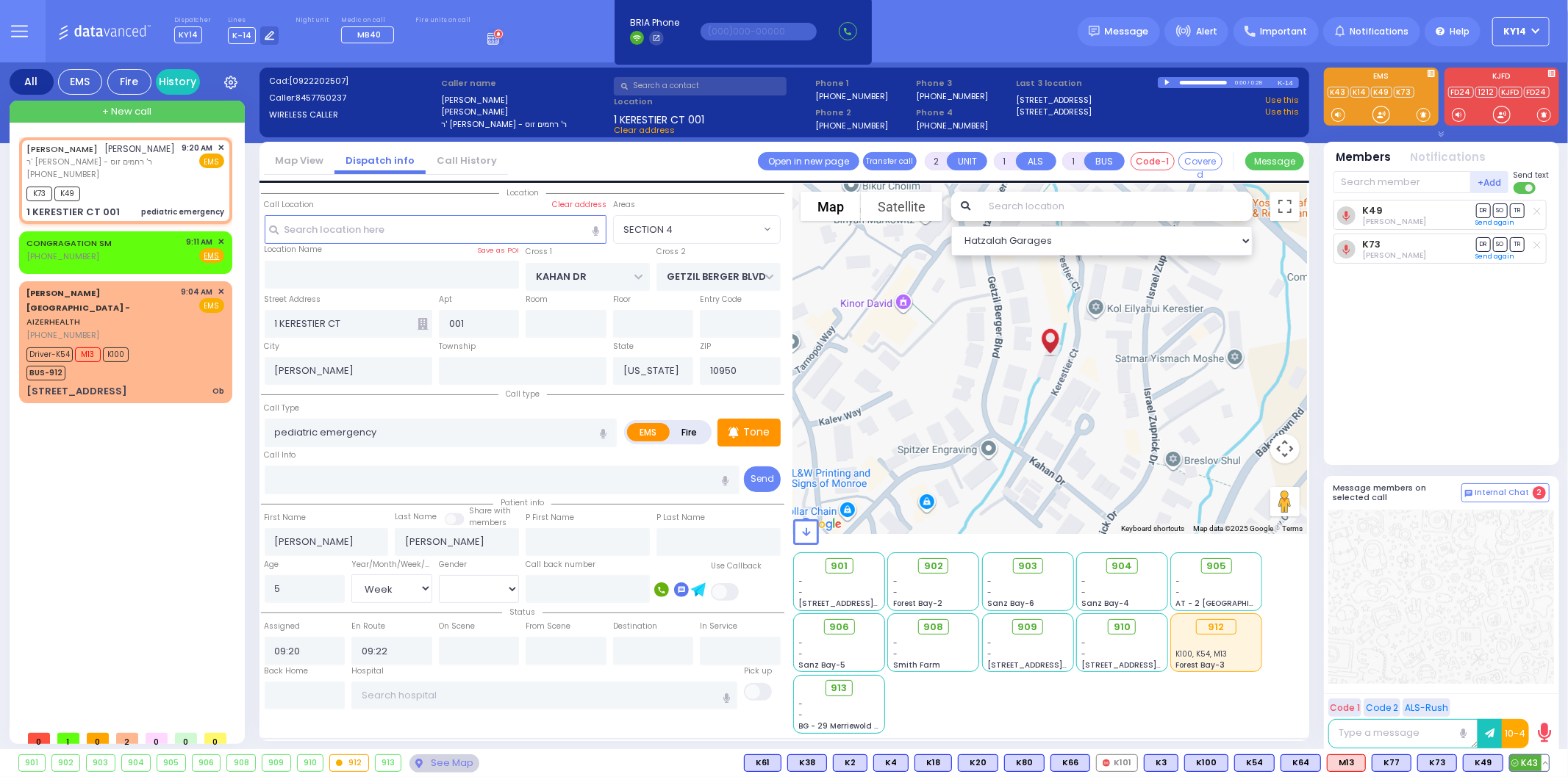
click at [1525, 759] on span "K43" at bounding box center [1529, 763] width 39 height 16
select select
radio input "true"
select select "Week"
select select "Hatzalah Garages"
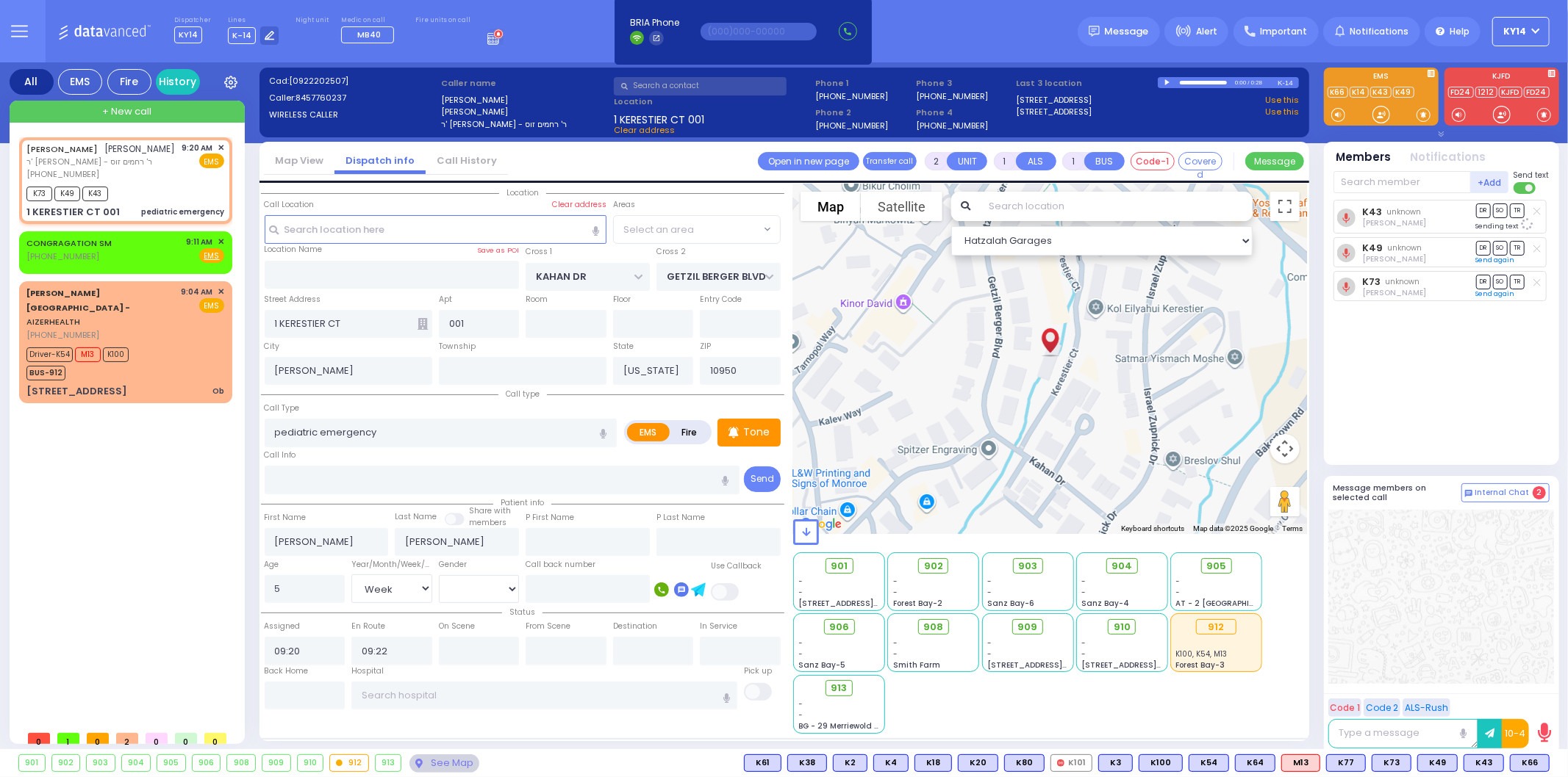
select select "SECTION 4"
click at [1539, 278] on icon at bounding box center [1537, 279] width 8 height 8
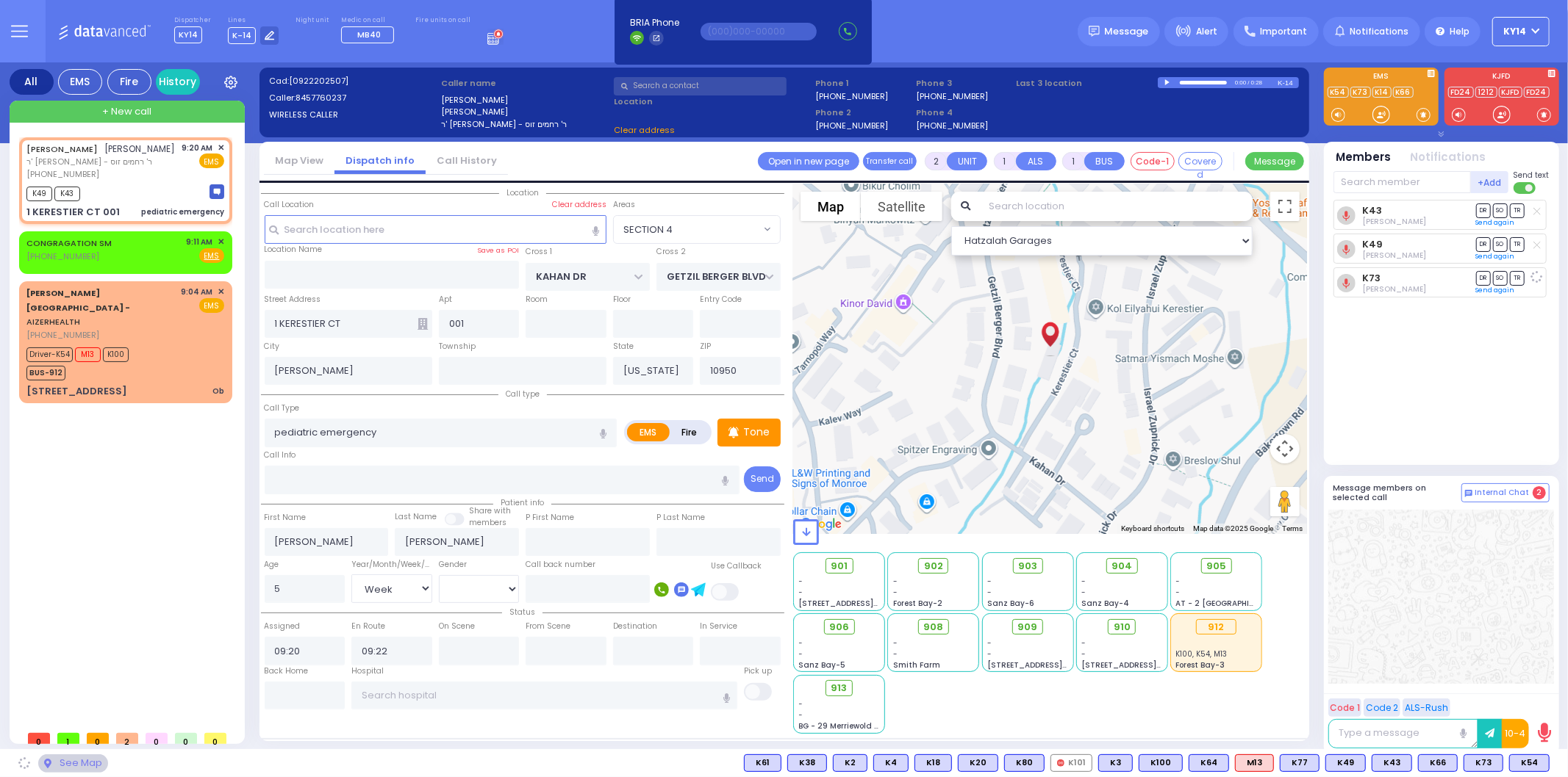
select select
radio input "true"
select select "Week"
select select "Hatzalah Garages"
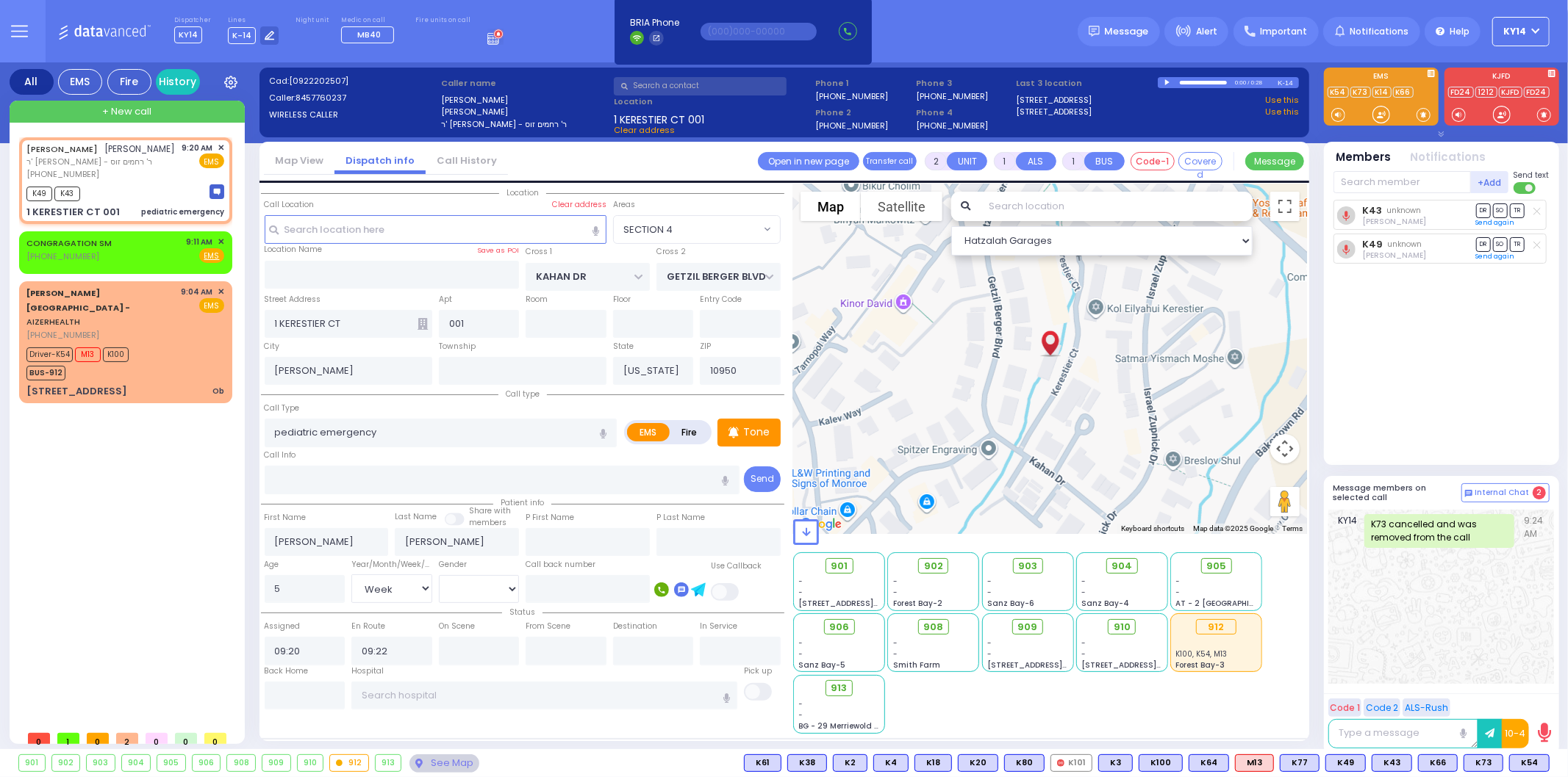
select select "SECTION 4"
drag, startPoint x: 182, startPoint y: 347, endPoint x: 193, endPoint y: 356, distance: 14.2
click at [186, 349] on div "Driver-K54 M13 K100 BUS-912" at bounding box center [126, 362] width 198 height 37
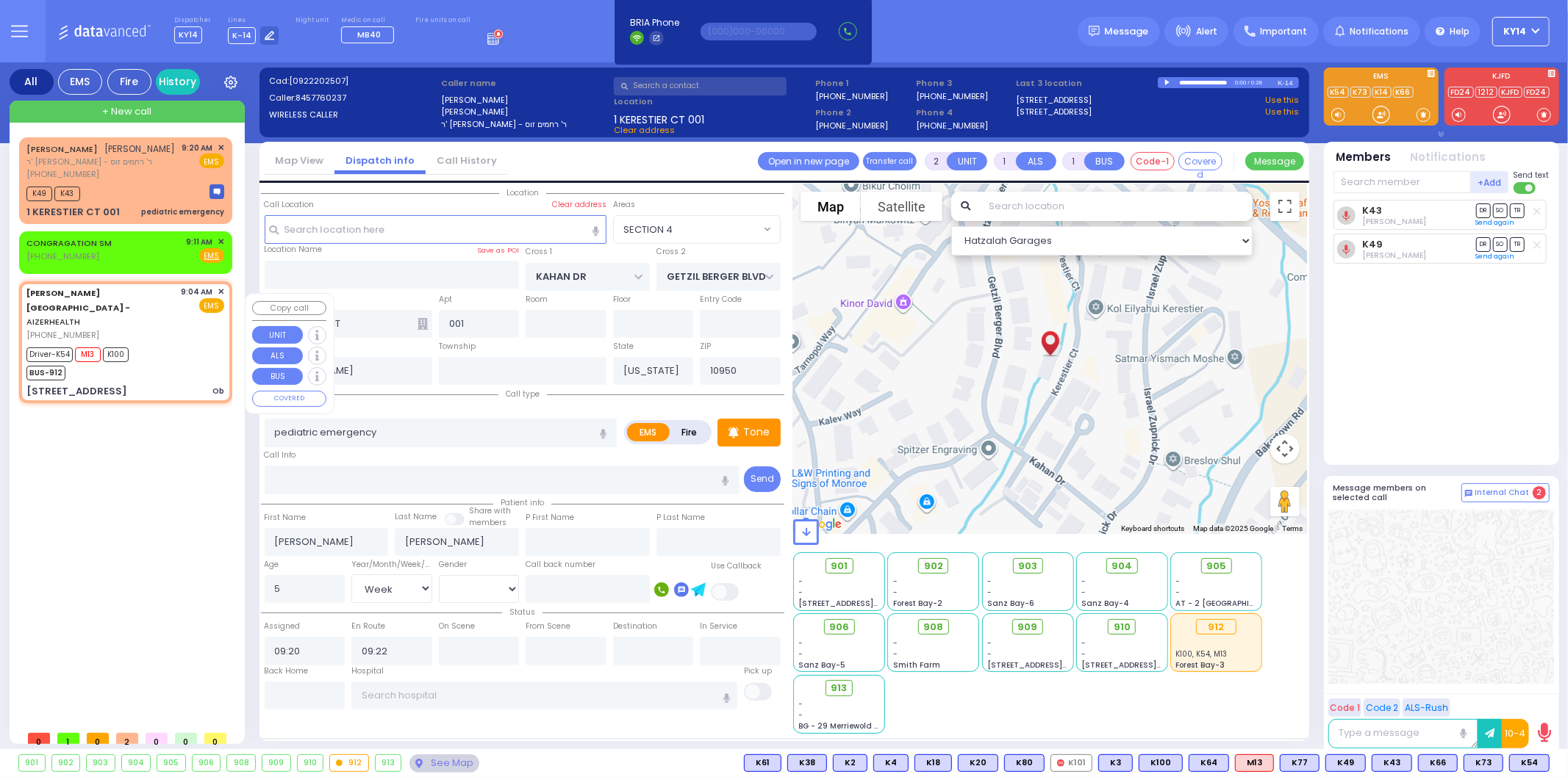
type input "6"
select select
type input "Ob"
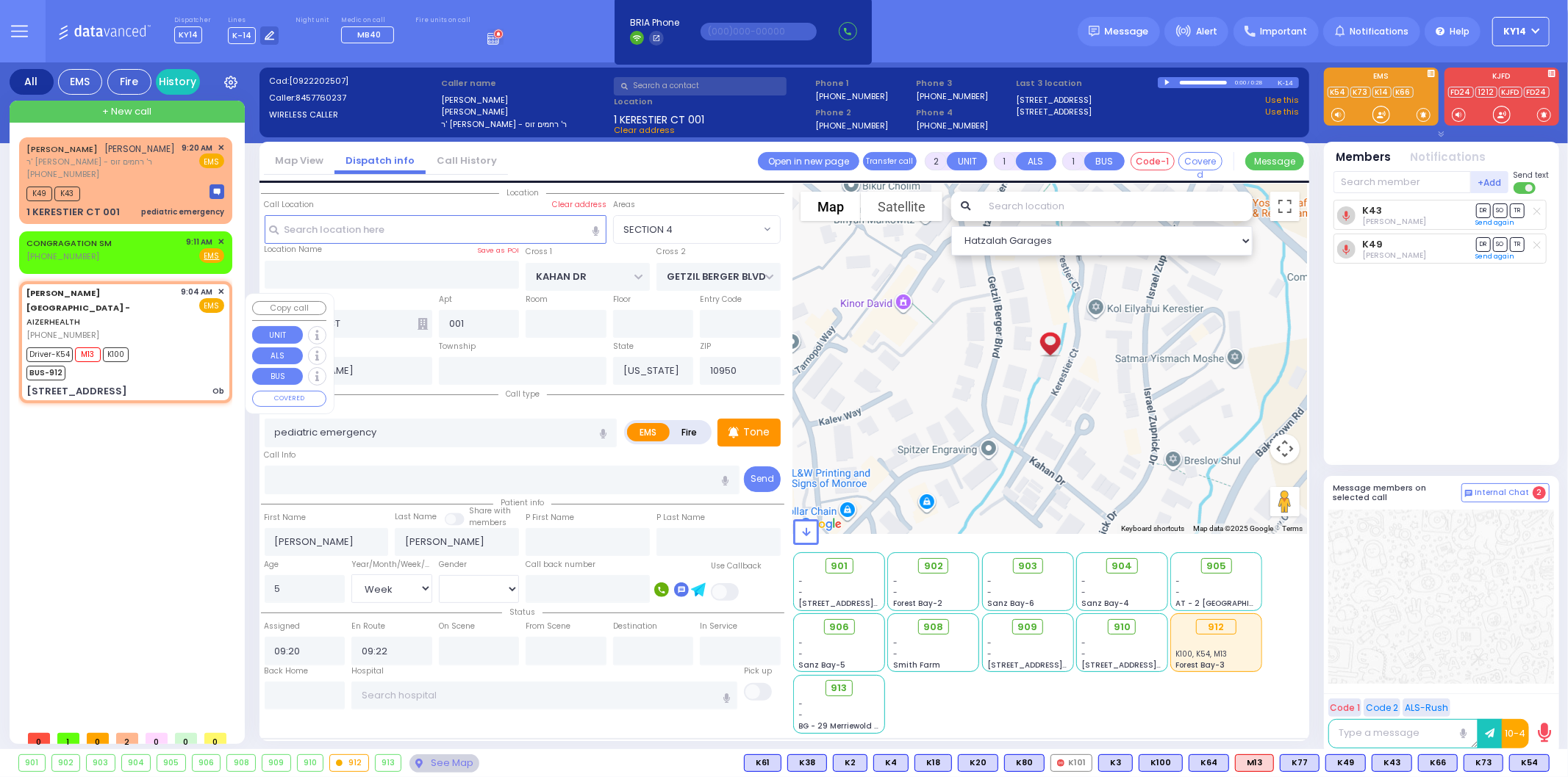
radio input "true"
type input "Bracha"
type input "Krishevsky"
type input "24"
select select "Year"
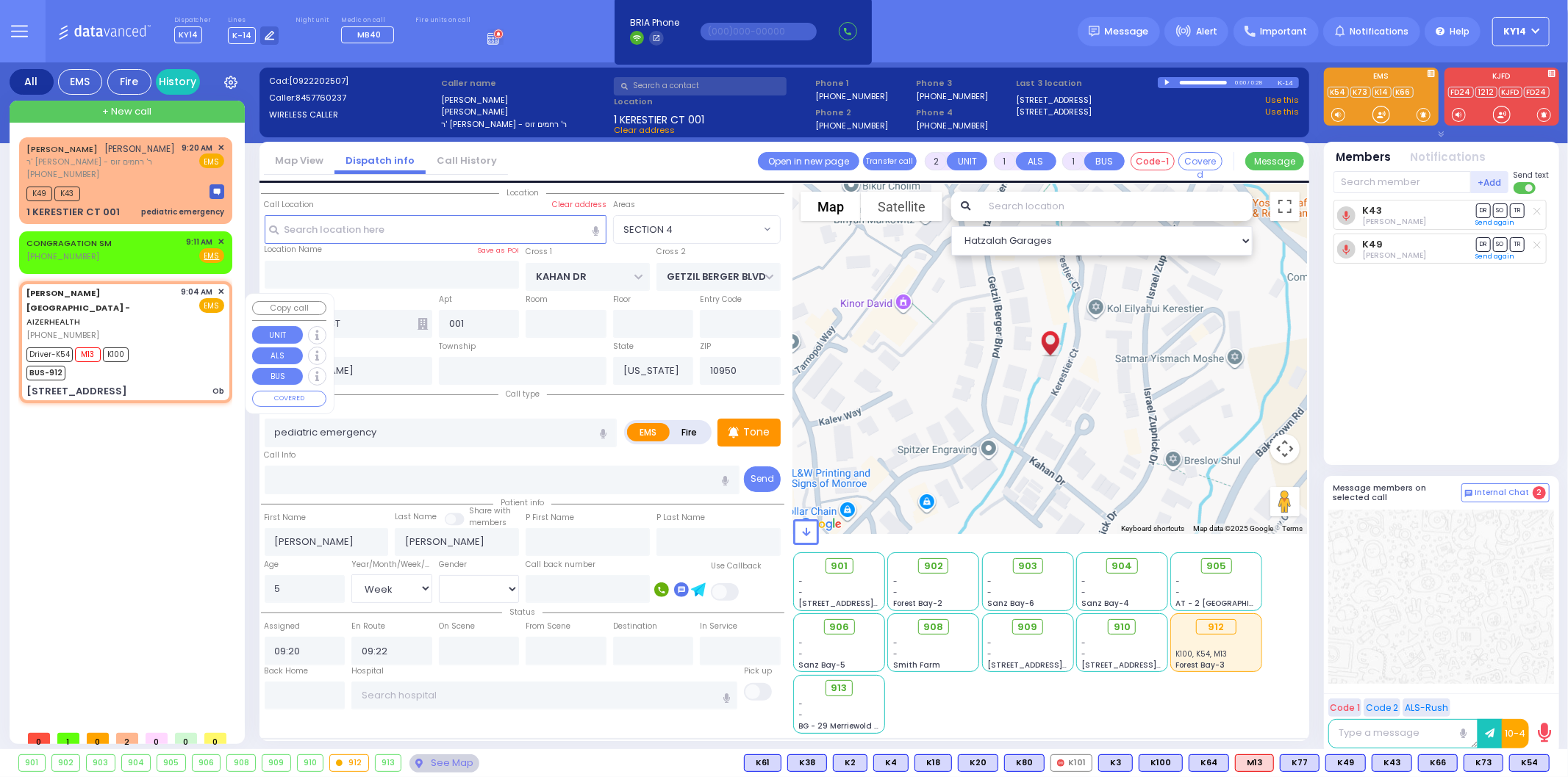
select select "[DEMOGRAPHIC_DATA]"
type input "09:04"
type input "09:06"
type input "09:10"
type input "09:20"
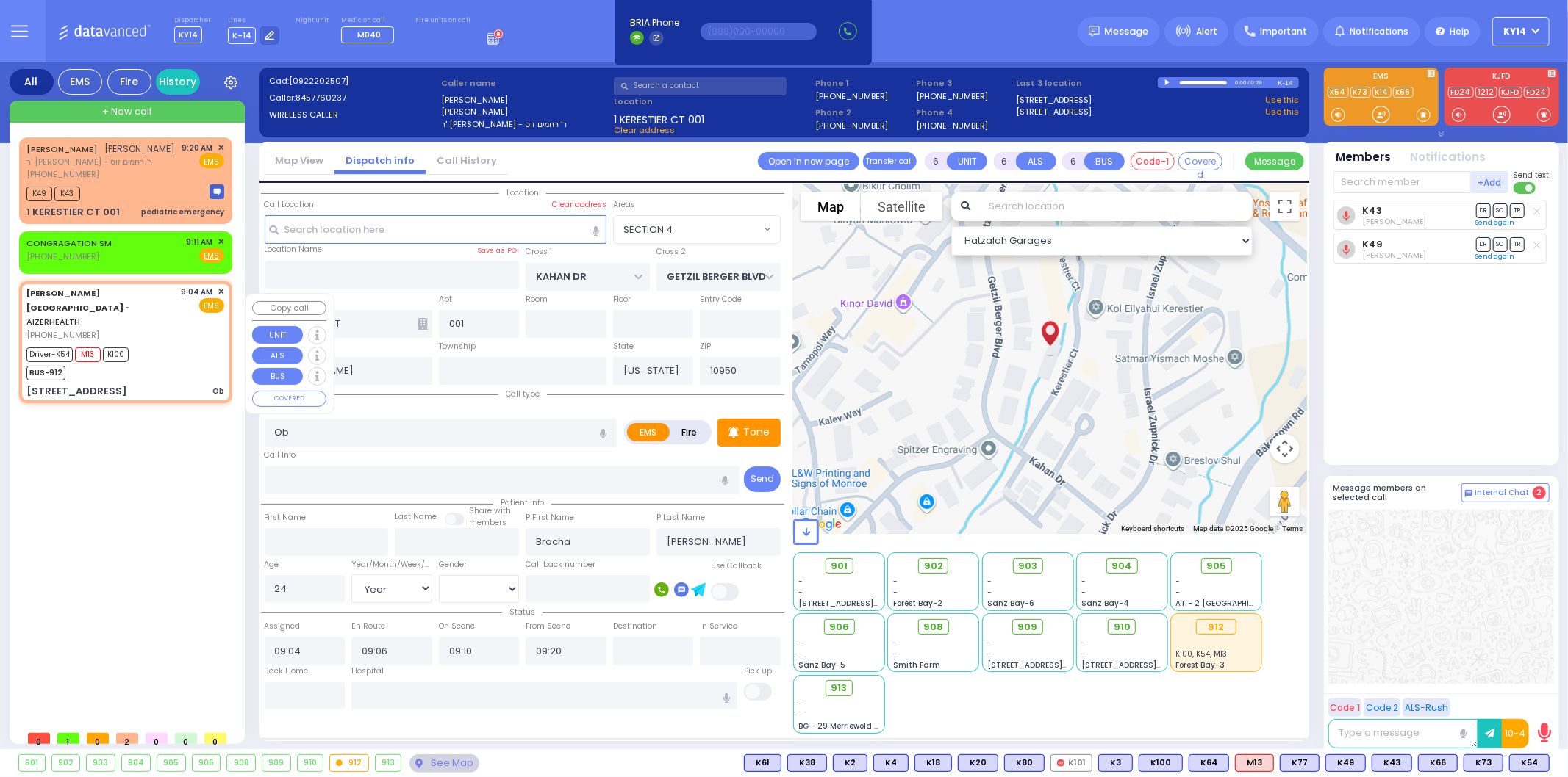
select select "Hatzalah Garages"
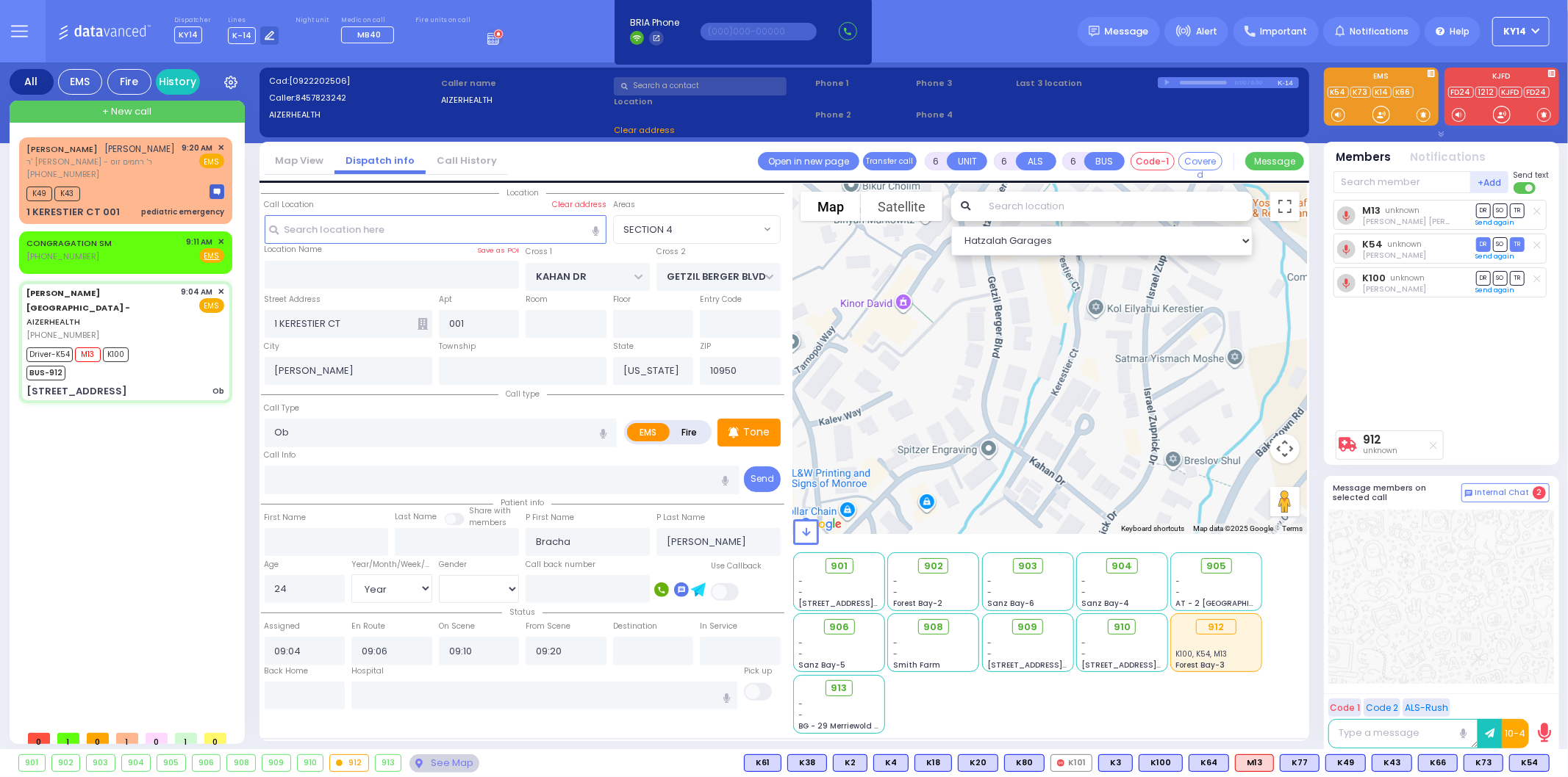
select select
radio input "true"
select select "Year"
select select "[DEMOGRAPHIC_DATA]"
select select "Hatzalah Garages"
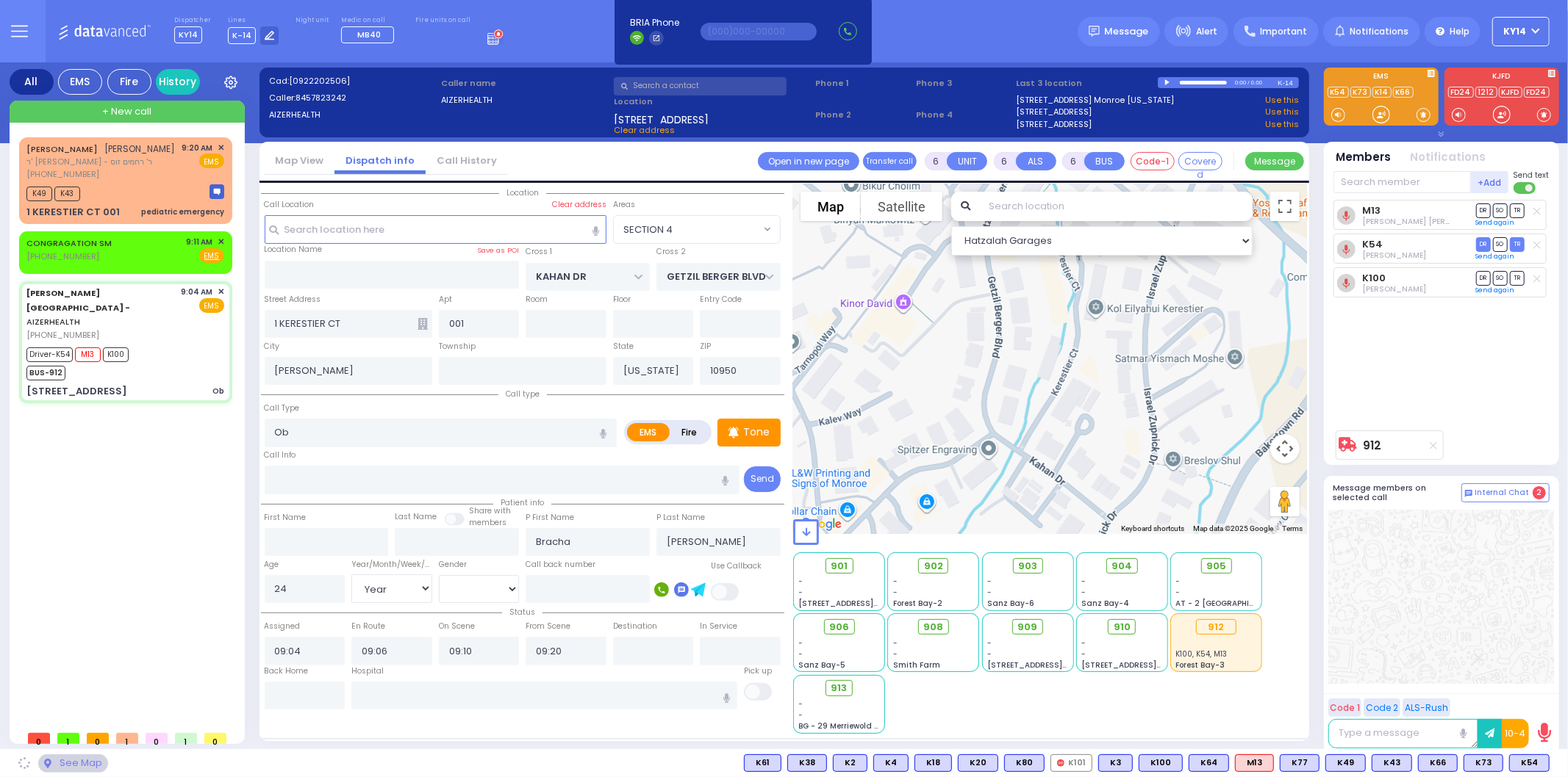
type input "[STREET_ADDRESS]"
type input "Arncliffe"
type input "New South Wales"
type input "2205"
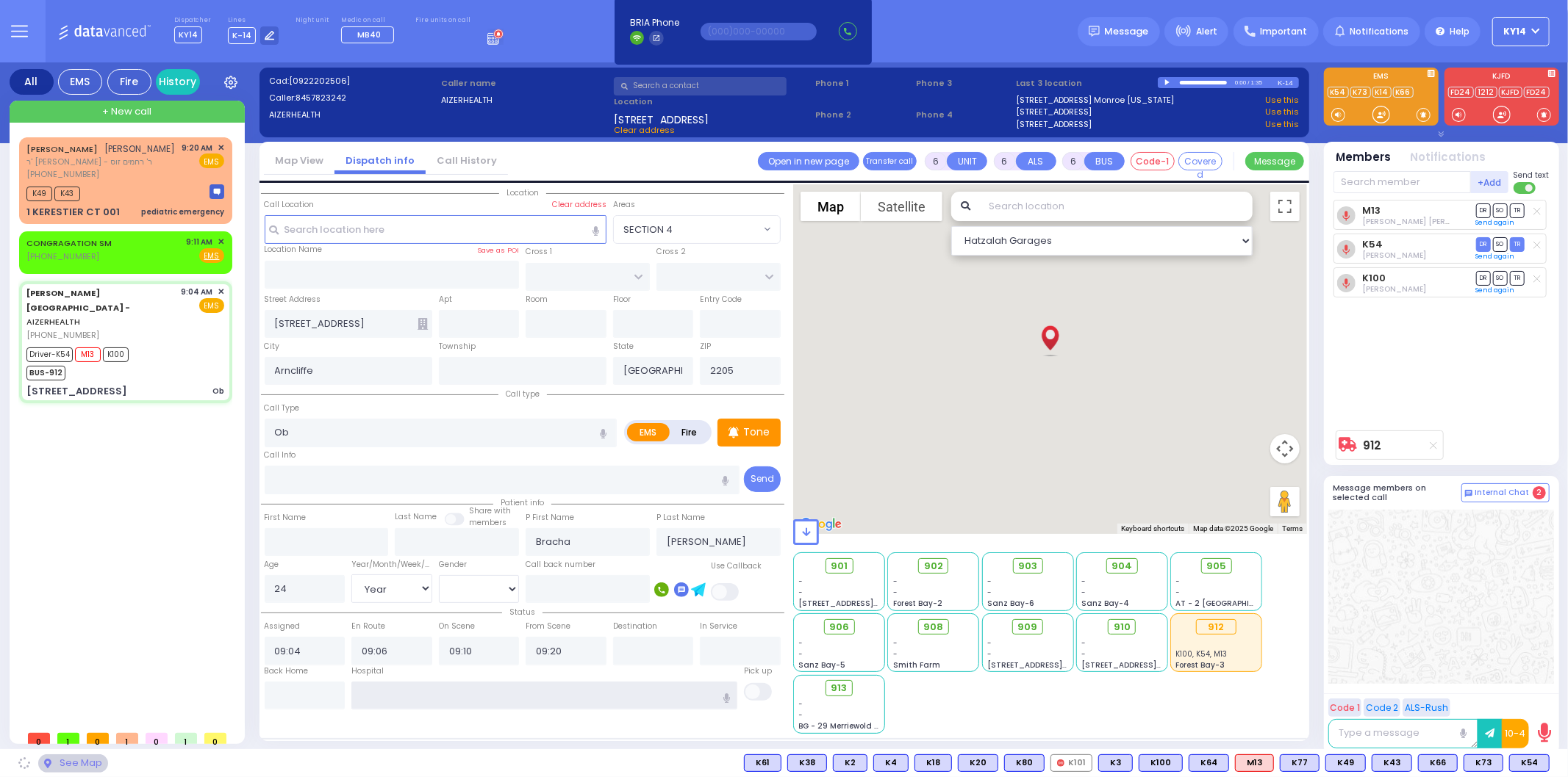
click at [457, 689] on input "text" at bounding box center [545, 696] width 386 height 28
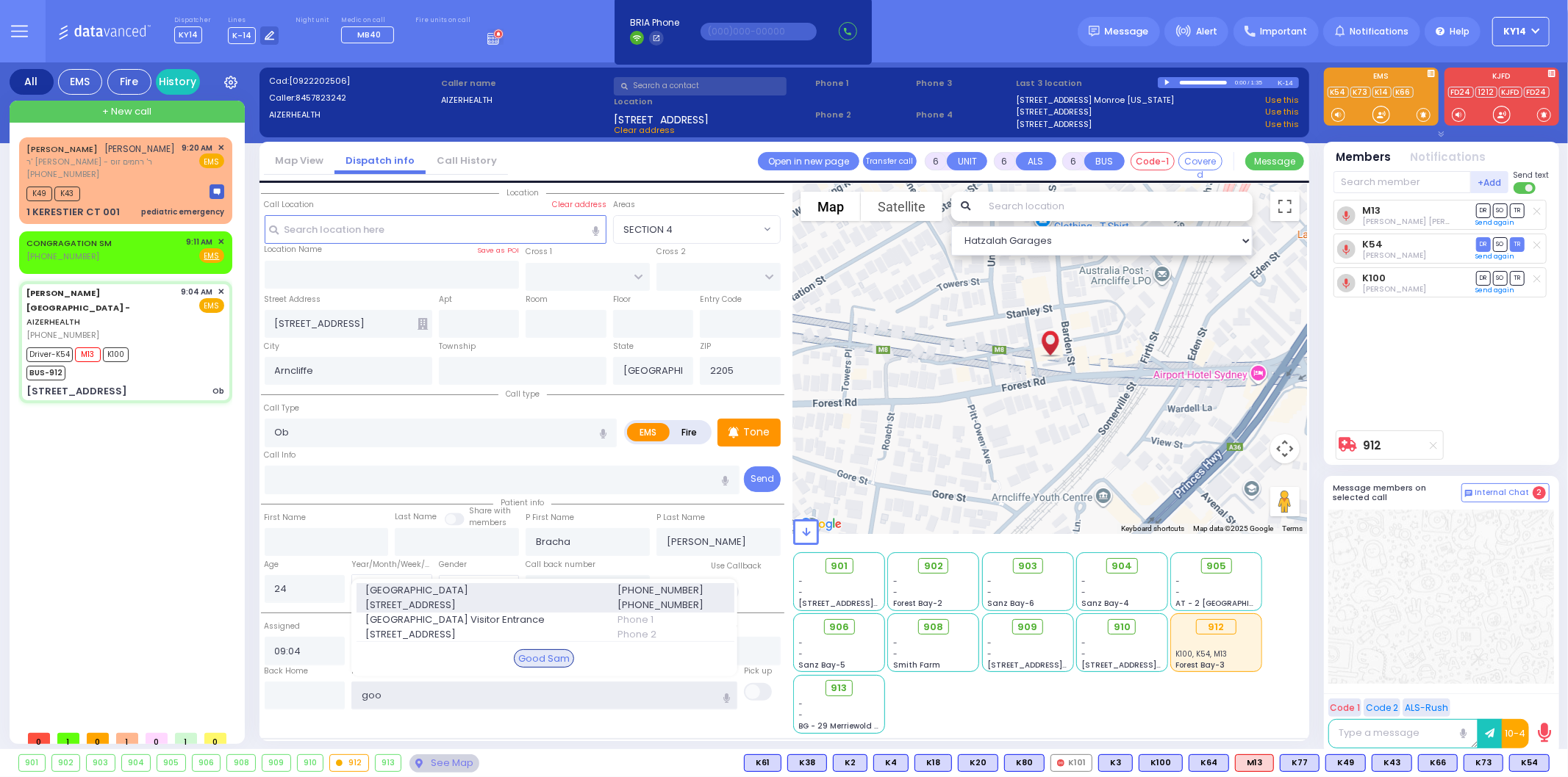
type input "goo"
click at [431, 606] on span "255 Lafayette Ave." at bounding box center [482, 606] width 233 height 15
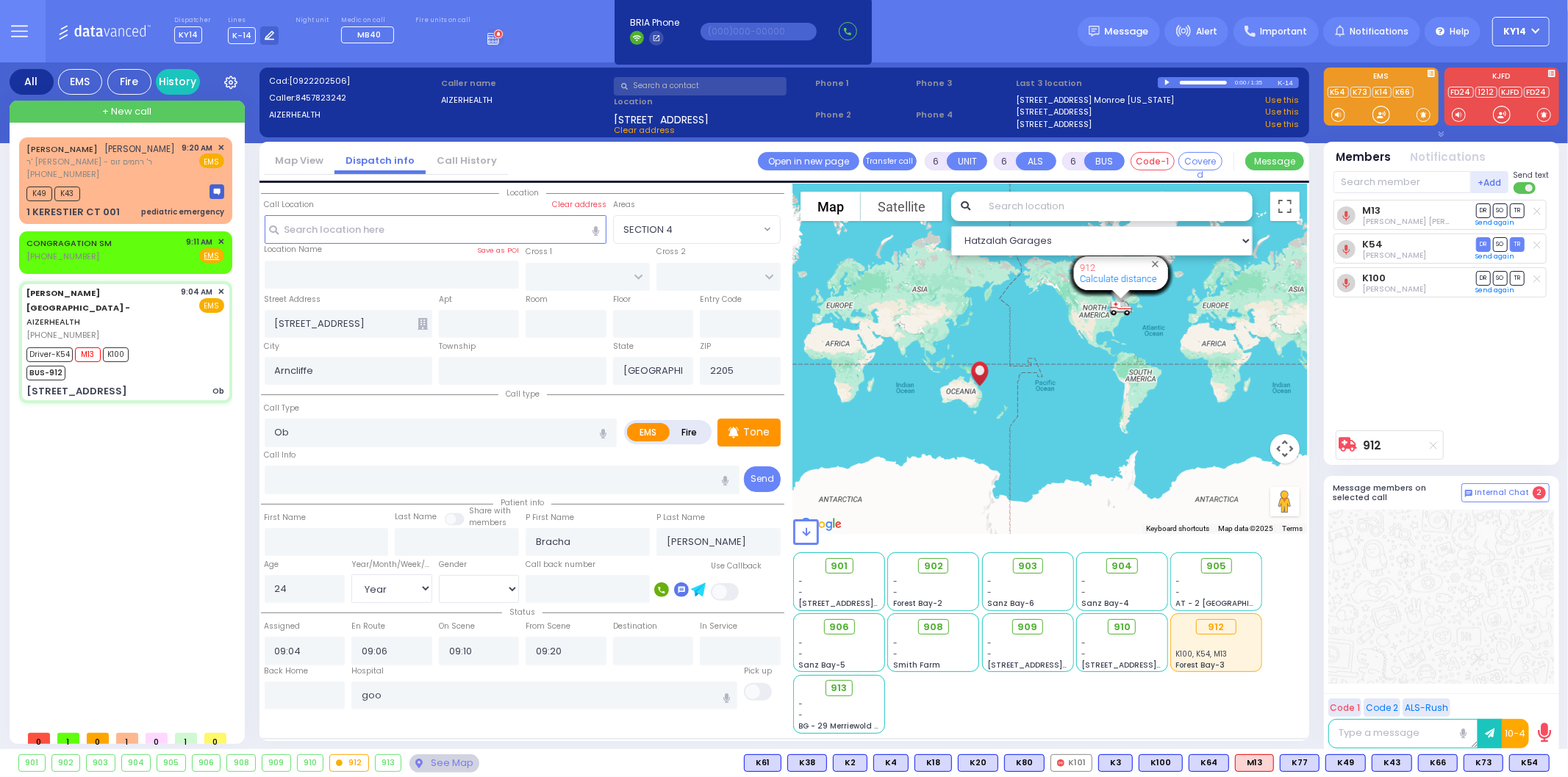
select select
radio input "true"
select select "Year"
select select "[DEMOGRAPHIC_DATA]"
type input "Good Samaritan Hospital"
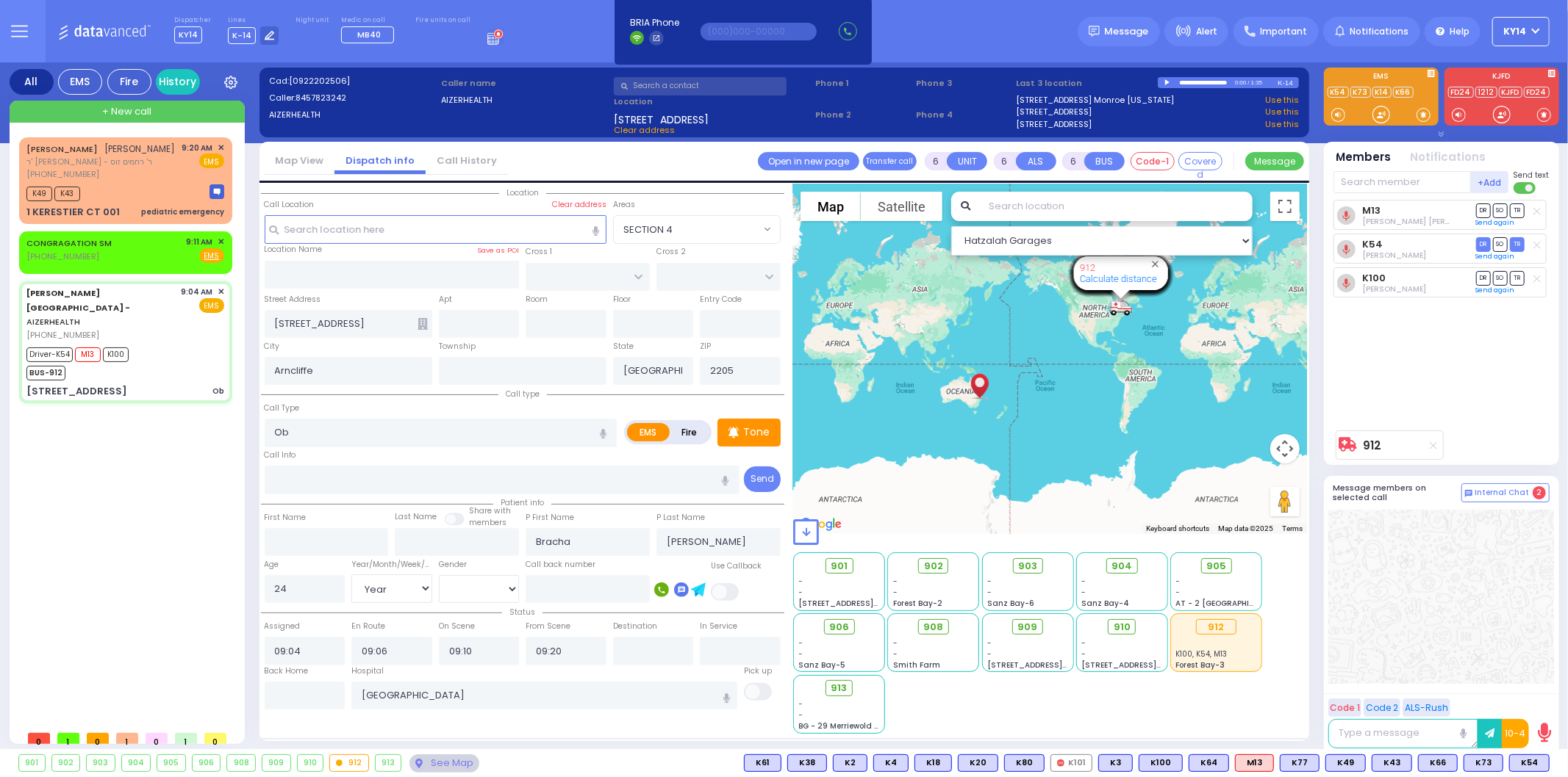
select select "Hatzalah Garages"
click at [226, 258] on div "CONGRAGATION SM (845) 238-5286 9:11 AM ✕ Fire EMS" at bounding box center [125, 252] width 207 height 38
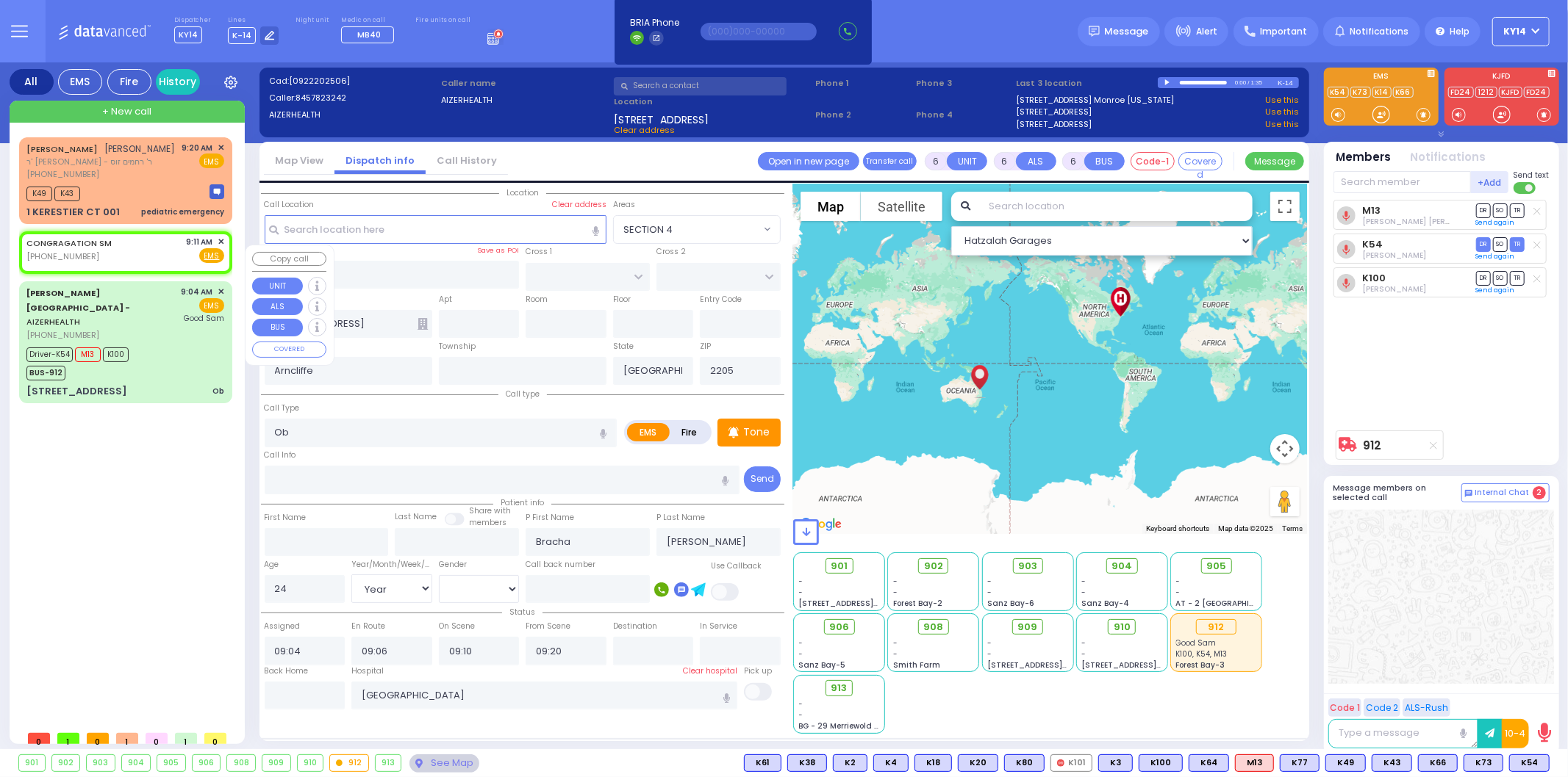
type input "2"
type input "1"
select select
radio input "true"
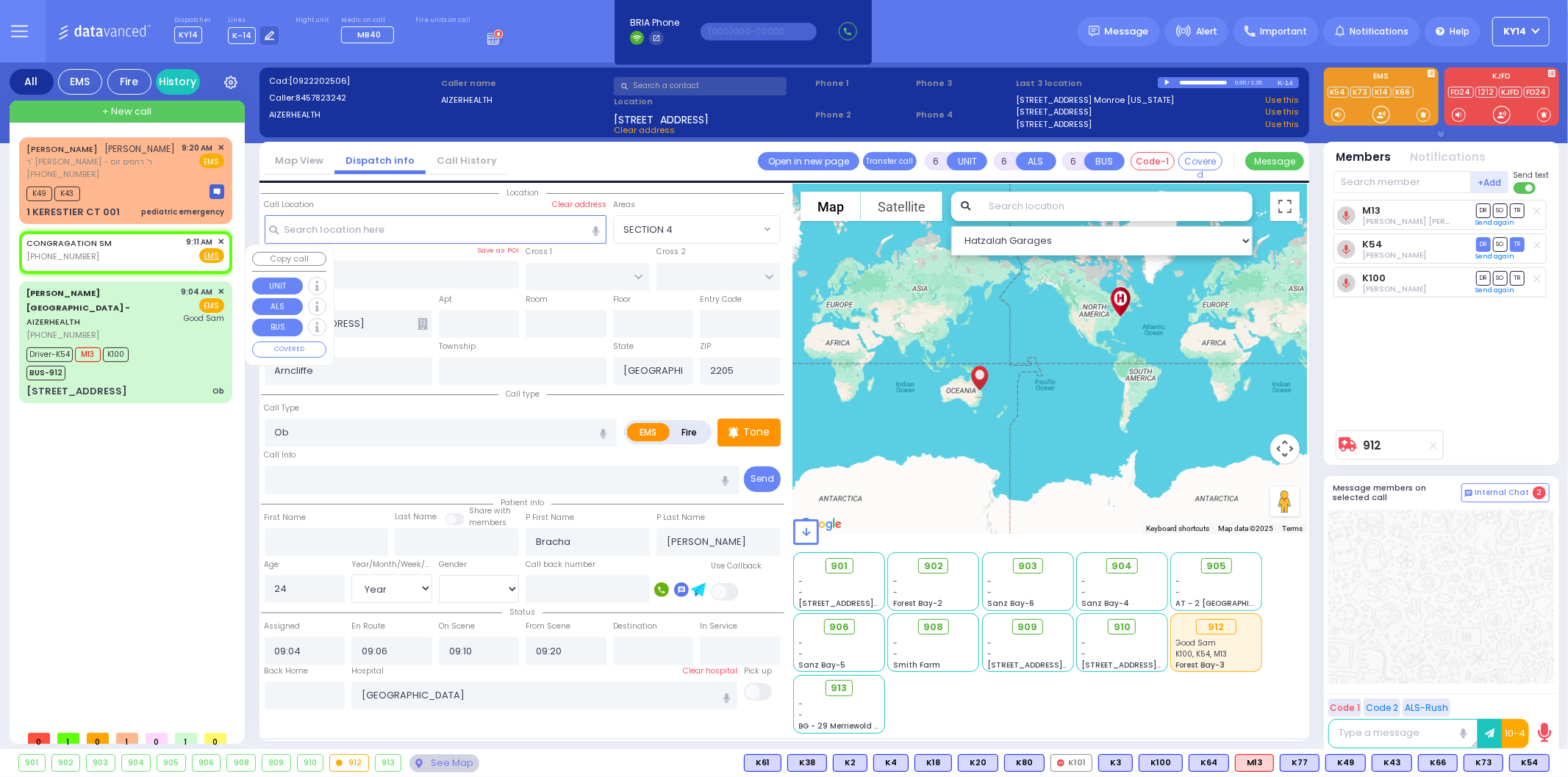
select select
type input "09:11"
select select "Hatzalah Garages"
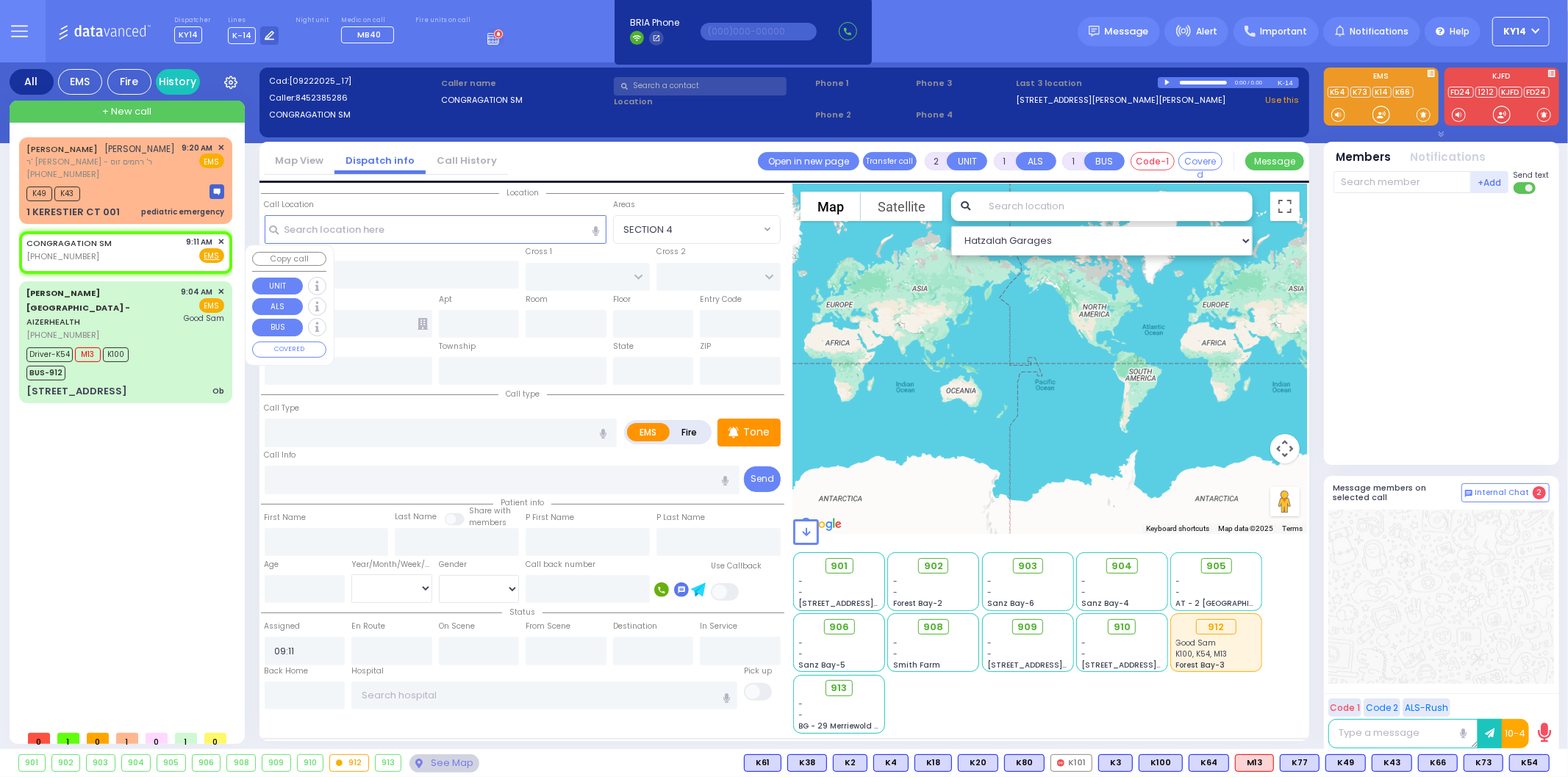
click at [222, 248] on span "✕" at bounding box center [221, 242] width 7 height 13
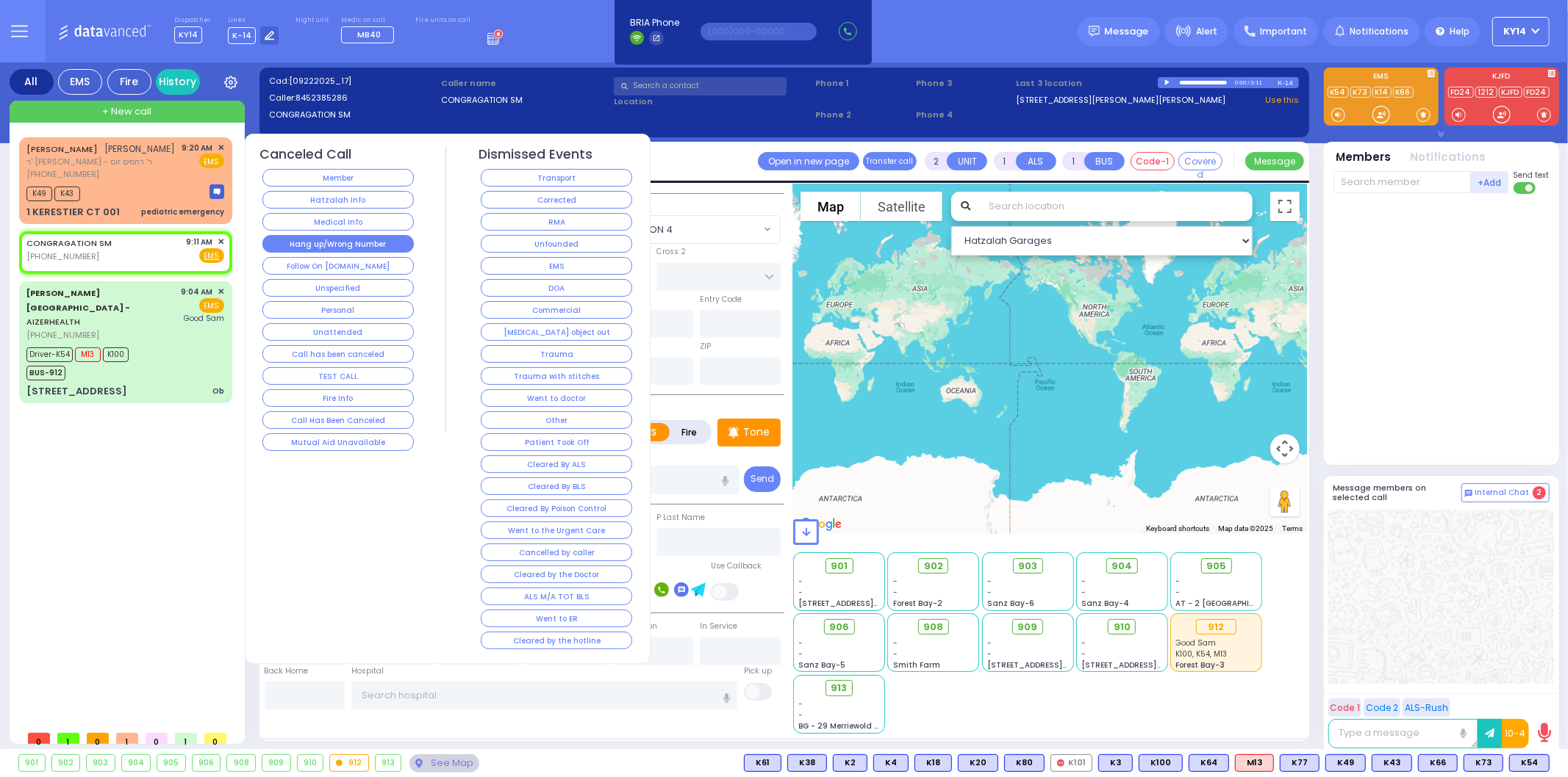
click at [346, 237] on button "Hang up/Wrong Number" at bounding box center [338, 243] width 151 height 18
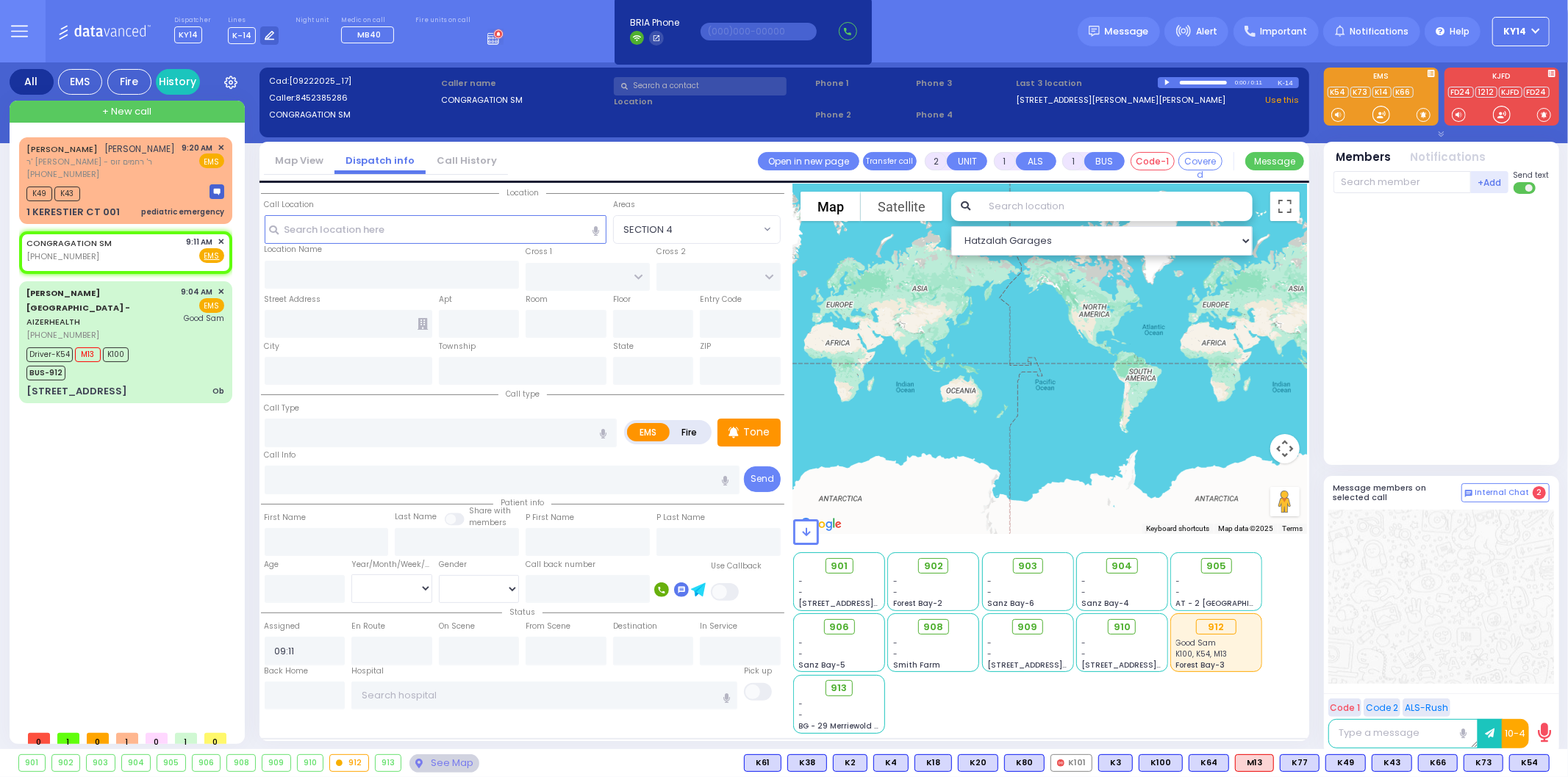
select select
radio input "true"
select select
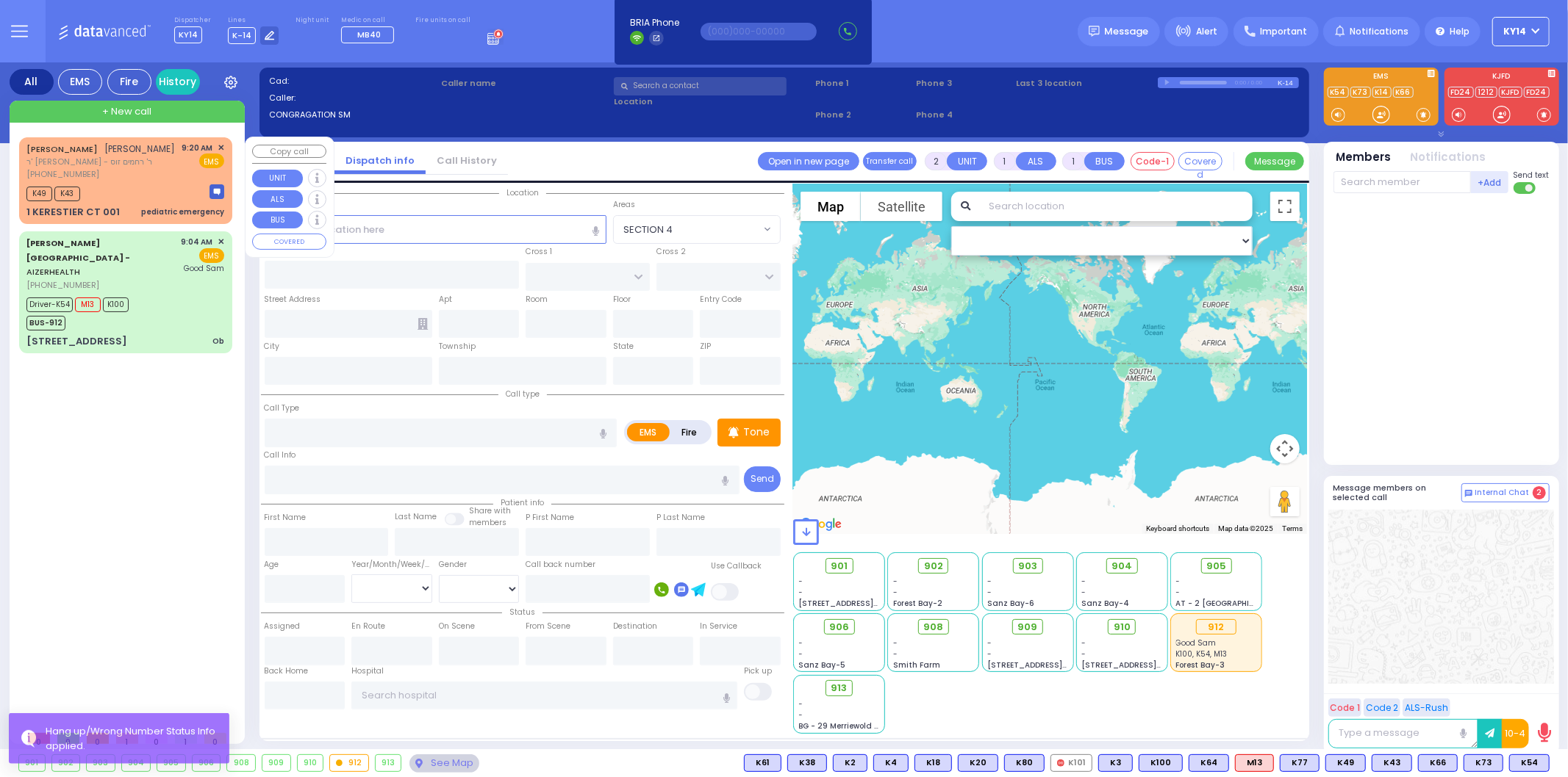
click at [165, 169] on span "ר' [PERSON_NAME] - ר' רחמים זוס" at bounding box center [102, 162] width 149 height 13
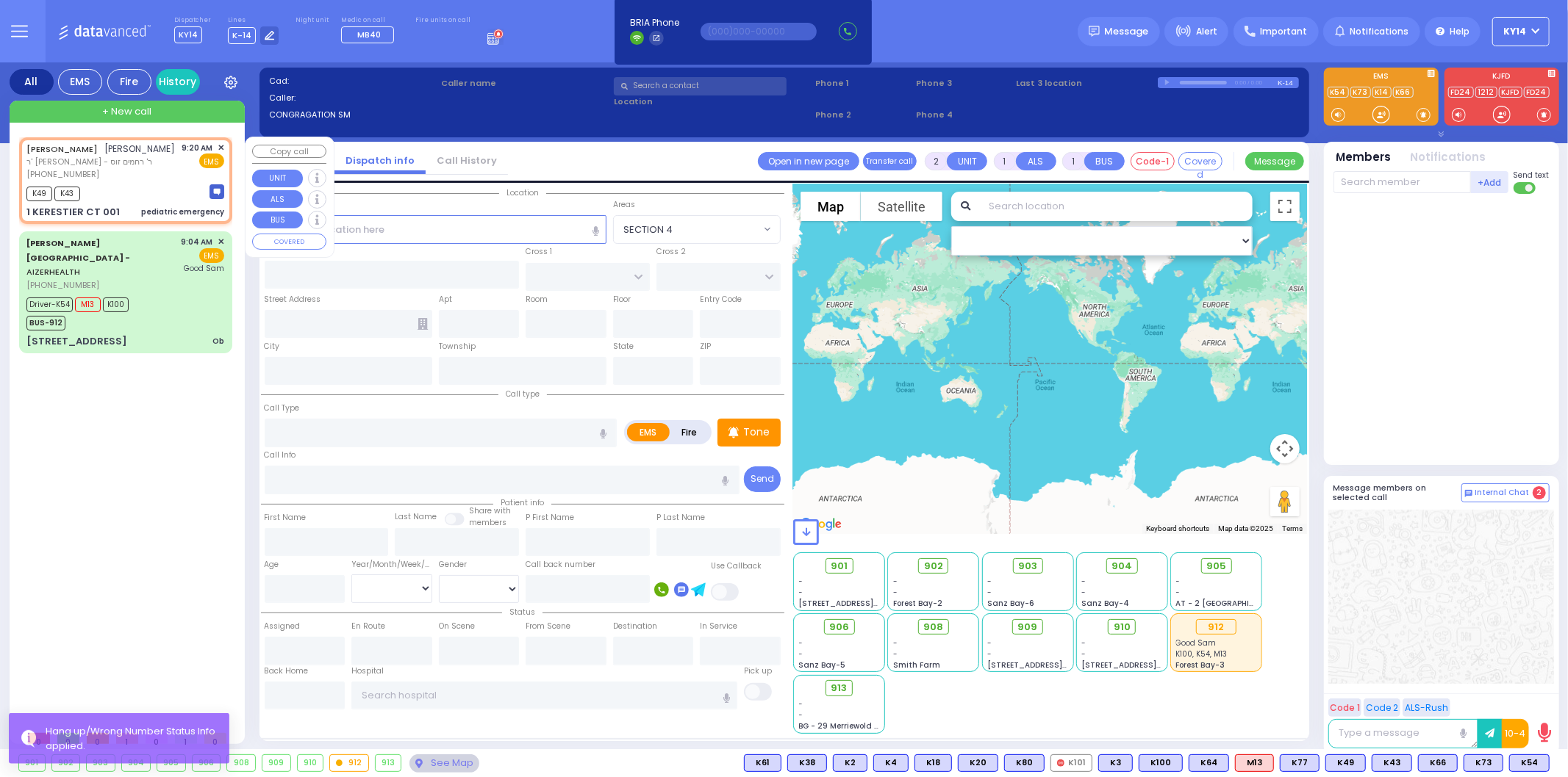
select select
type input "pediatric emergency"
radio input "true"
type input "[PERSON_NAME]"
type input "BRACH"
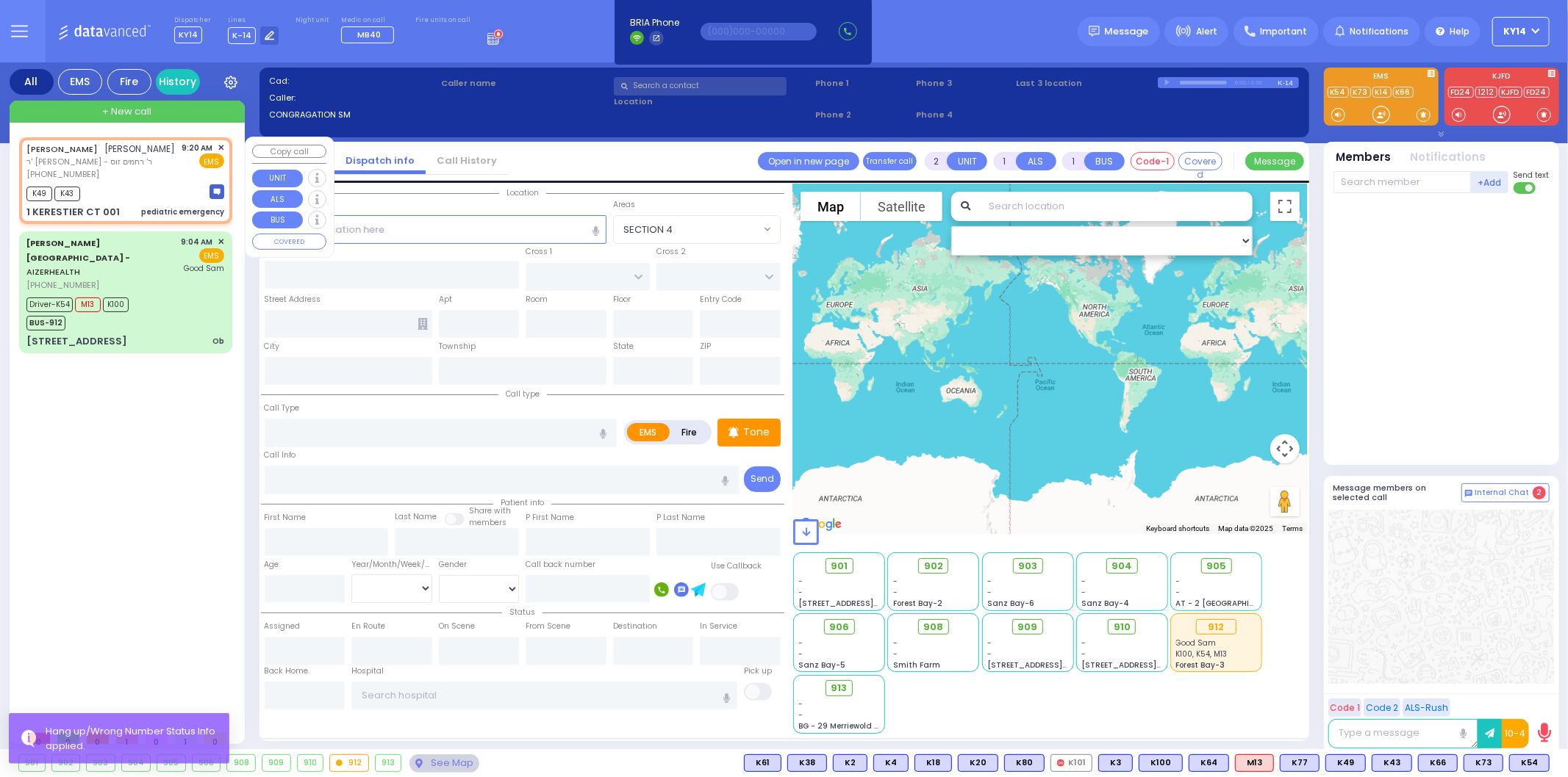
type input "5"
select select "Week"
type input "09:20"
type input "09:22"
select select "Hatzalah Garages"
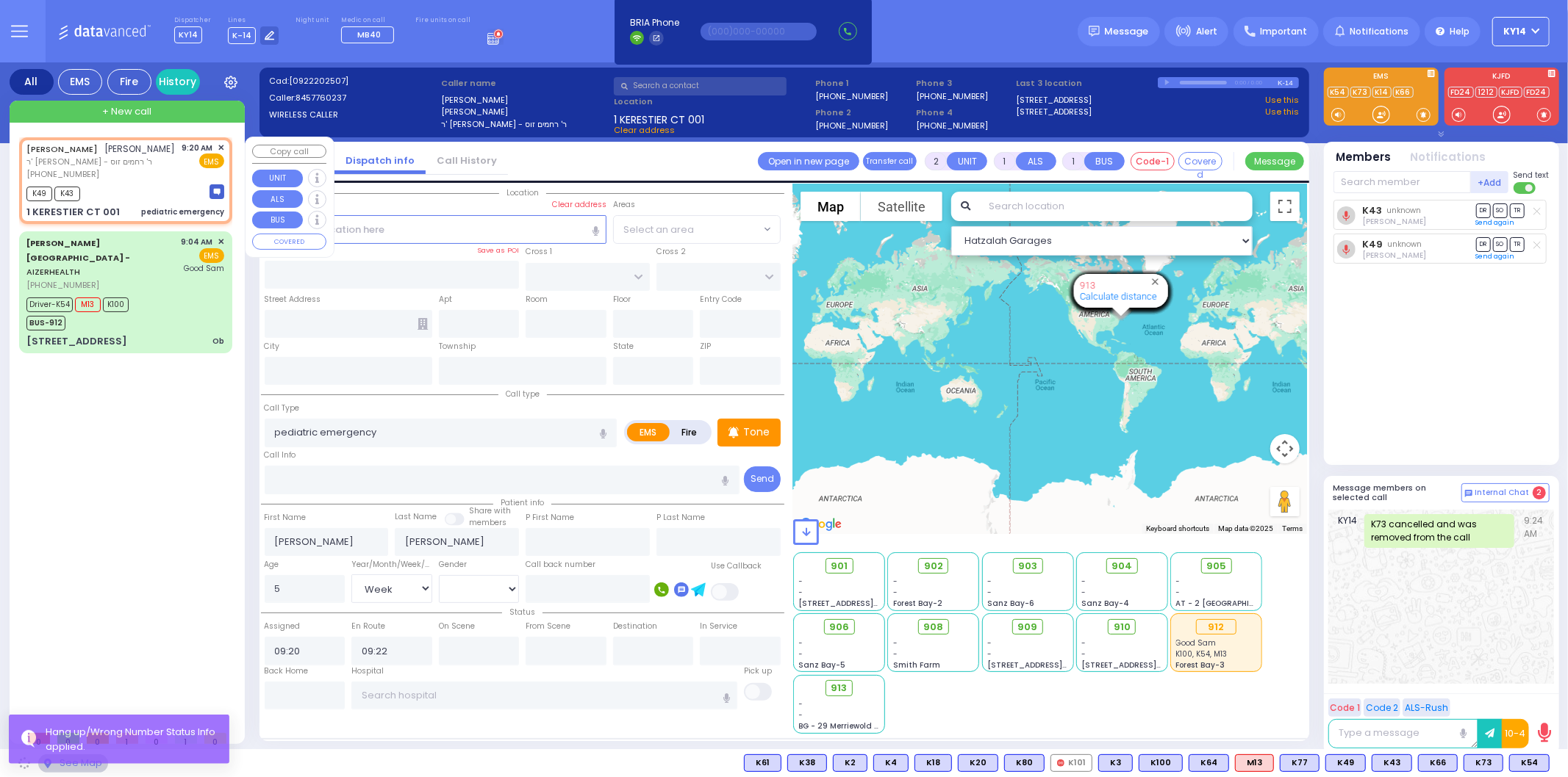
type input "KAHAN DR"
type input "GETZIL BERGER BLVD"
type input "1 KERESTIER CT"
type input "001"
type input "[PERSON_NAME]"
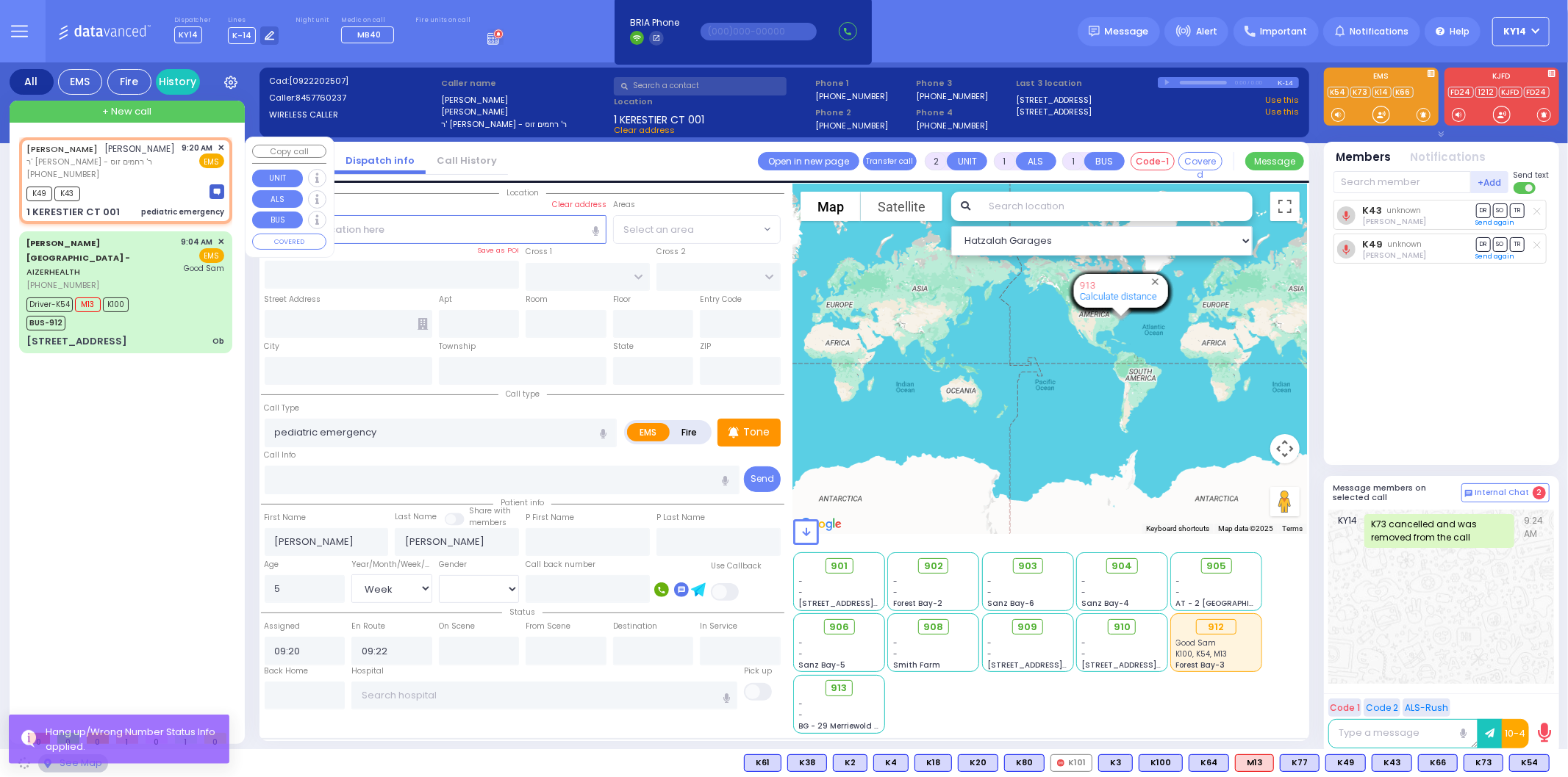
type input "[US_STATE]"
type input "10950"
select select "SECTION 4"
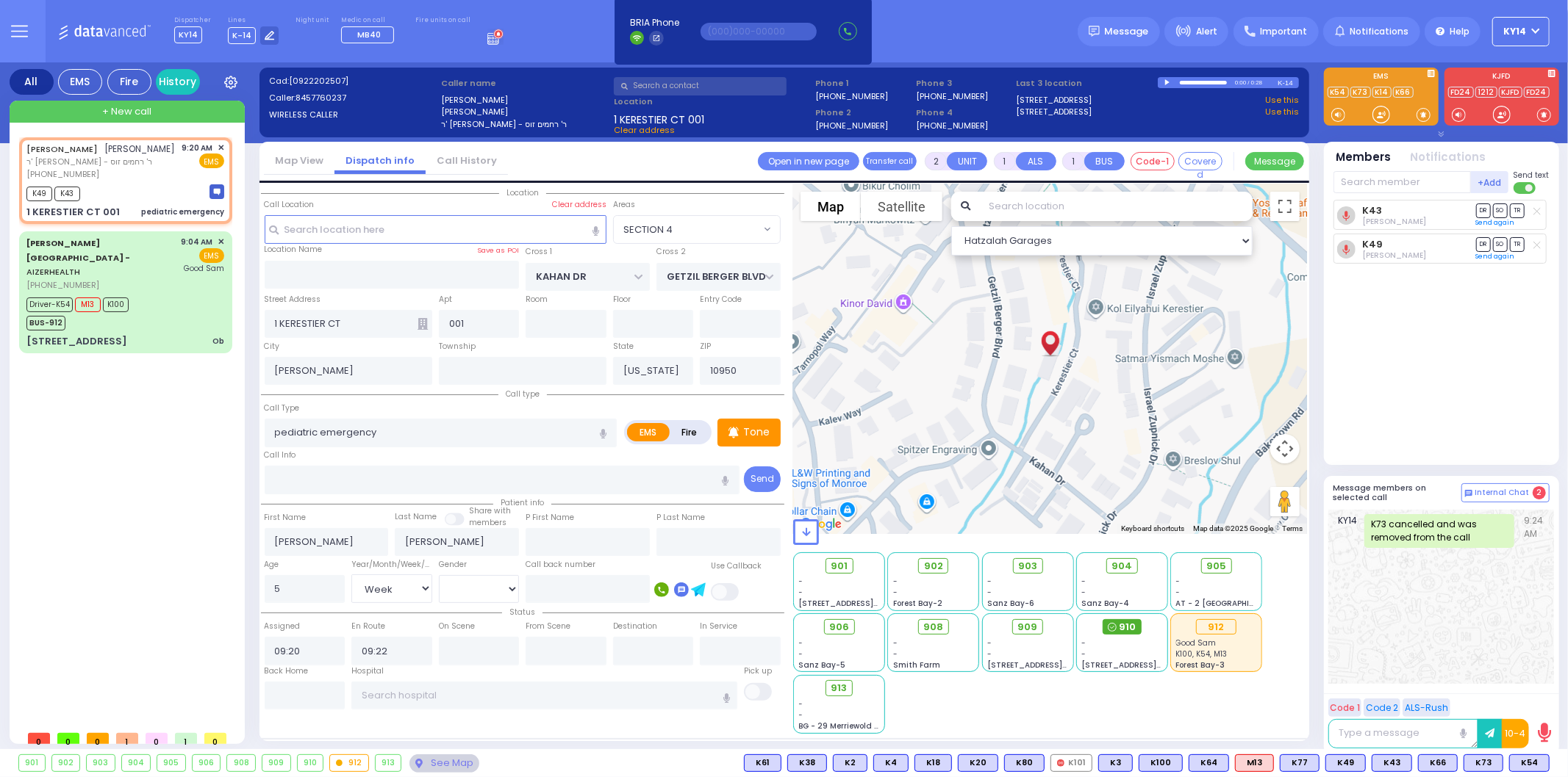
click at [1121, 624] on span "910" at bounding box center [1127, 628] width 17 height 15
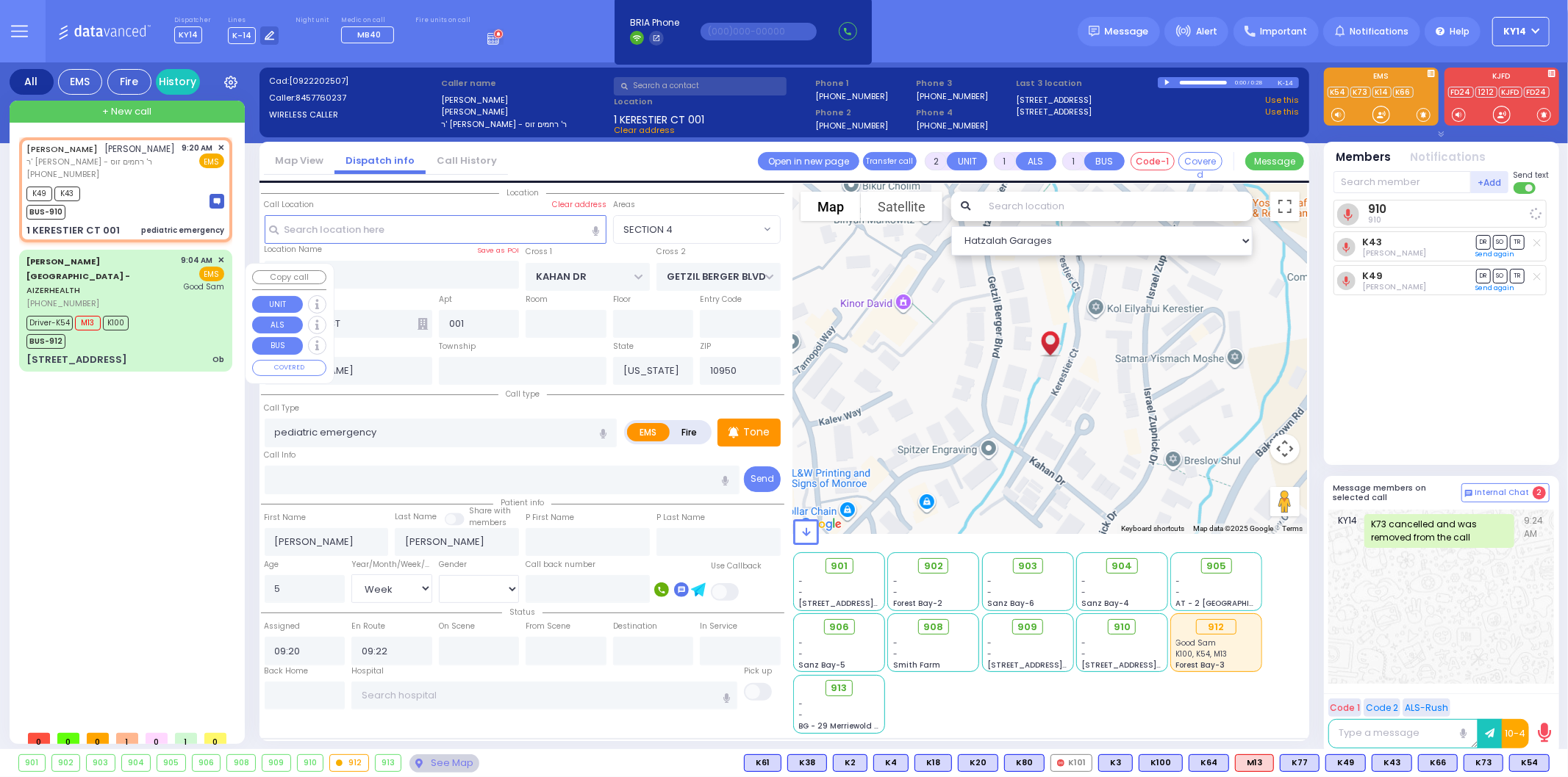
select select
radio input "true"
select select "Week"
select select "Hatzalah Garages"
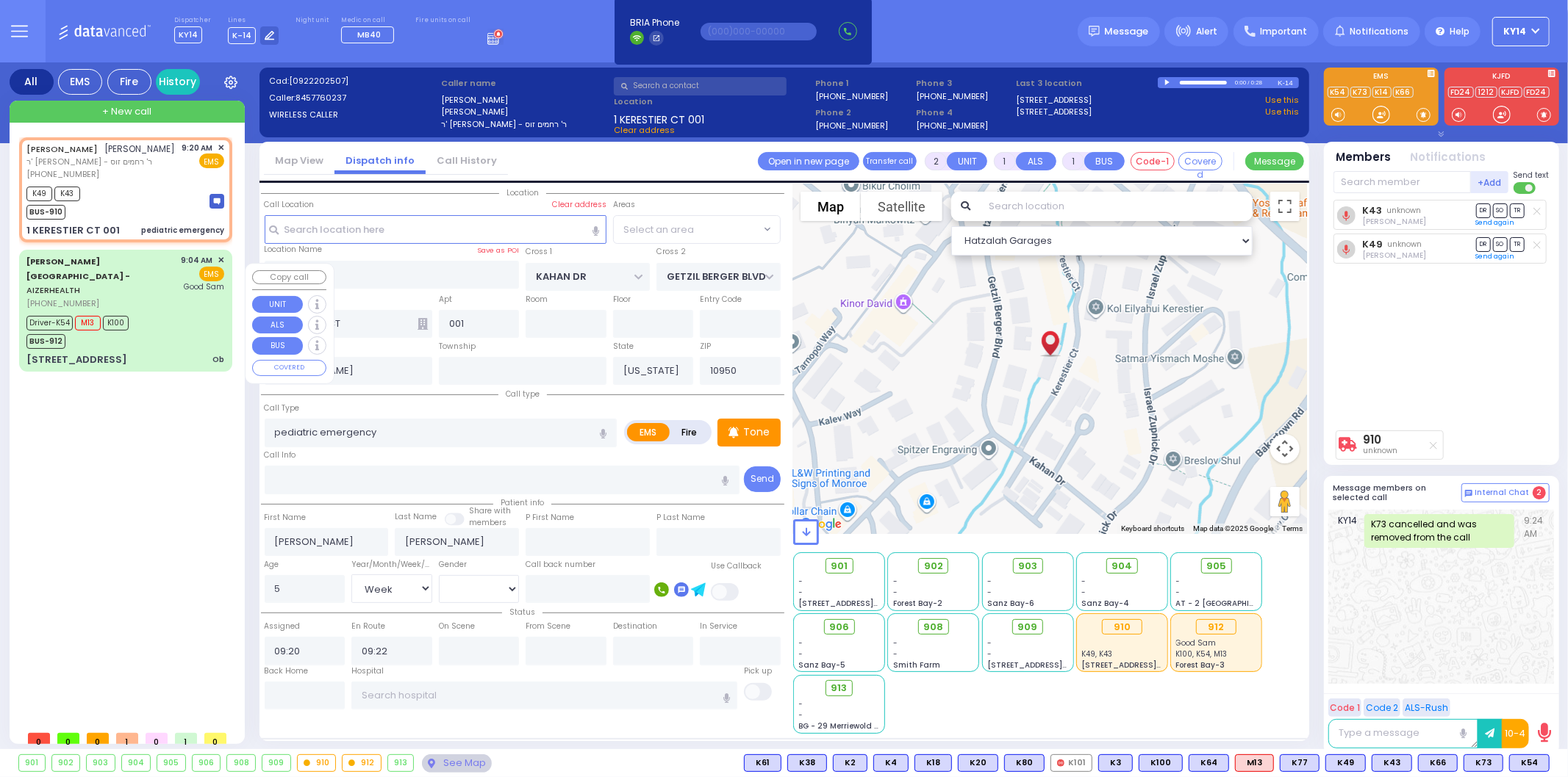
select select "SECTION 4"
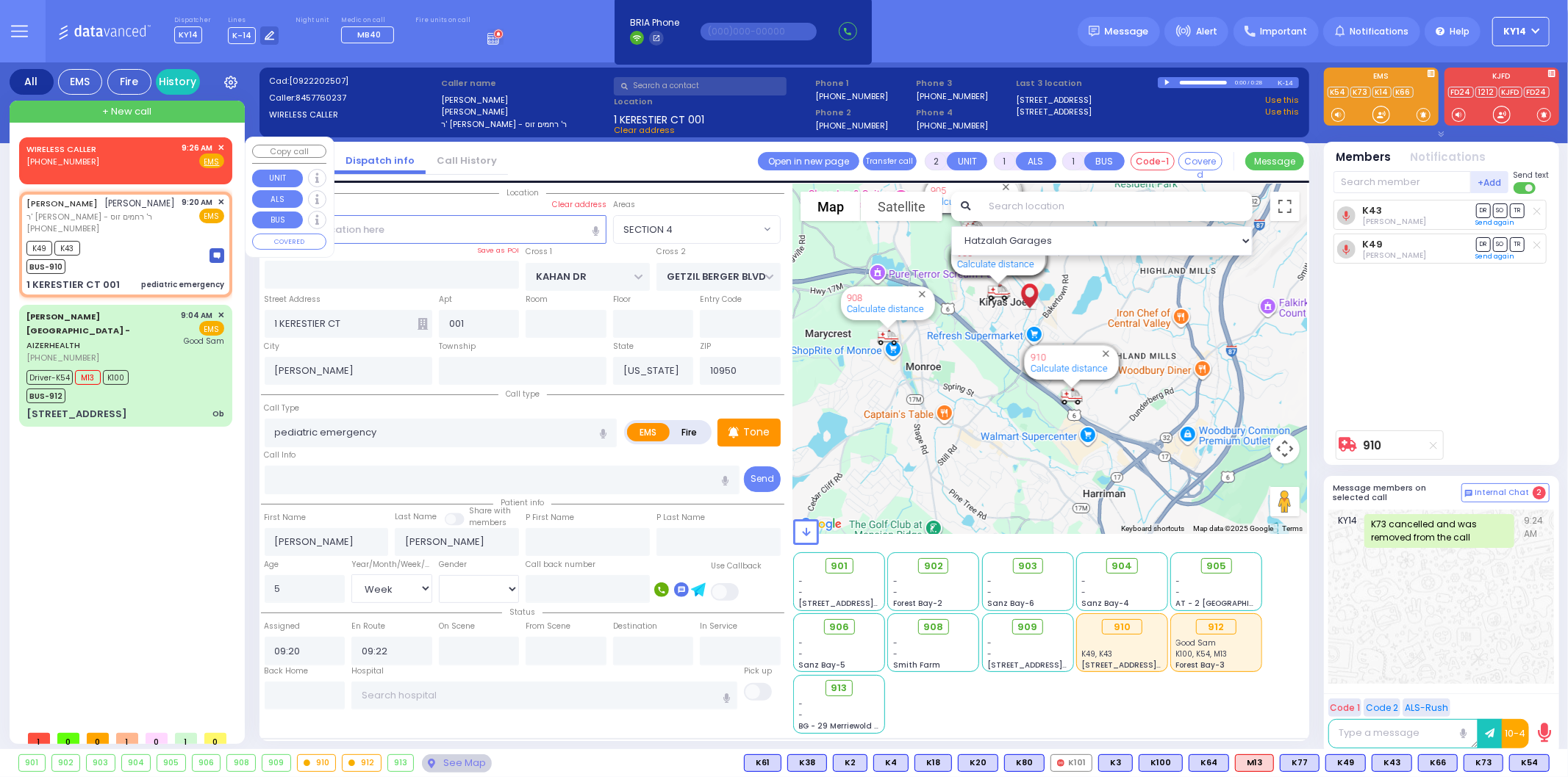
click at [140, 164] on div "WIRELESS CALLER (845) 551-8504 9:26 AM ✕ Fire EMS" at bounding box center [126, 155] width 198 height 27
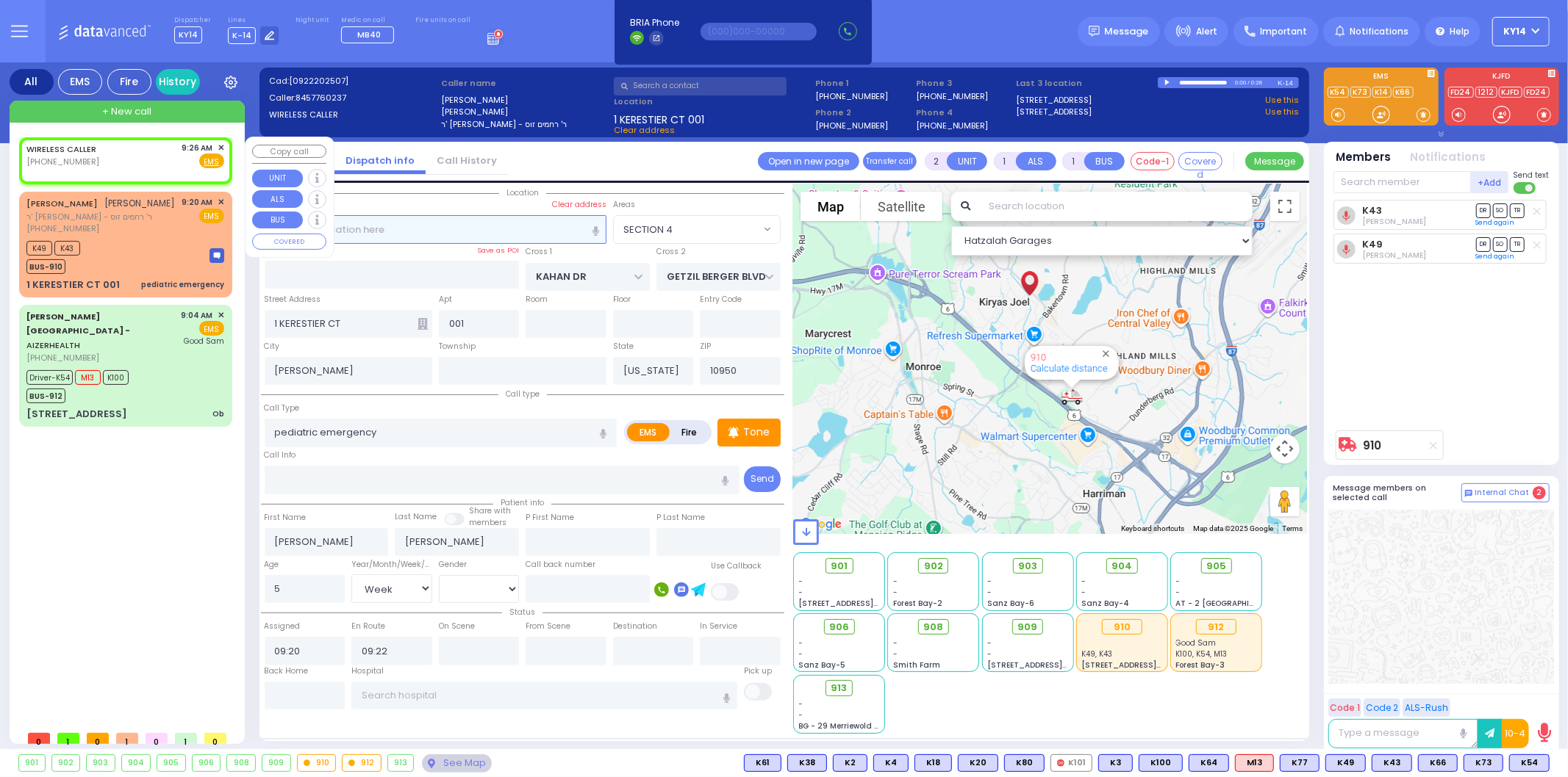
select select
radio input "true"
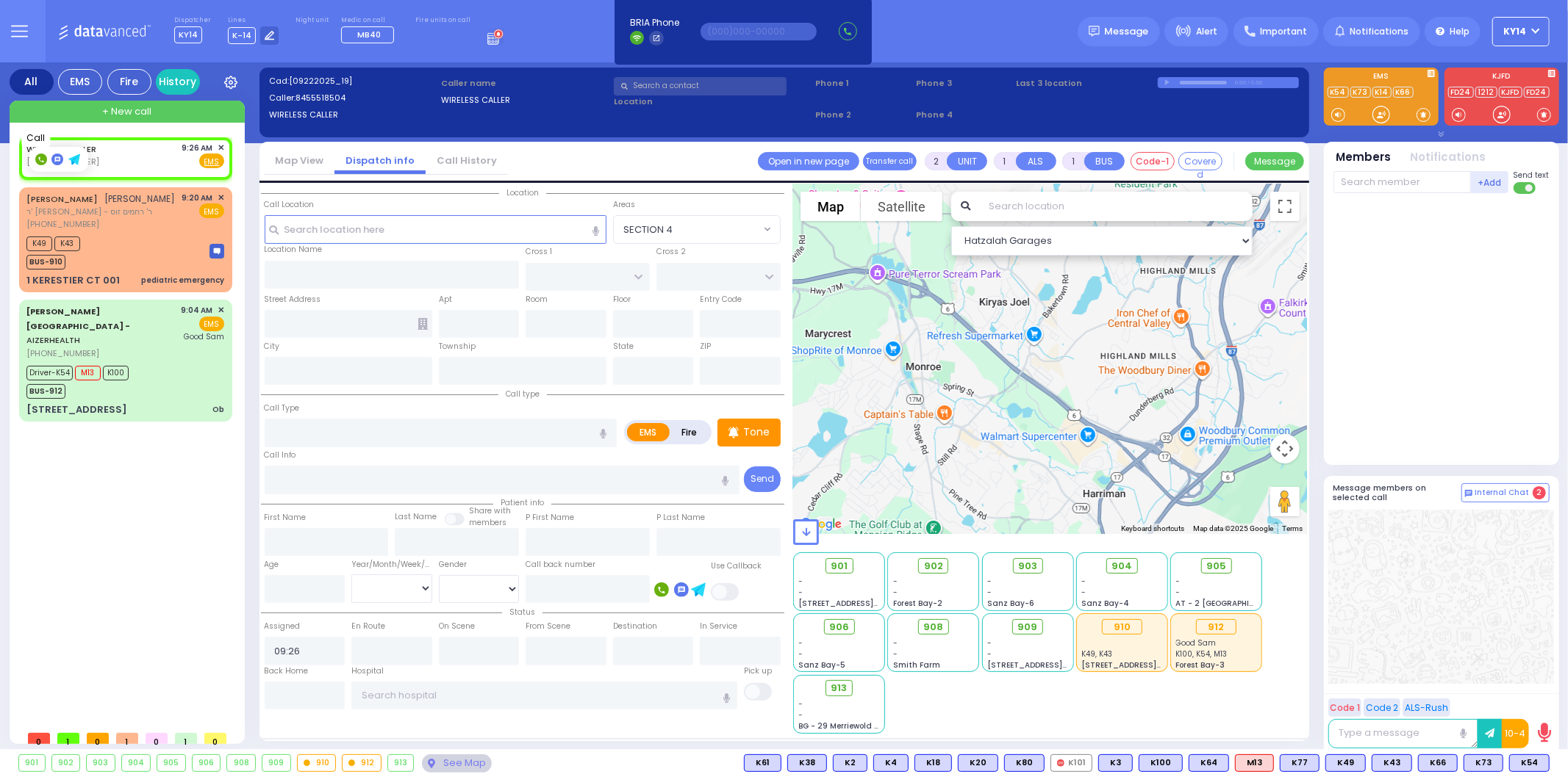
click at [39, 157] on rect at bounding box center [41, 159] width 12 height 12
click at [222, 148] on span "✕" at bounding box center [221, 148] width 7 height 13
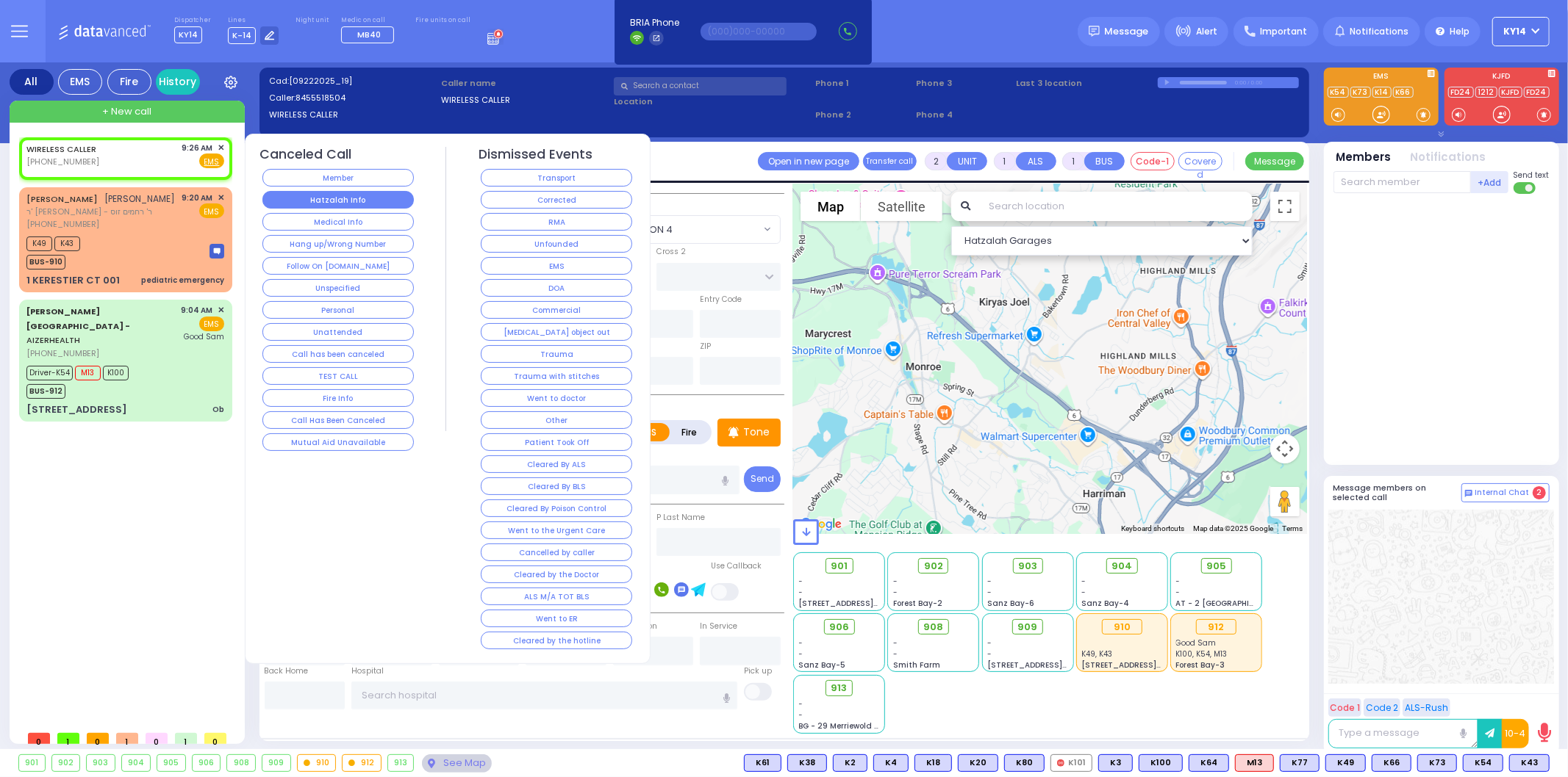
click at [337, 201] on button "Hatzalah Info" at bounding box center [338, 200] width 151 height 18
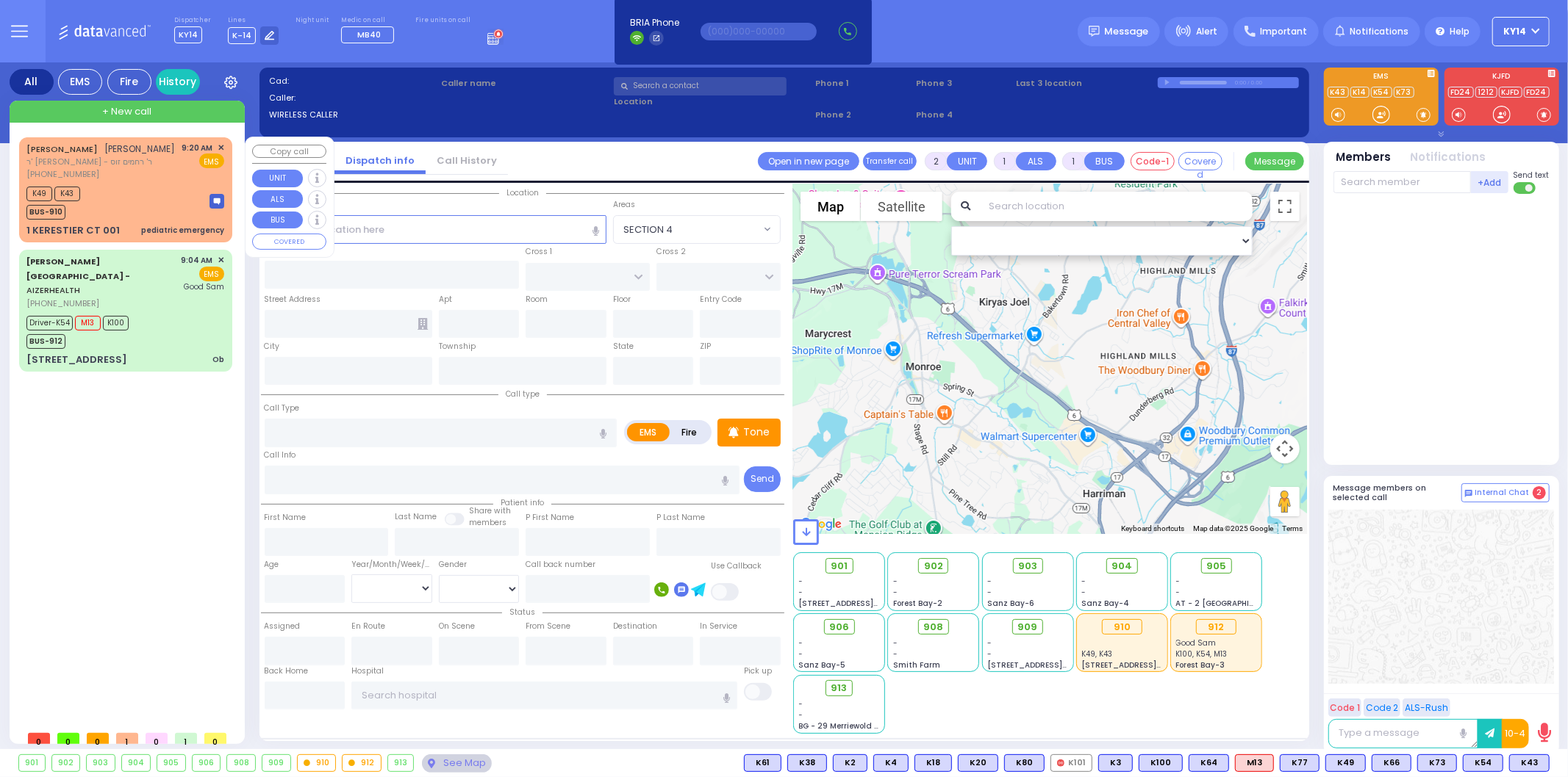
click at [206, 180] on div "9:20 AM ✕ EMS" at bounding box center [203, 161] width 43 height 39
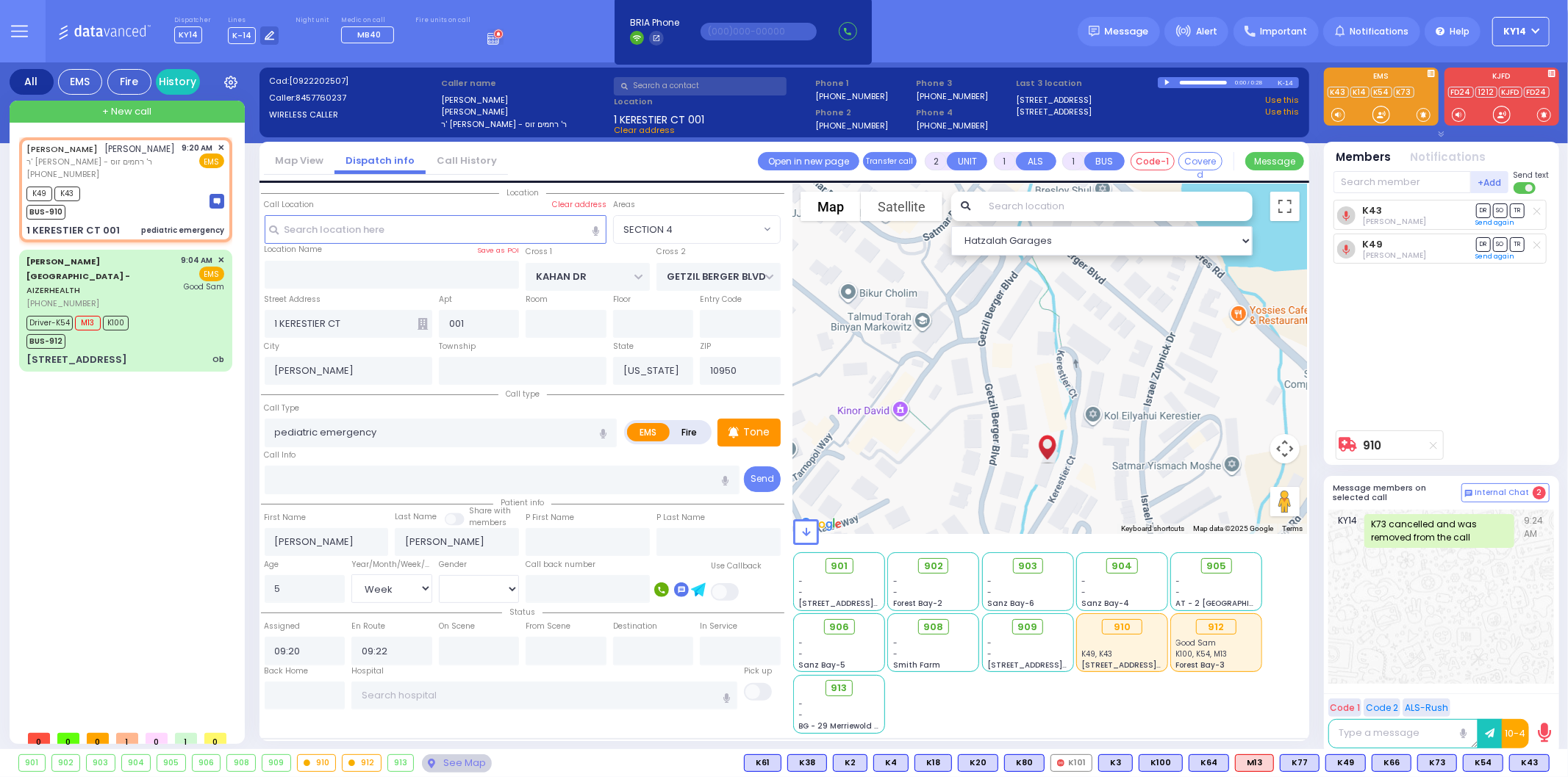
drag, startPoint x: 914, startPoint y: 326, endPoint x: 843, endPoint y: 476, distance: 166.0
click at [843, 476] on div "594 Calculate distance 595 Calculate distance 596 Calculate distance 901 Calcul…" at bounding box center [1050, 359] width 514 height 350
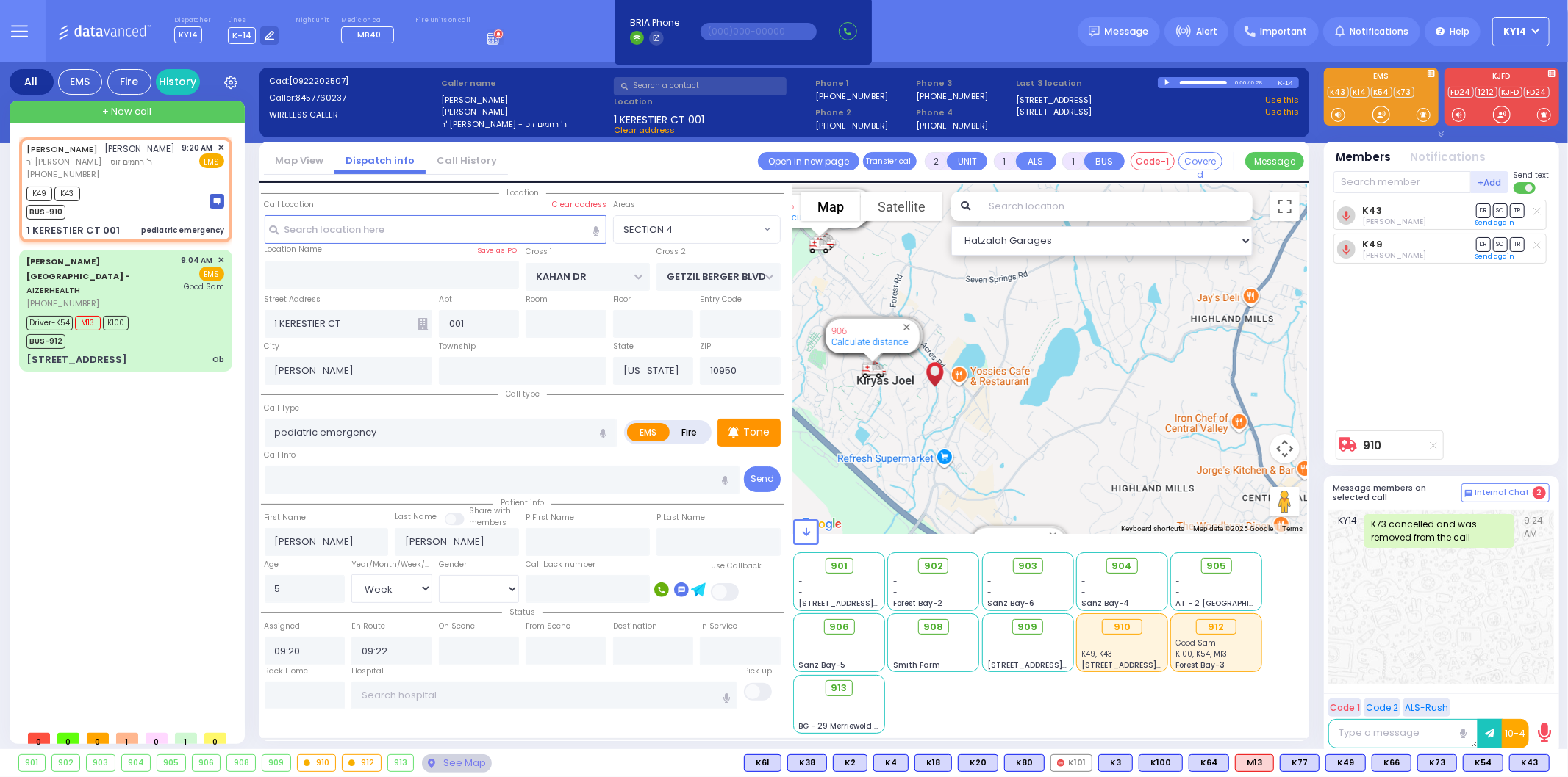
click at [1432, 446] on icon at bounding box center [1433, 446] width 8 height 8
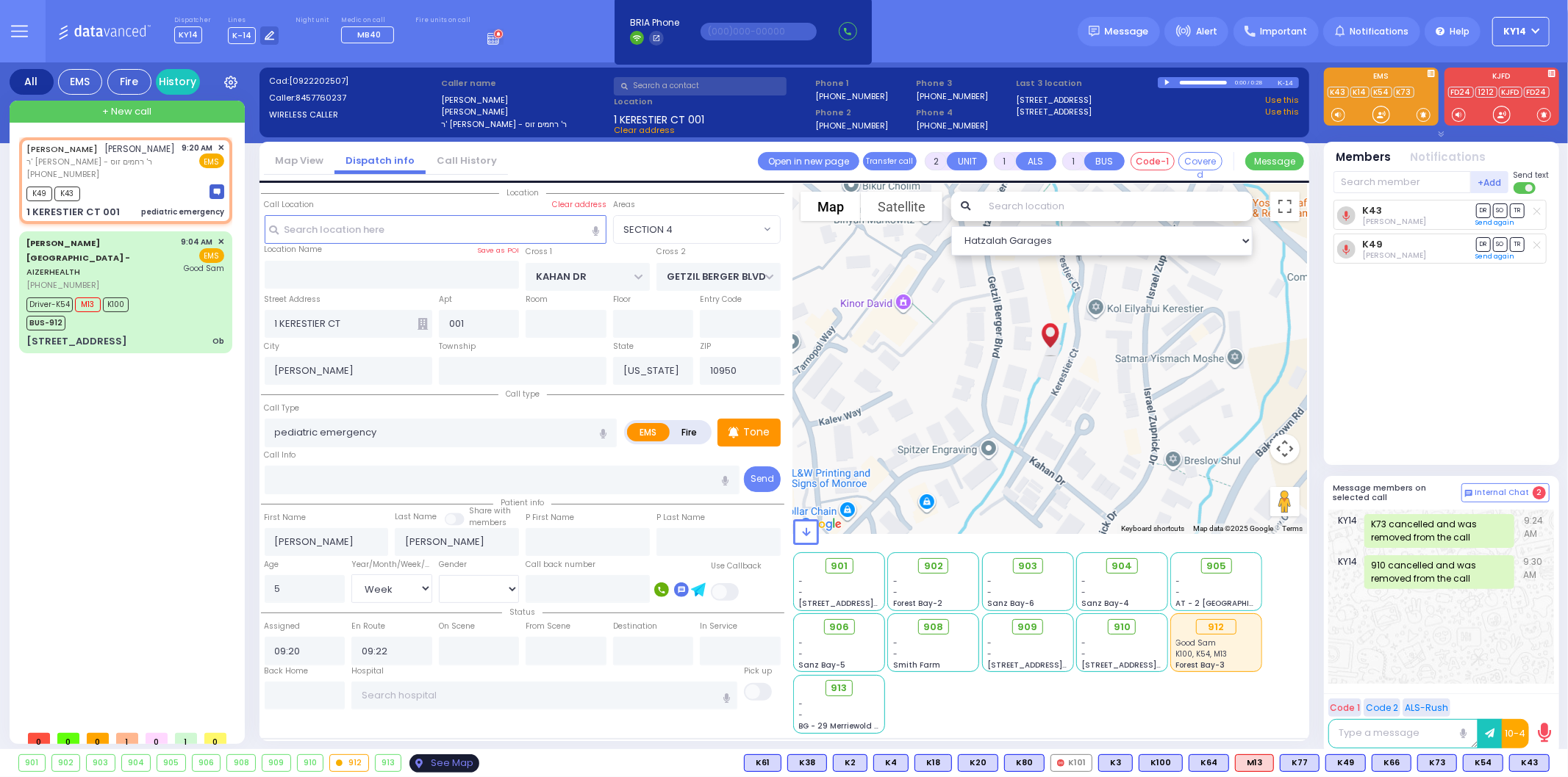
click at [435, 758] on div "See Map" at bounding box center [444, 764] width 69 height 18
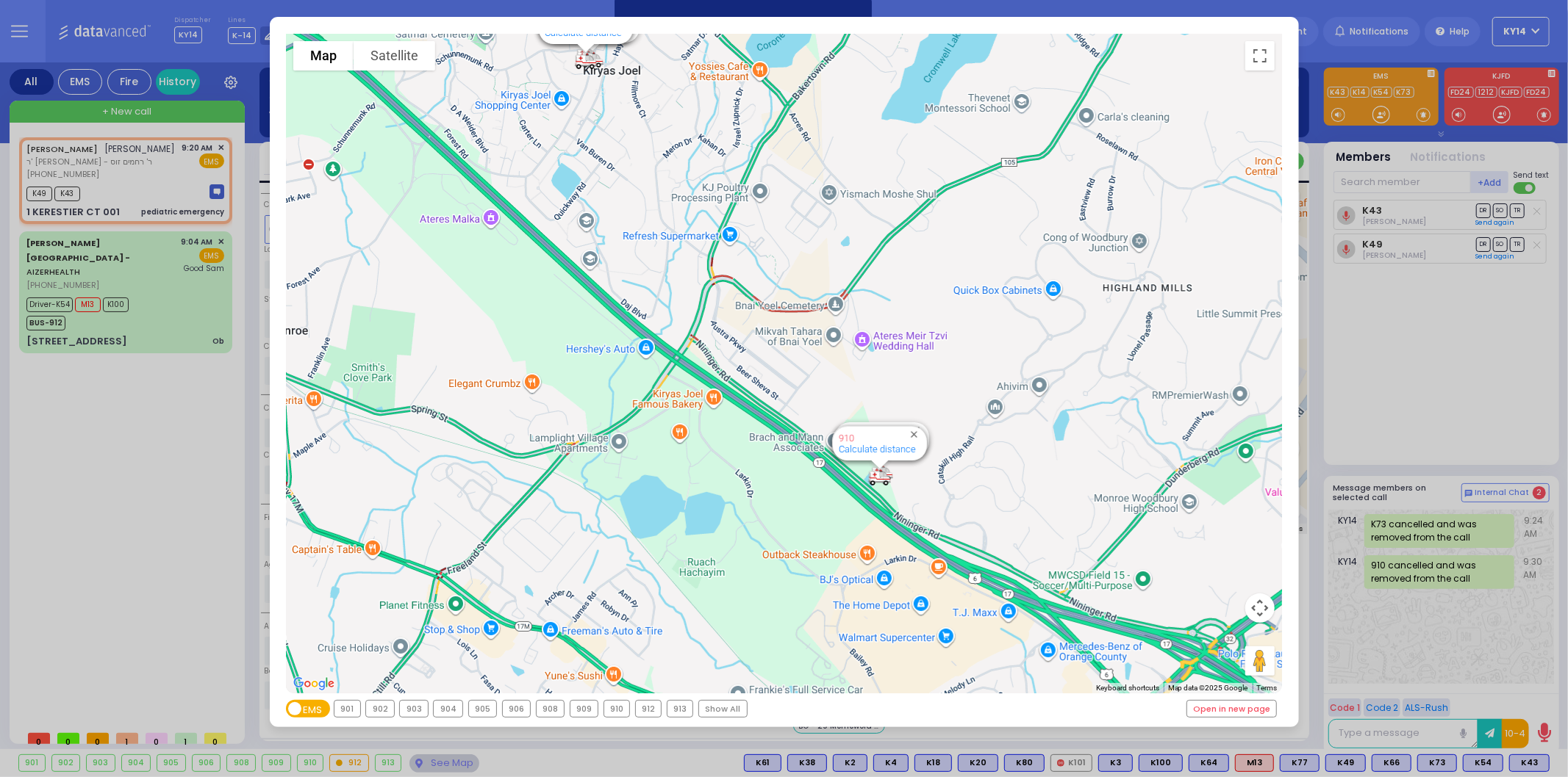
drag, startPoint x: 996, startPoint y: 525, endPoint x: 850, endPoint y: 305, distance: 264.0
click at [850, 305] on div "594 Calculate distance 595 Calculate distance 596 Calculate distance 901 Calcul…" at bounding box center [784, 363] width 996 height 660
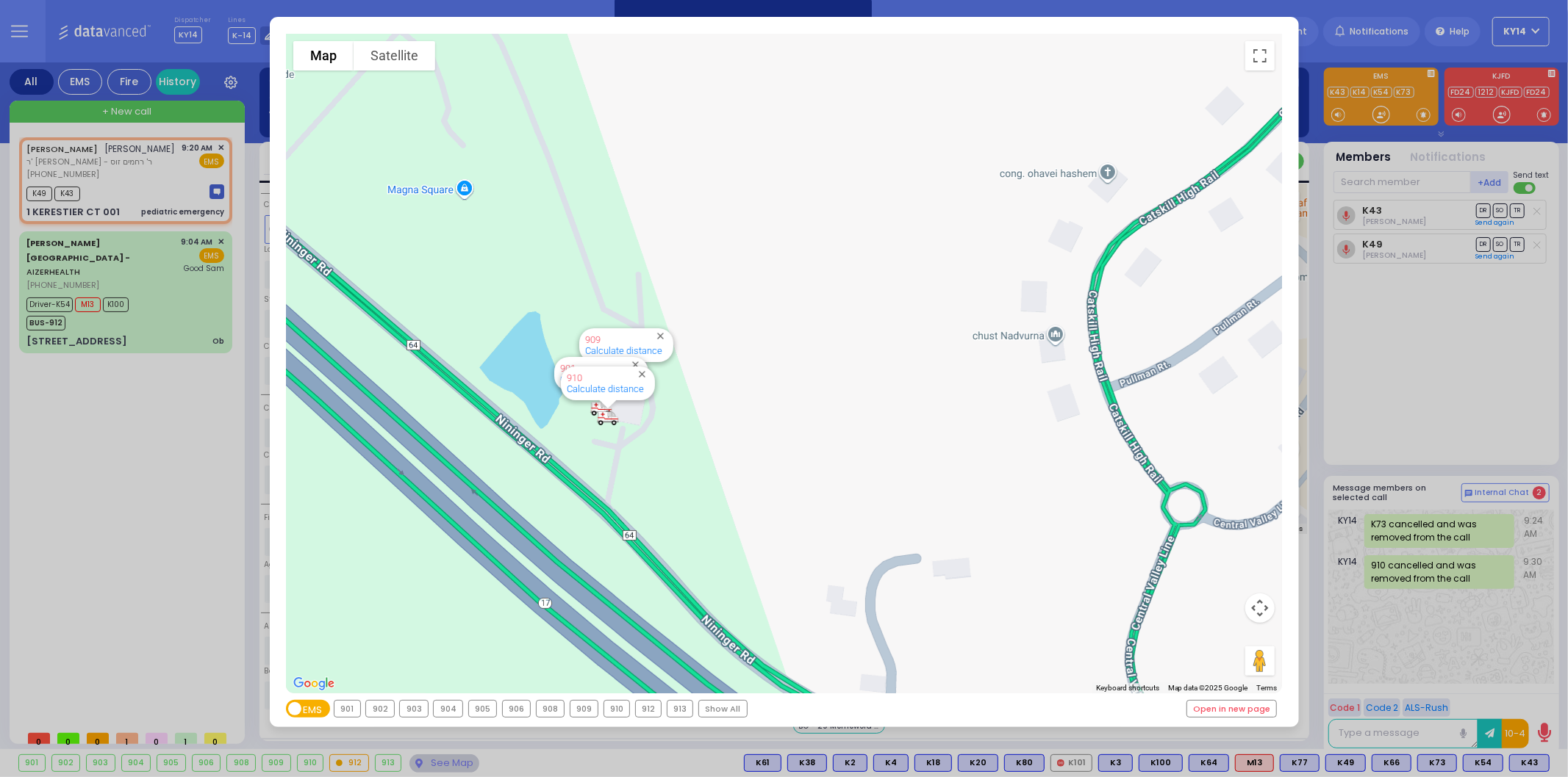
drag, startPoint x: 753, startPoint y: 515, endPoint x: 788, endPoint y: 362, distance: 157.0
click at [788, 362] on div "594 Calculate distance 595 Calculate distance 596 Calculate distance 901 Calcul…" at bounding box center [784, 363] width 996 height 660
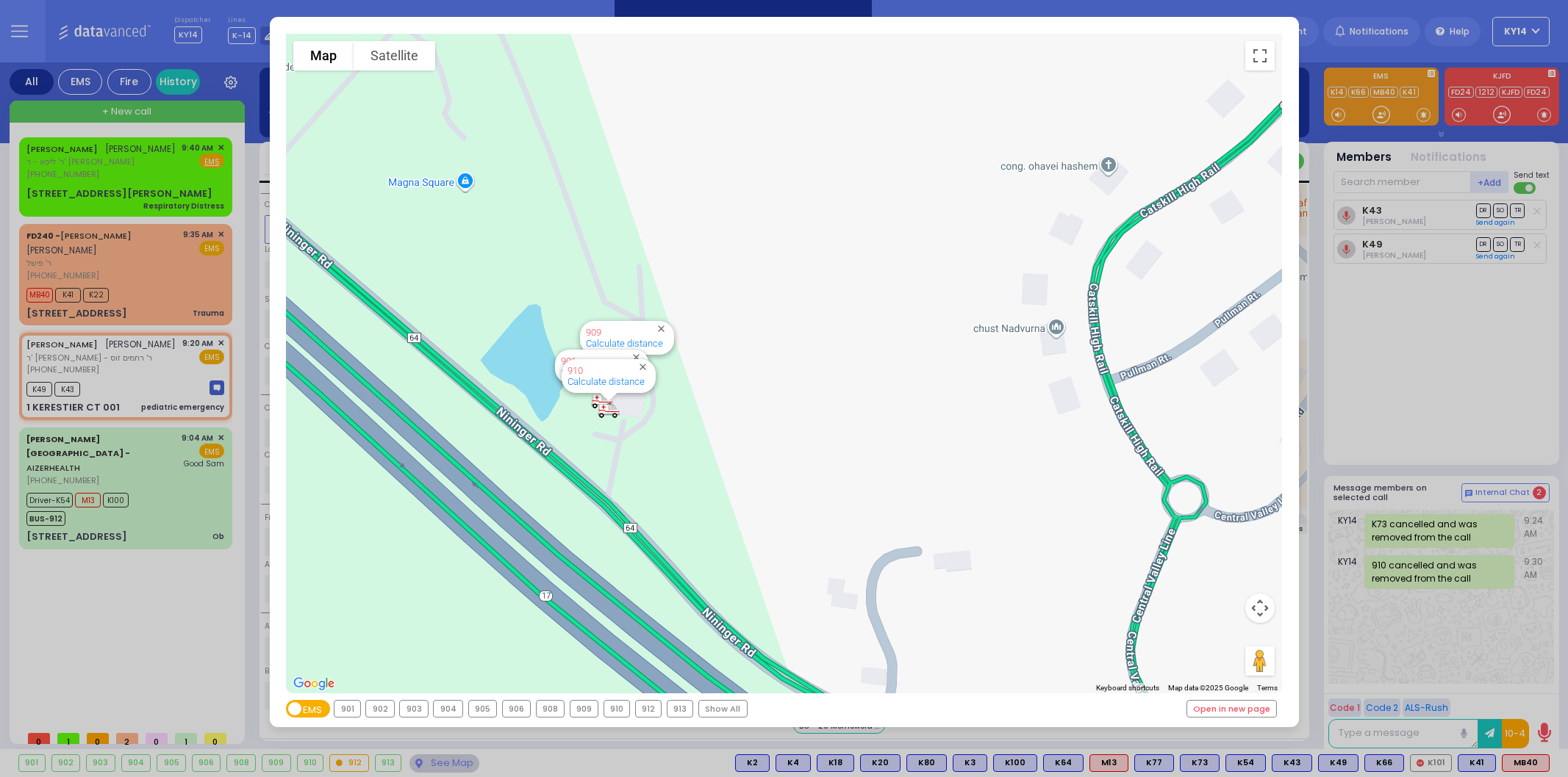
select select "SECTION 4"
select select "Month"
select select "[DEMOGRAPHIC_DATA]"
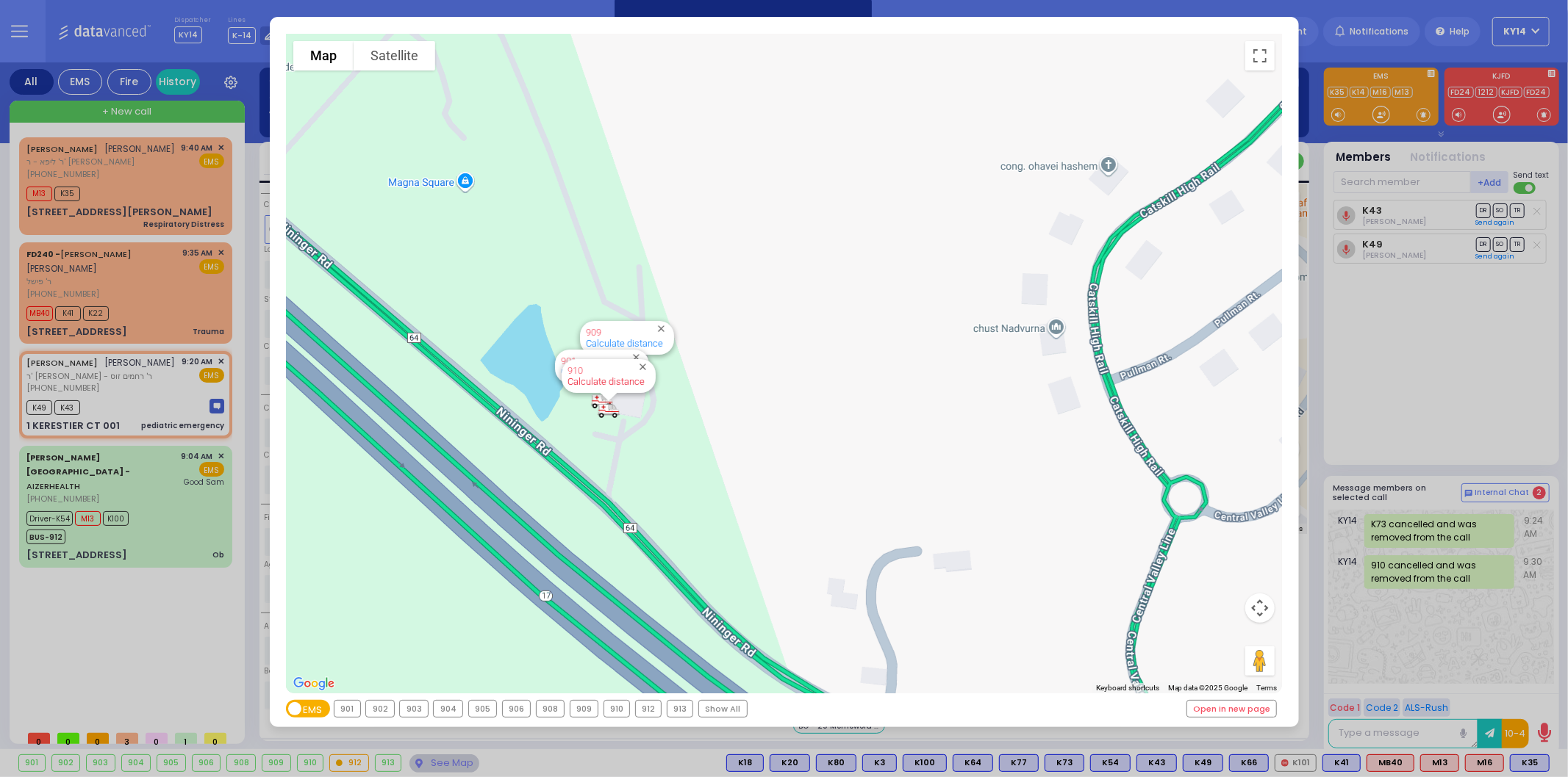
click at [619, 383] on link "Calculate distance" at bounding box center [606, 381] width 77 height 11
click at [598, 490] on div "594 Calculate distance 595 Calculate distance 596 Calculate distance 901 Calcul…" at bounding box center [784, 363] width 996 height 660
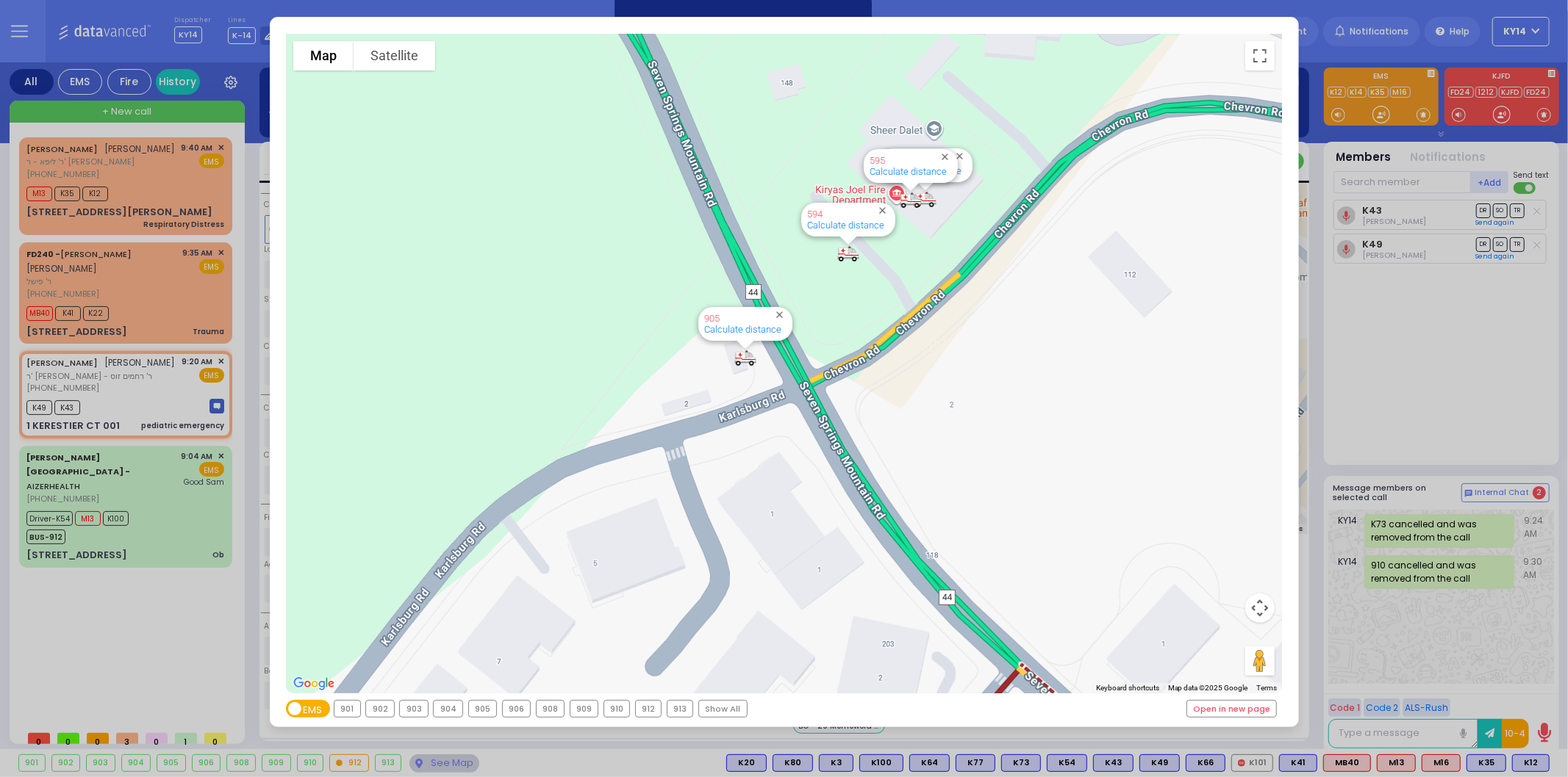
select select
radio input "true"
select select "Month"
select select "[DEMOGRAPHIC_DATA]"
select select "Hatzalah Garages"
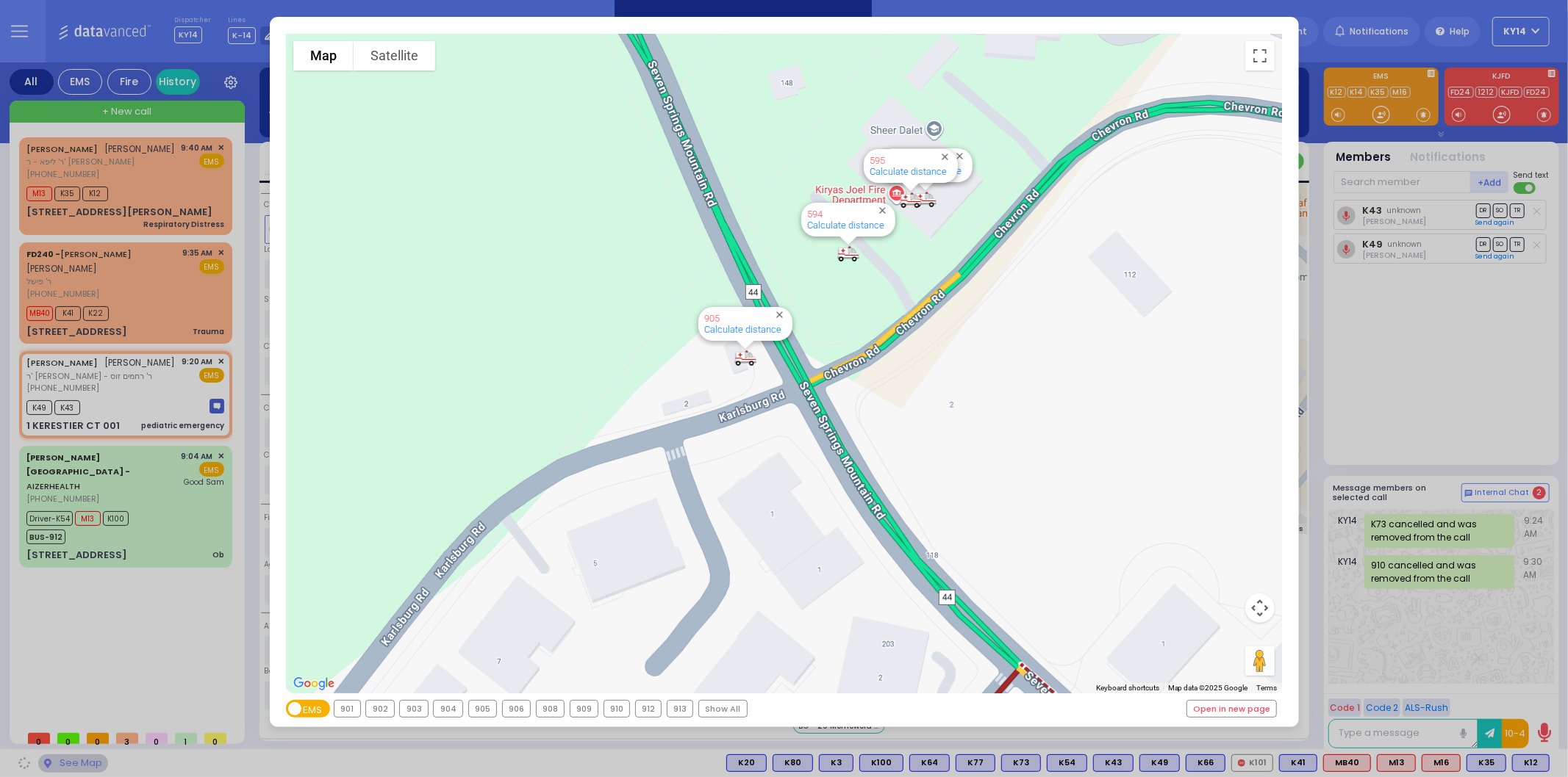
select select "SECTION 4"
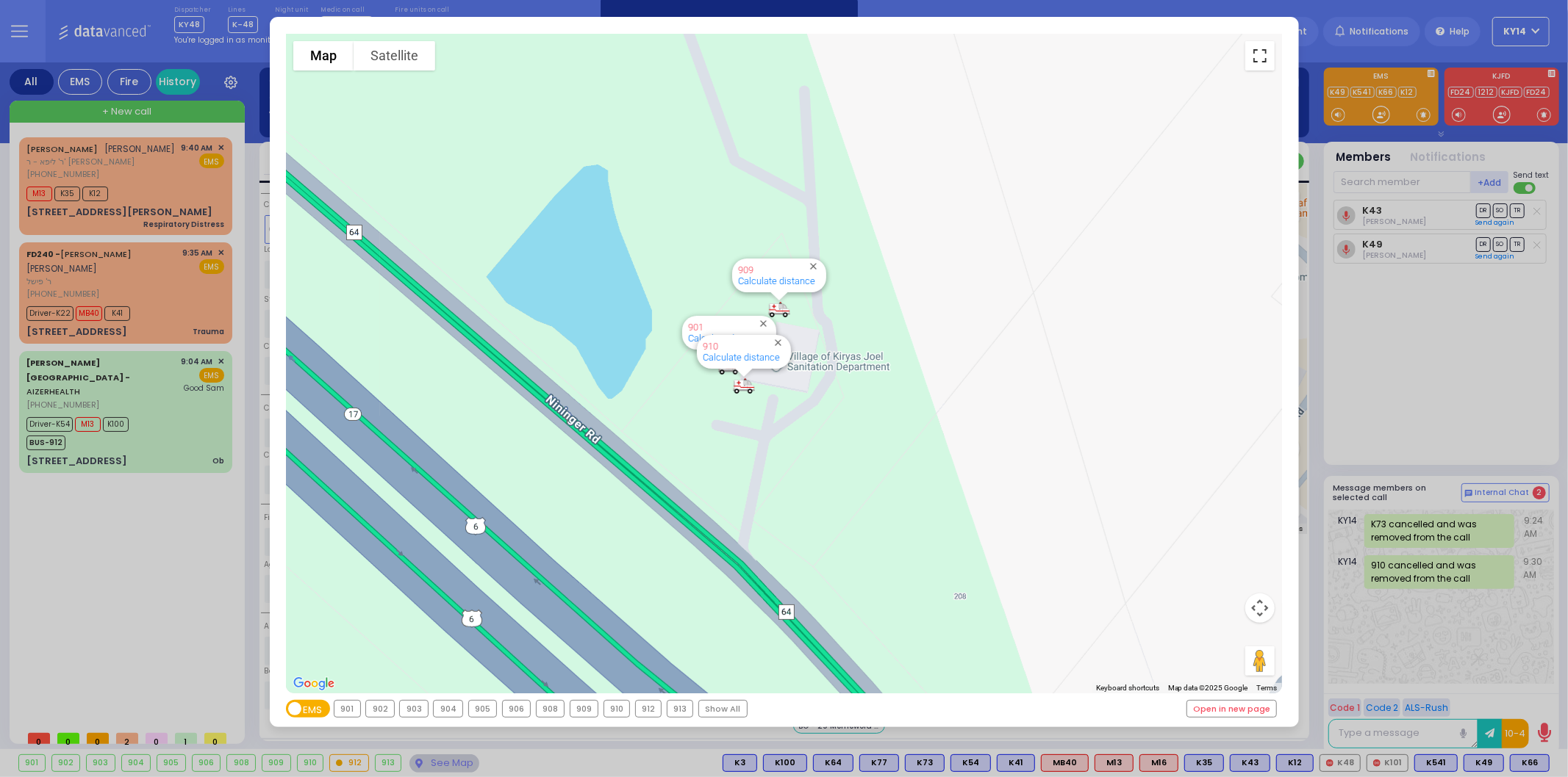
click at [1257, 64] on button "Toggle fullscreen view" at bounding box center [1259, 55] width 29 height 29
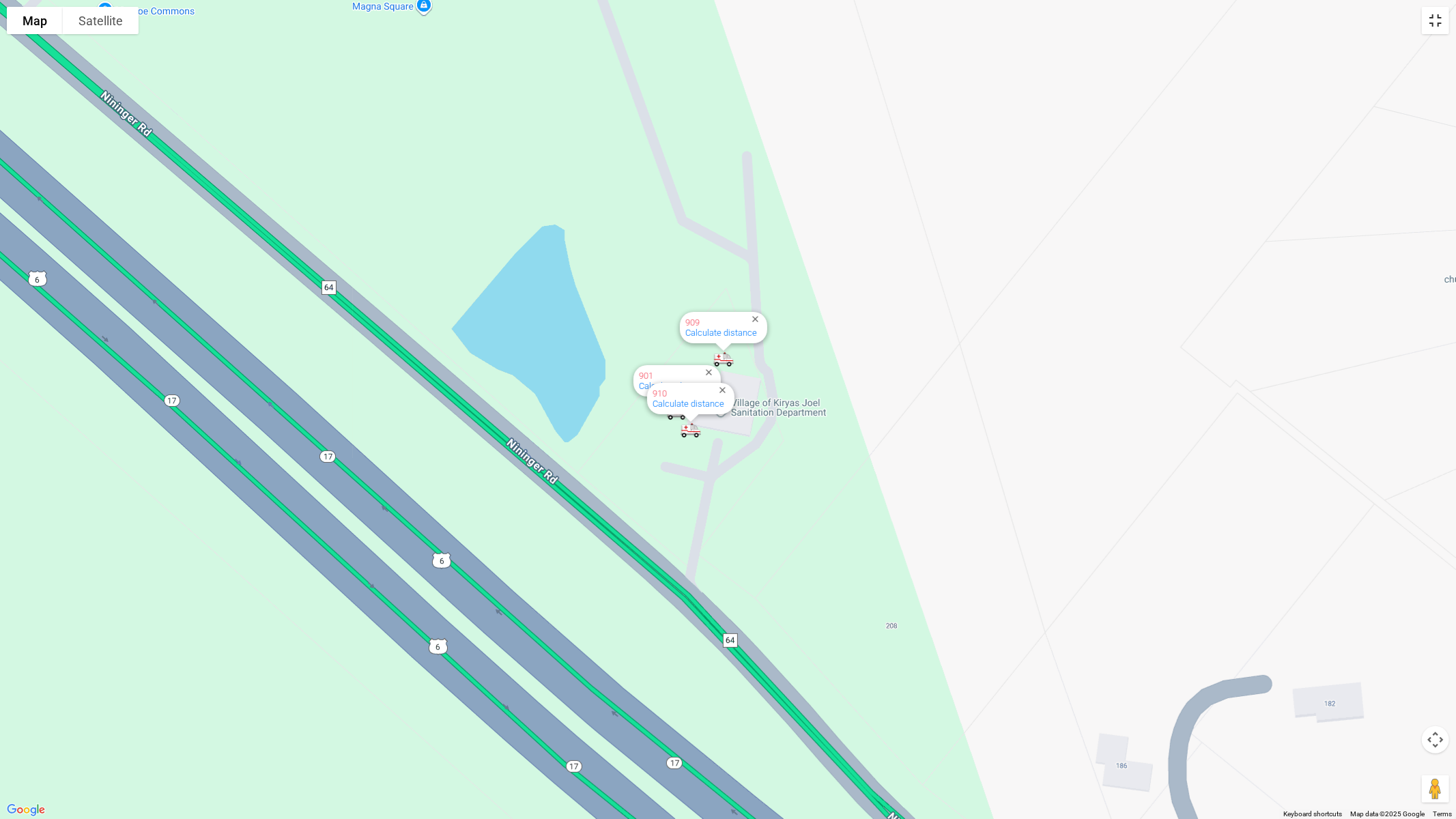
click at [1441, 27] on button "Toggle fullscreen view" at bounding box center [1435, 20] width 27 height 27
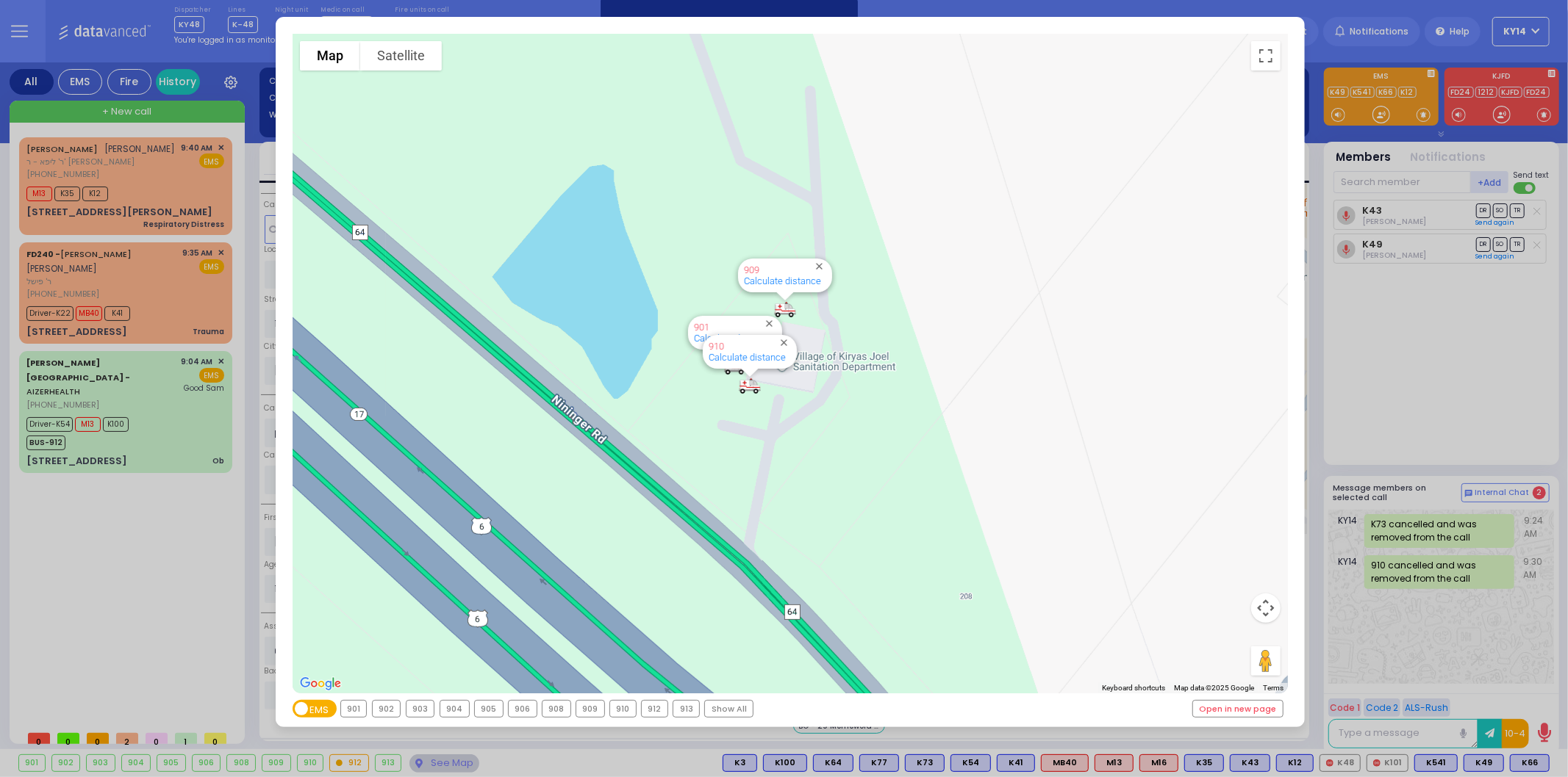
drag, startPoint x: 1297, startPoint y: 188, endPoint x: 1204, endPoint y: 346, distance: 183.3
click at [1137, 293] on div "To navigate the map with touch gestures double-tap and hold your finger on the …" at bounding box center [790, 373] width 1029 height 712
click at [193, 602] on div "To navigate the map with touch gestures double-tap and hold your finger on the …" at bounding box center [784, 388] width 1568 height 777
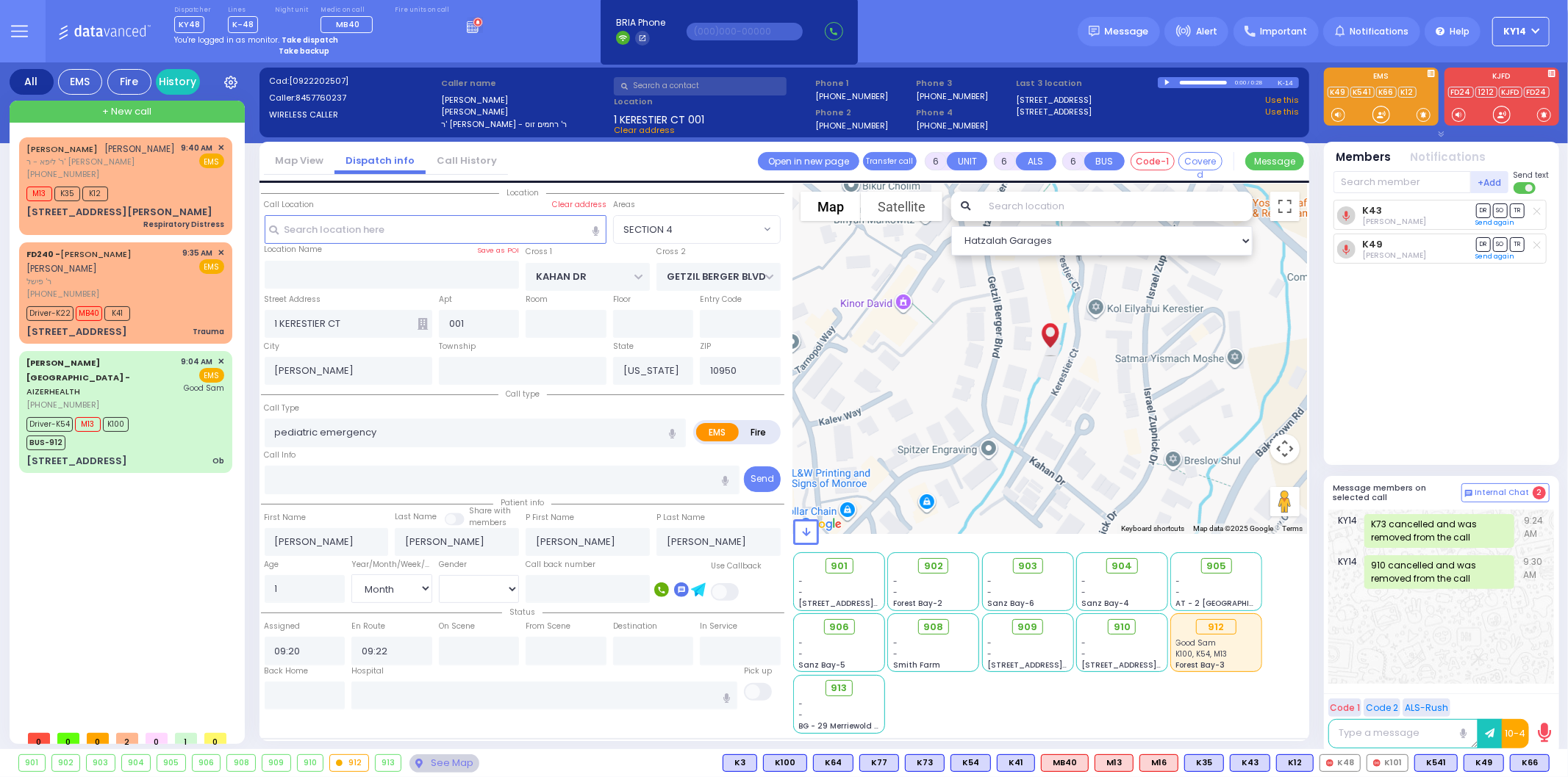
click at [447, 39] on div "Dispatcher KY48 ✕ shift has started. Are you ? If not please switch user. Switc…" at bounding box center [329, 31] width 309 height 50
click at [467, 18] on icon at bounding box center [474, 24] width 16 height 16
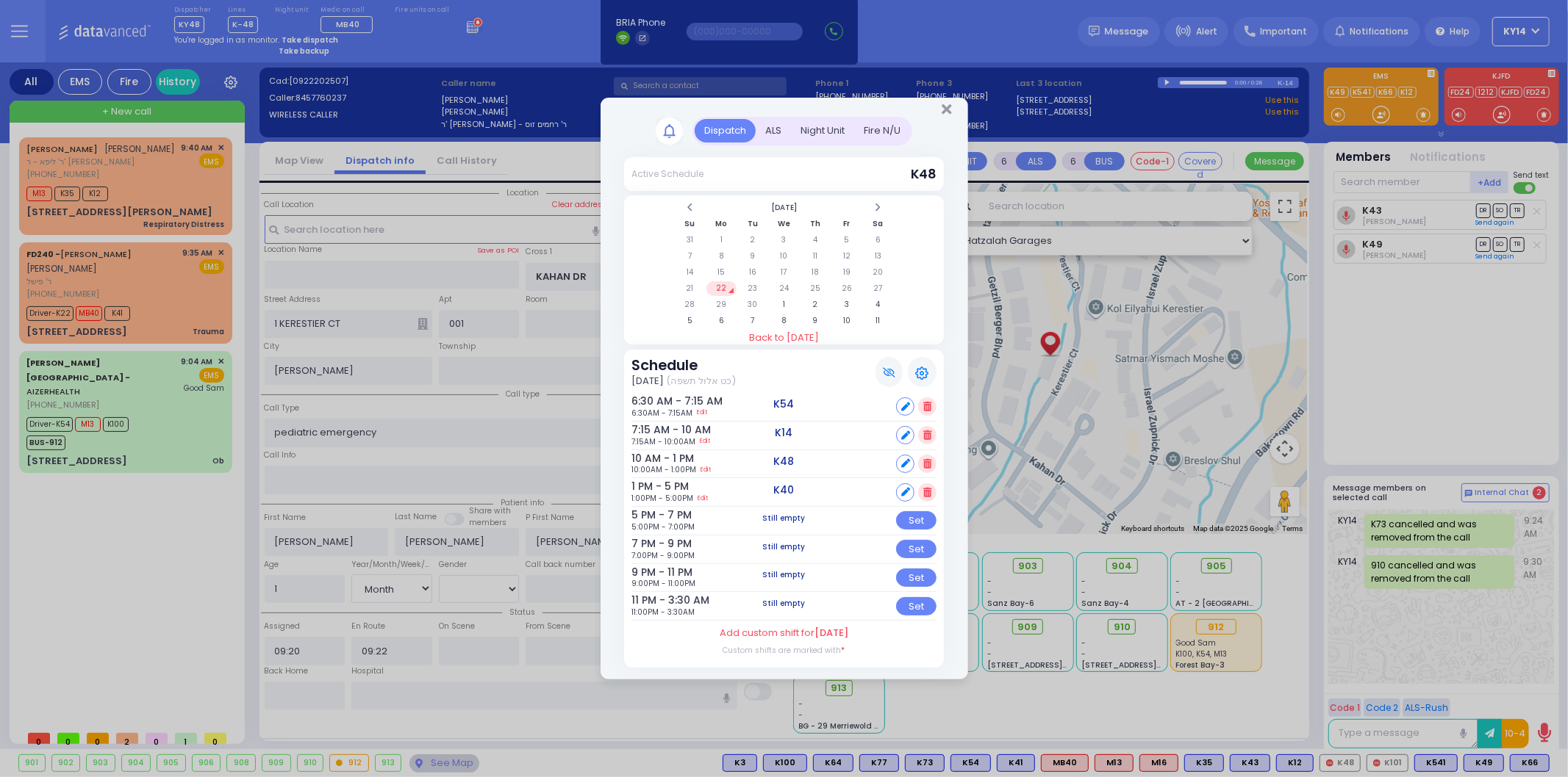
click at [898, 131] on div "Fire N/U" at bounding box center [882, 131] width 56 height 24
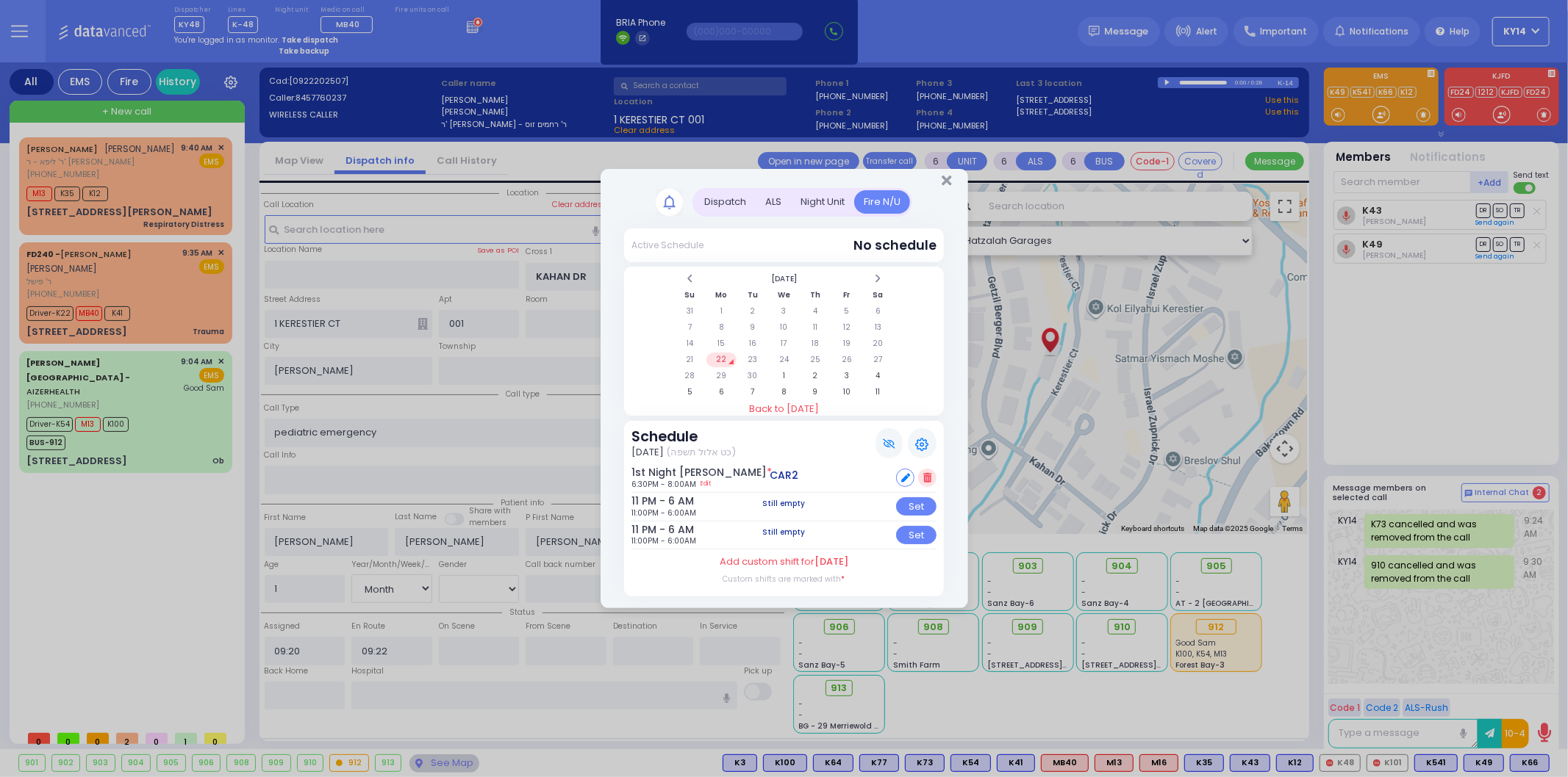
click at [807, 196] on div "Night Unit" at bounding box center [822, 202] width 63 height 24
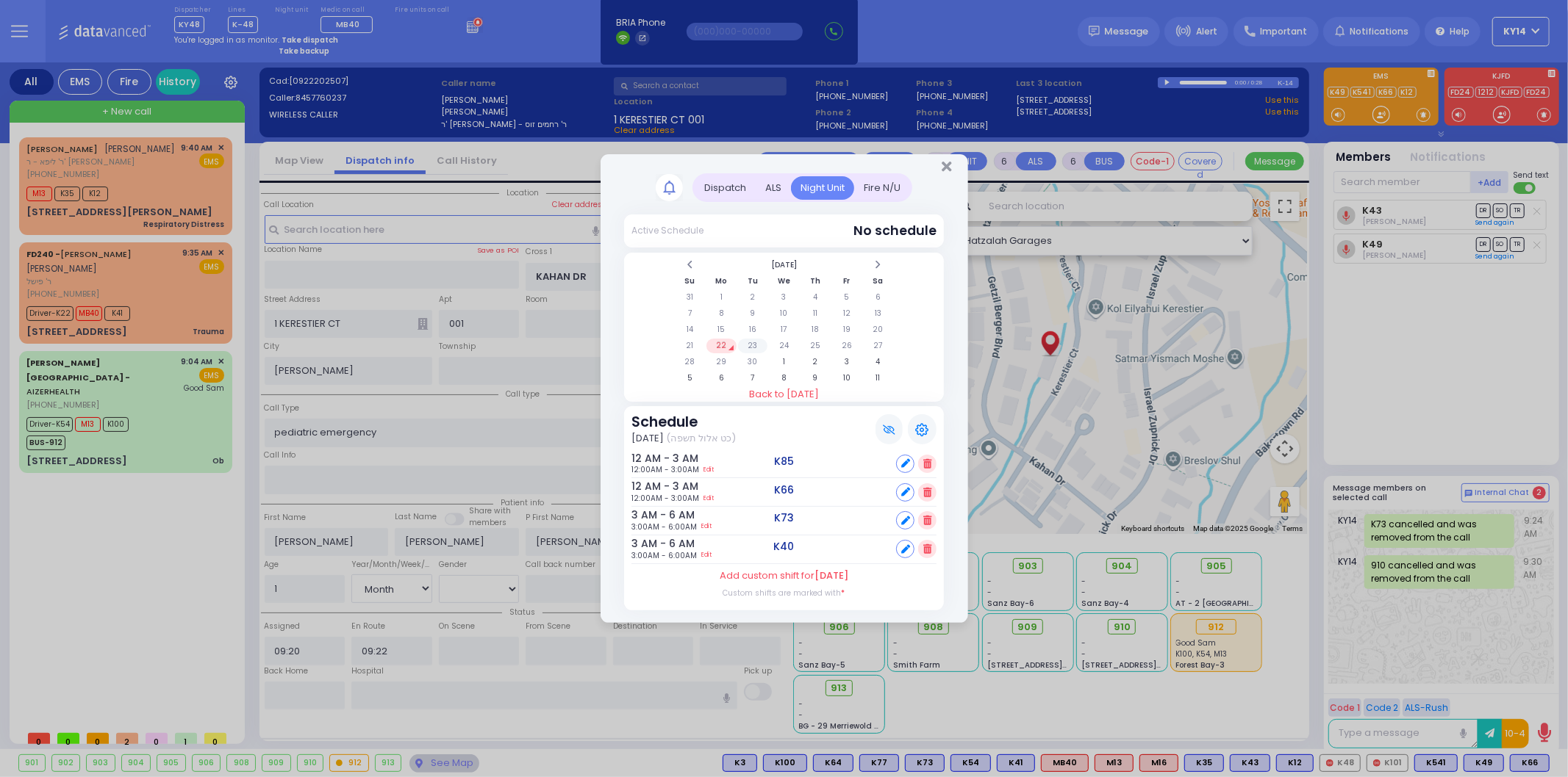
click at [748, 347] on td "23" at bounding box center [753, 347] width 30 height 15
click at [755, 340] on td "23" at bounding box center [753, 347] width 30 height 15
click at [642, 509] on h6 "3 AM - 6 AM" at bounding box center [651, 515] width 40 height 13
click at [947, 174] on icon "Close" at bounding box center [946, 167] width 9 height 15
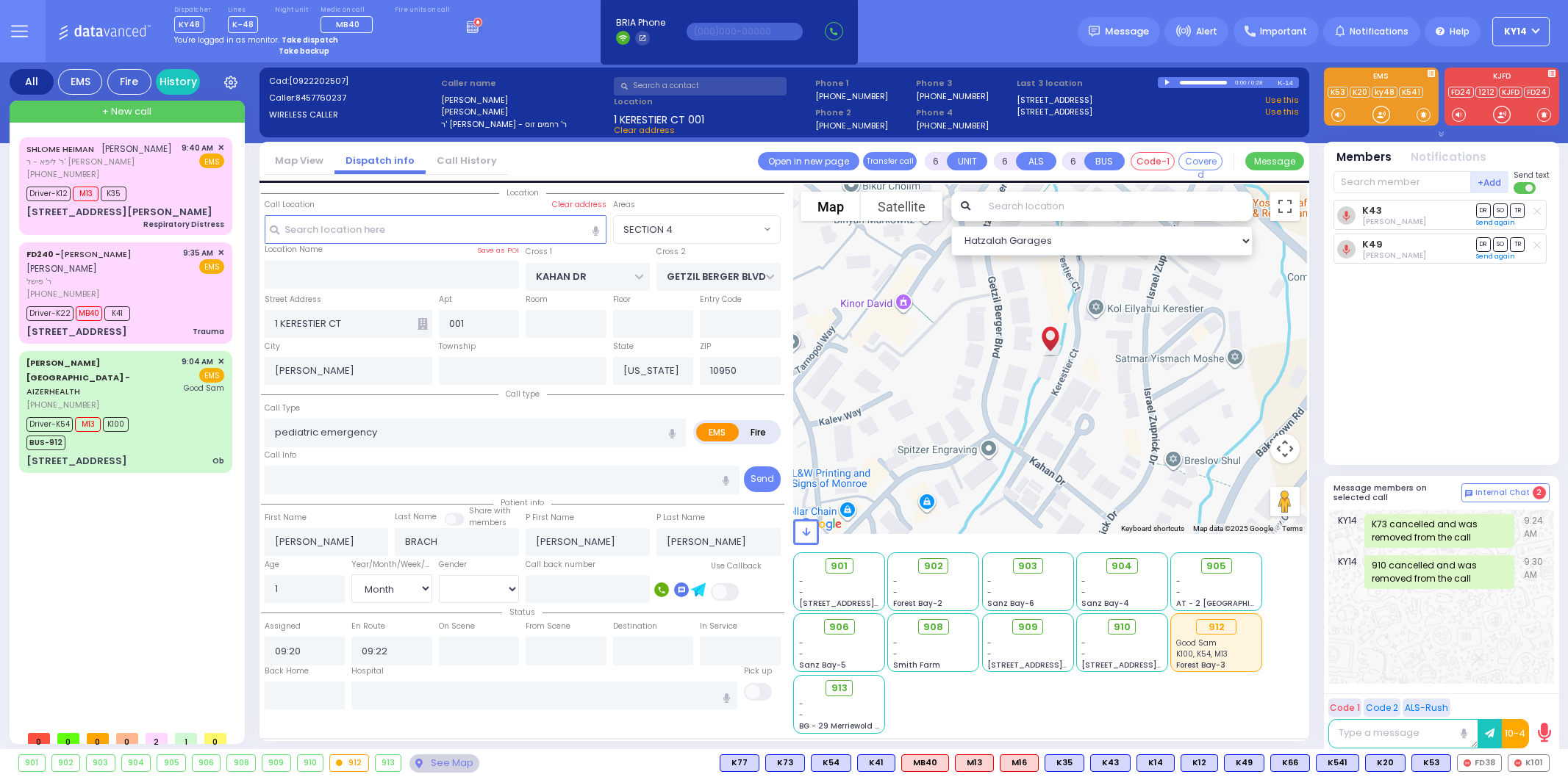
select select "SECTION 4"
select select "Month"
select select "[DEMOGRAPHIC_DATA]"
